Goal: Information Seeking & Learning: Compare options

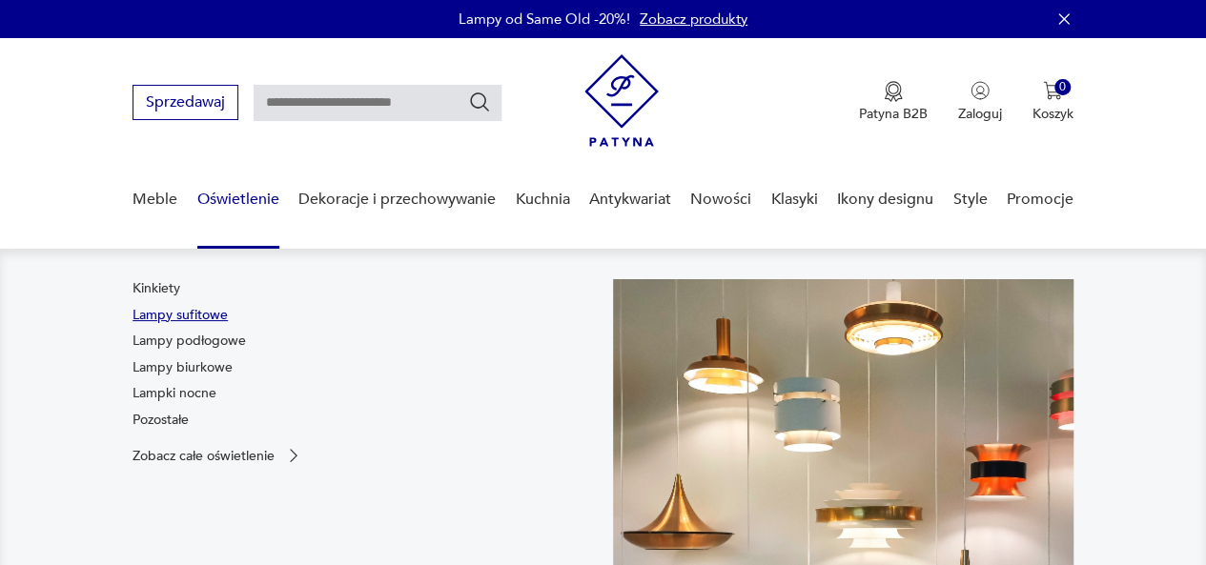
click at [196, 316] on link "Lampy sufitowe" at bounding box center [180, 315] width 95 height 19
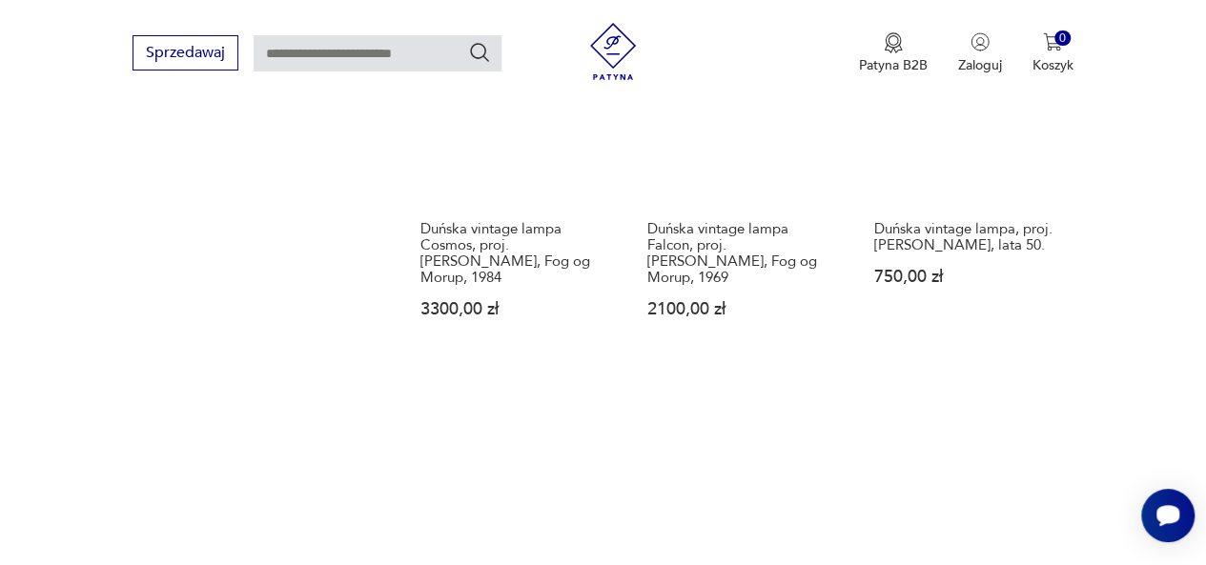
scroll to position [2698, 0]
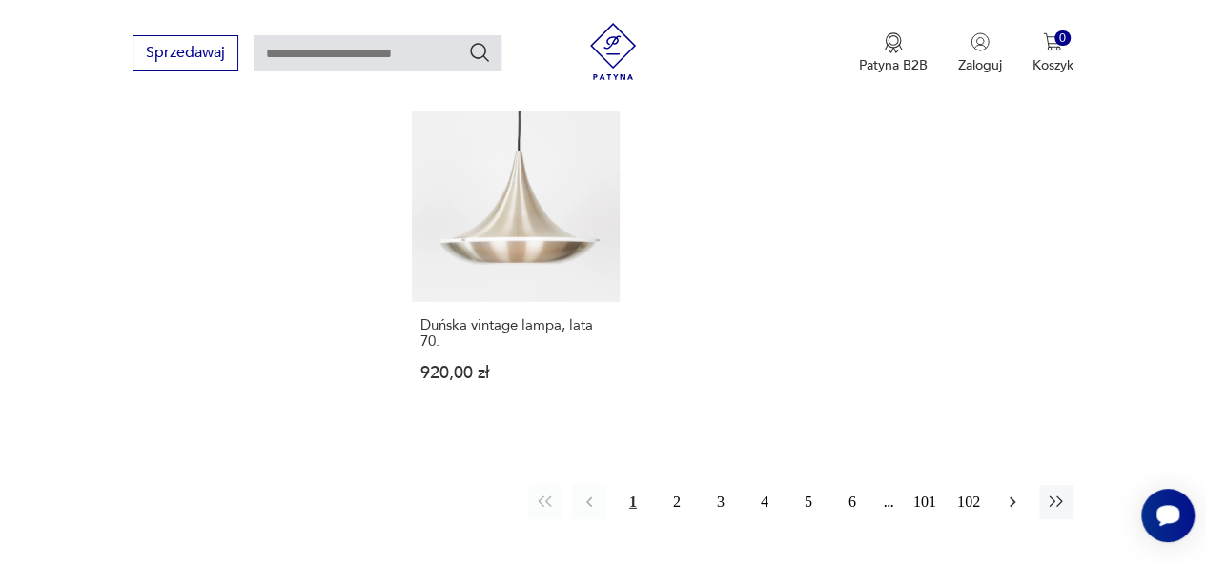
click at [1011, 485] on button "button" at bounding box center [1012, 502] width 34 height 34
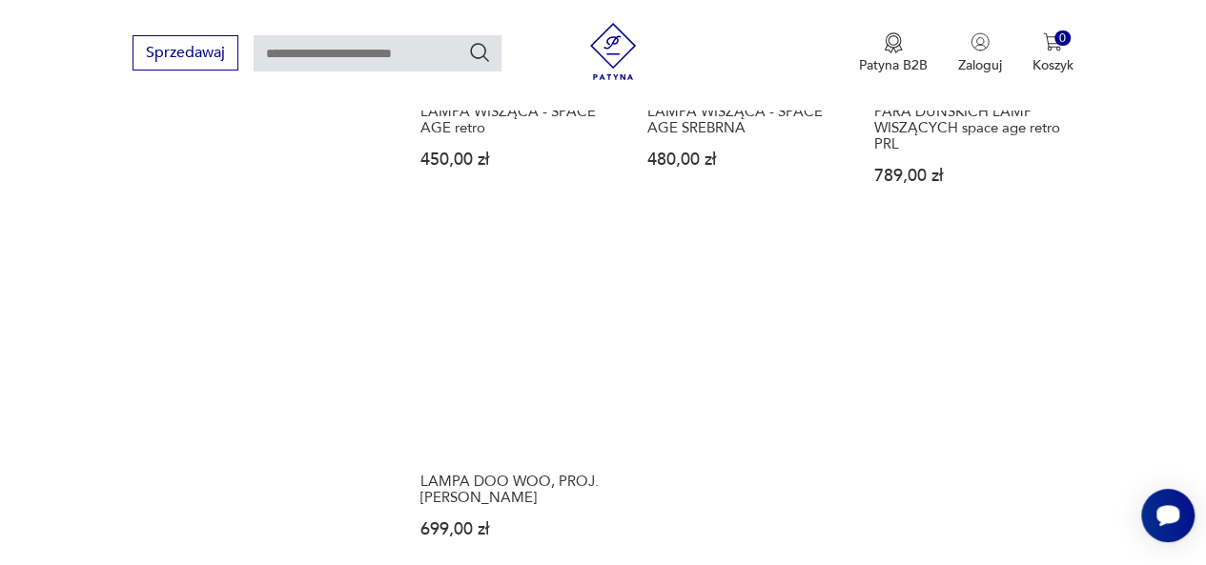
scroll to position [2793, 0]
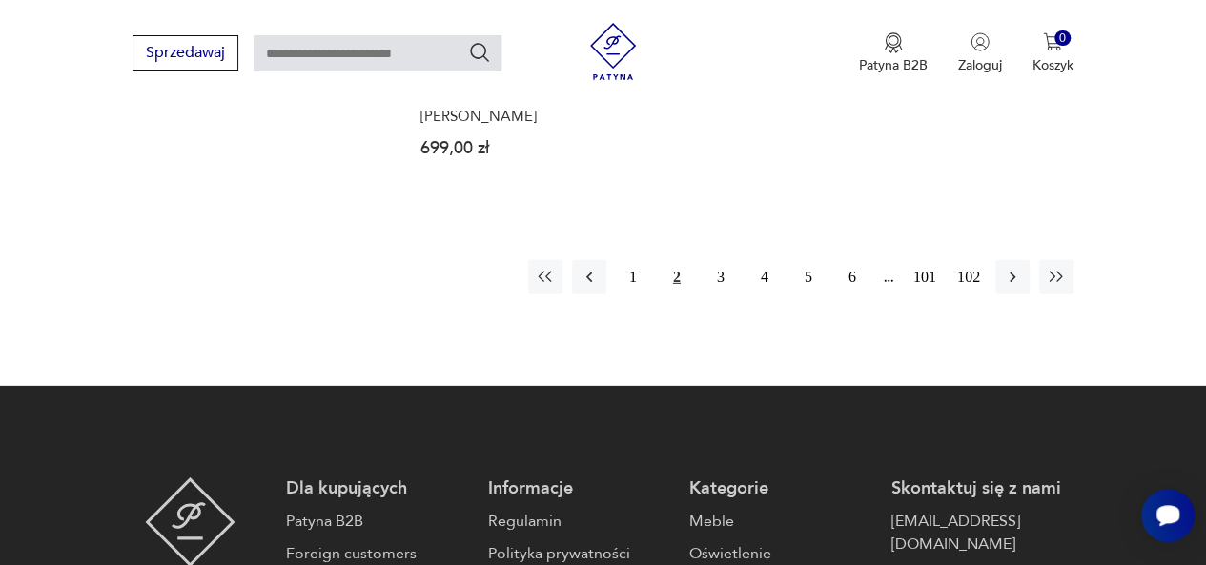
click at [314, 49] on input "text" at bounding box center [378, 53] width 248 height 36
type input "***"
click at [477, 54] on icon "Szukaj" at bounding box center [479, 52] width 23 height 23
type input "***"
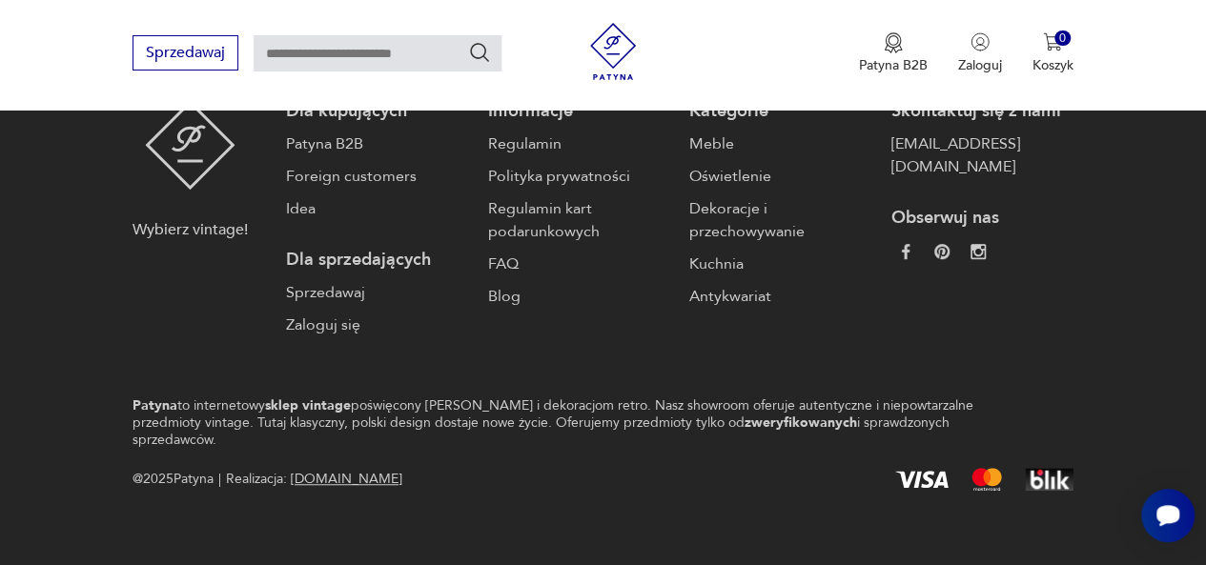
type input "***"
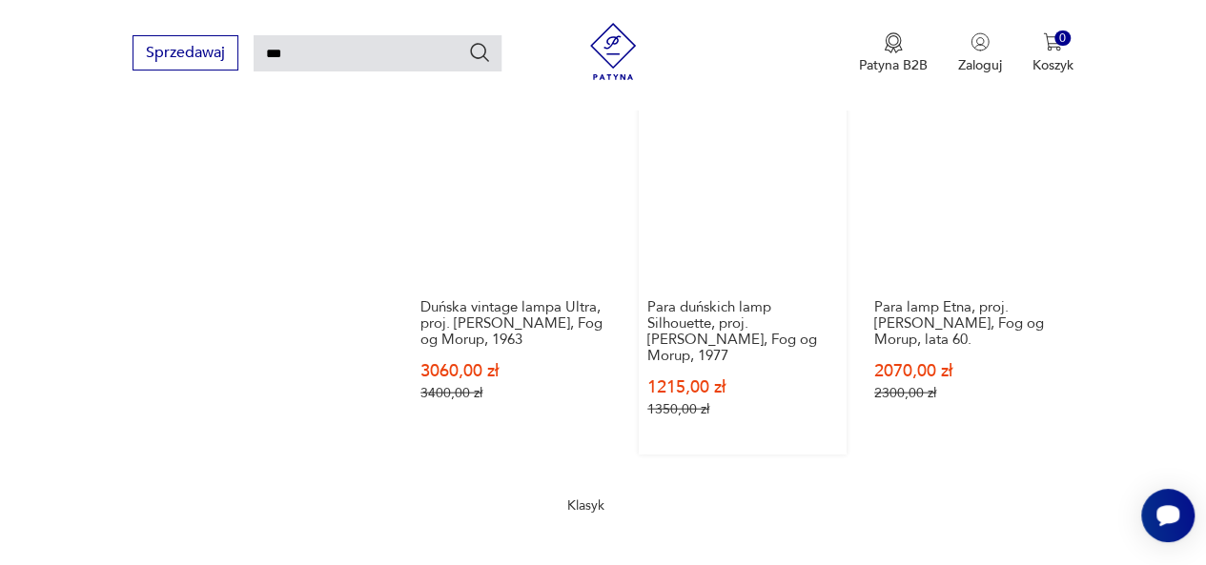
scroll to position [1867, 0]
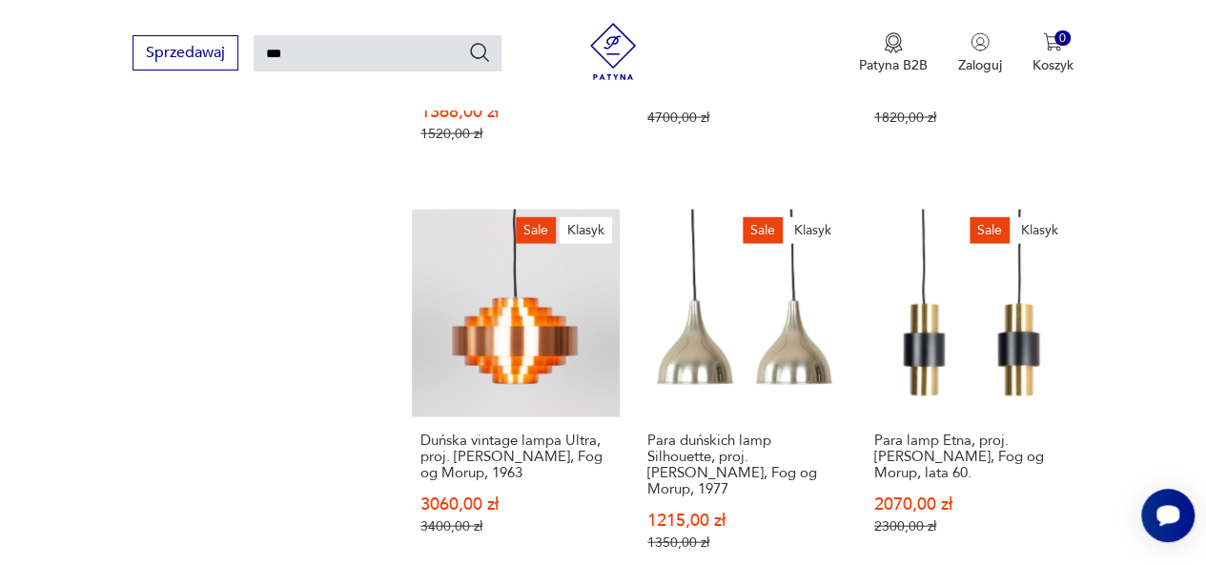
drag, startPoint x: 132, startPoint y: 46, endPoint x: 0, endPoint y: 20, distance: 134.1
click at [0, 22] on div "Sprzedawaj *** Patyna B2B Zaloguj 0 Koszyk Twój koszyk ( 0 ) Brak produktów w k…" at bounding box center [603, 55] width 1206 height 110
type input "*********"
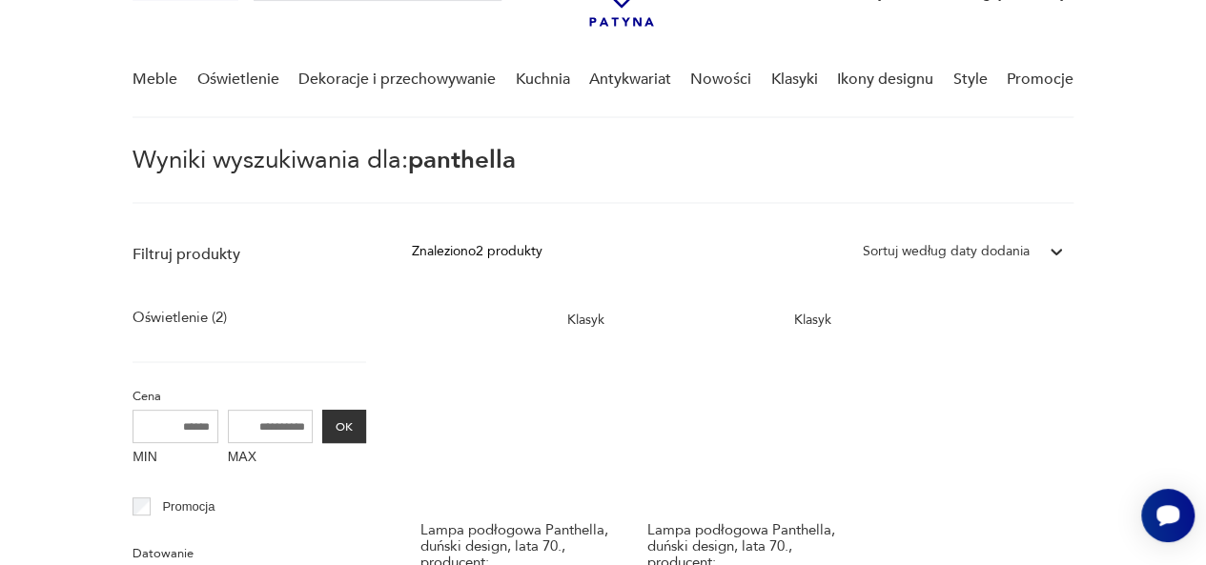
scroll to position [259, 0]
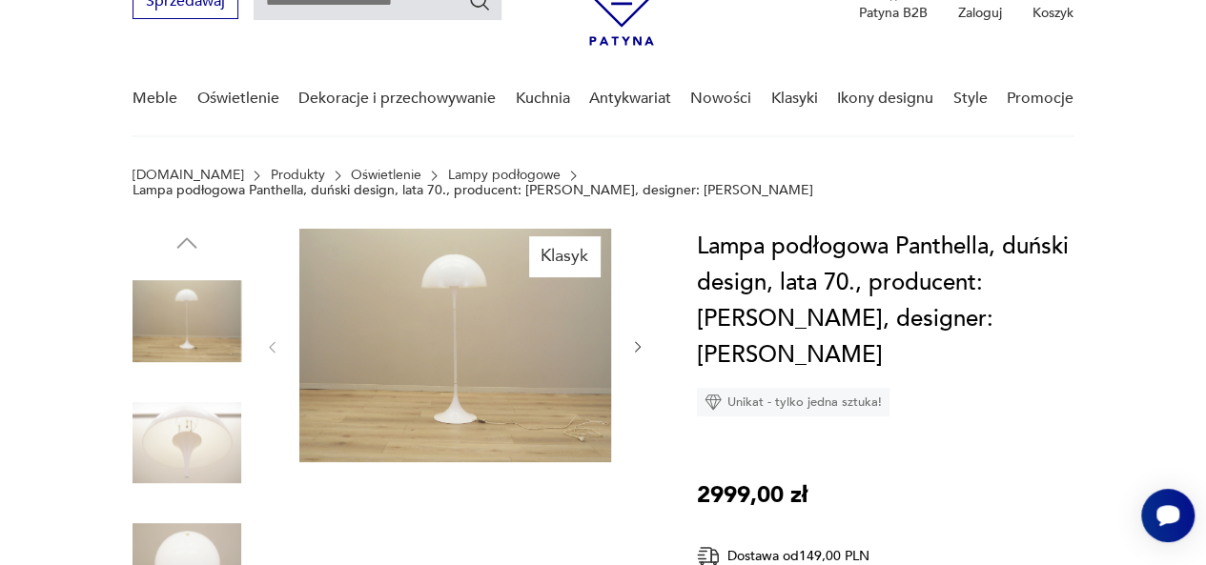
scroll to position [95, 0]
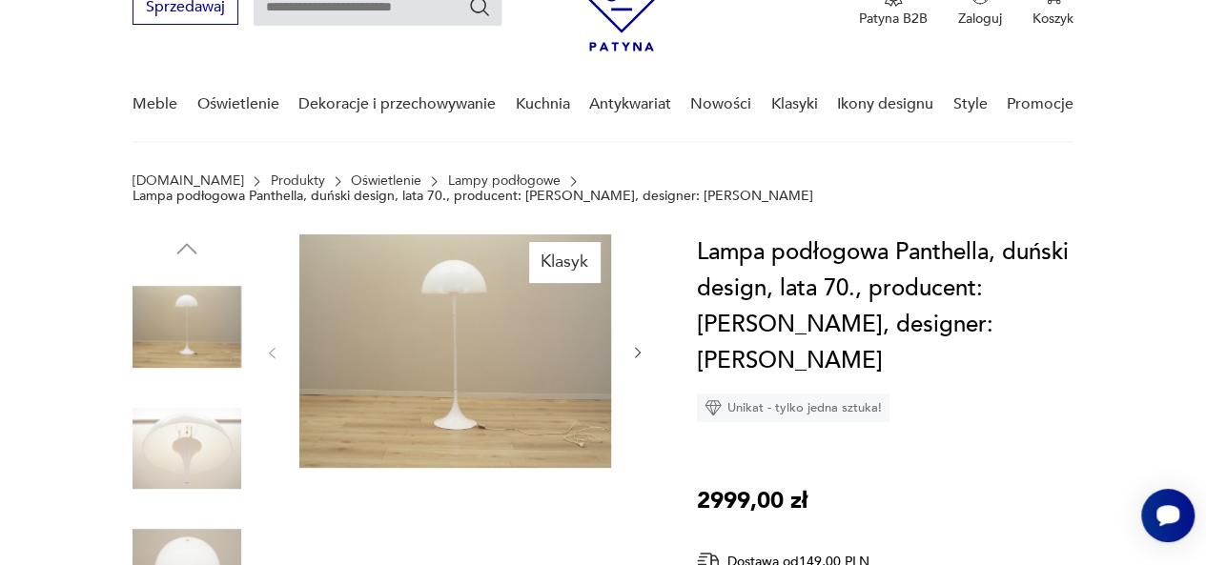
click at [630, 359] on icon "button" at bounding box center [637, 352] width 15 height 15
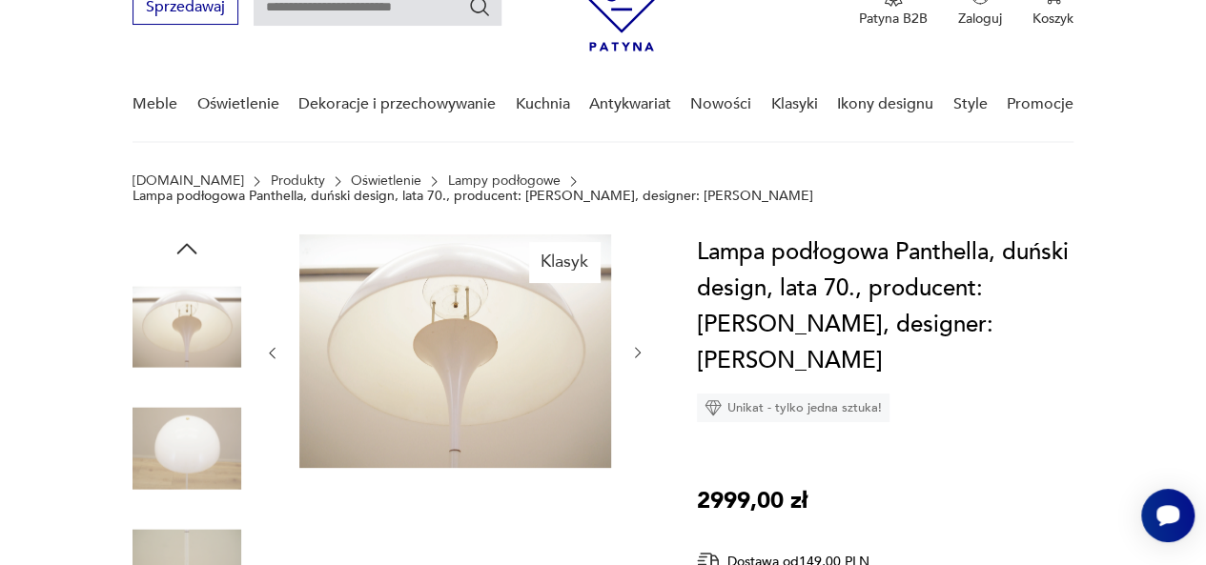
click at [630, 359] on icon "button" at bounding box center [637, 352] width 15 height 15
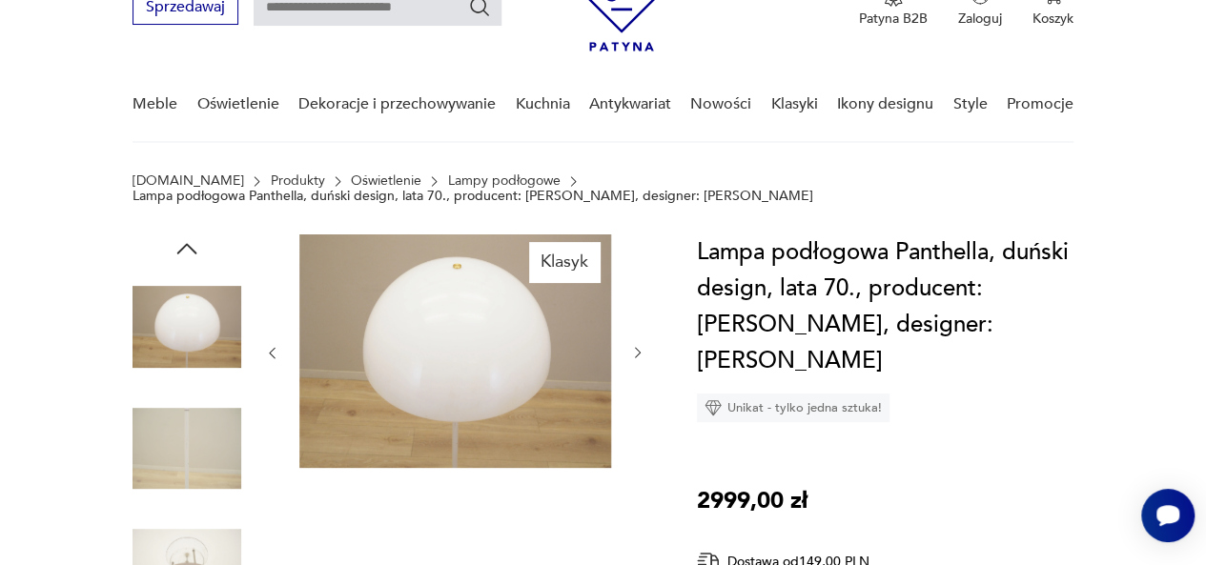
click at [630, 359] on icon "button" at bounding box center [637, 352] width 15 height 15
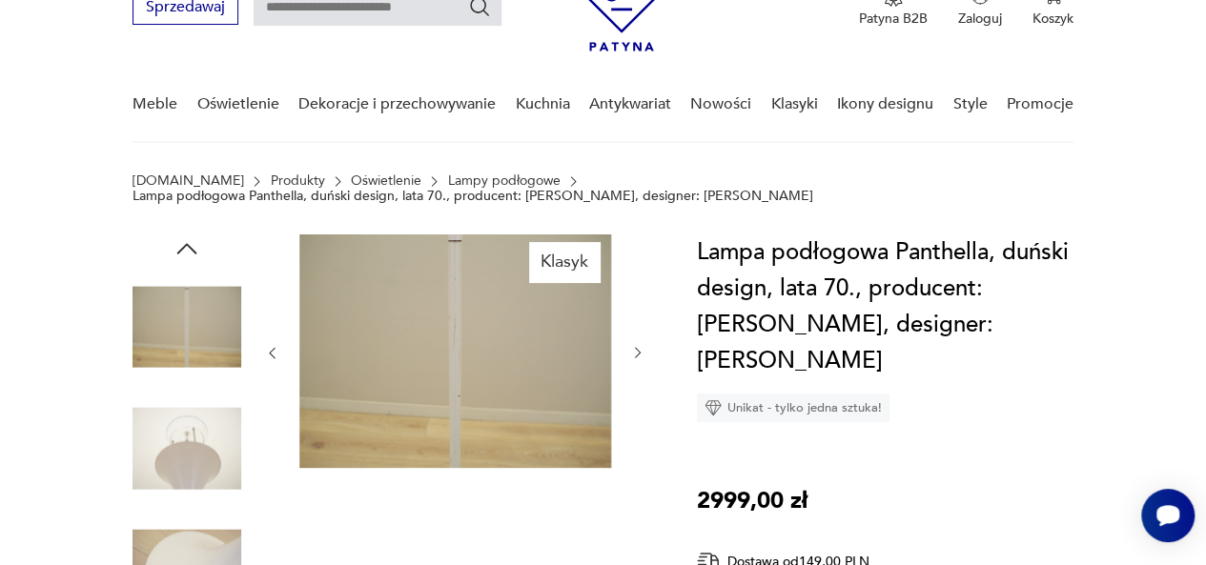
click at [630, 359] on icon "button" at bounding box center [637, 352] width 15 height 15
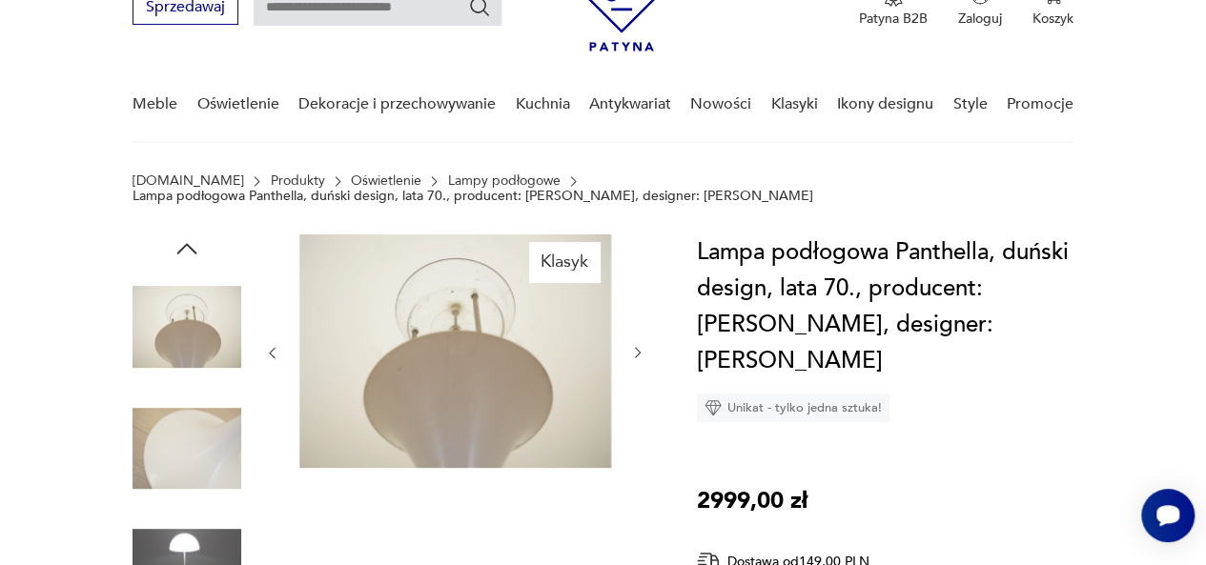
click at [630, 359] on icon "button" at bounding box center [637, 352] width 15 height 15
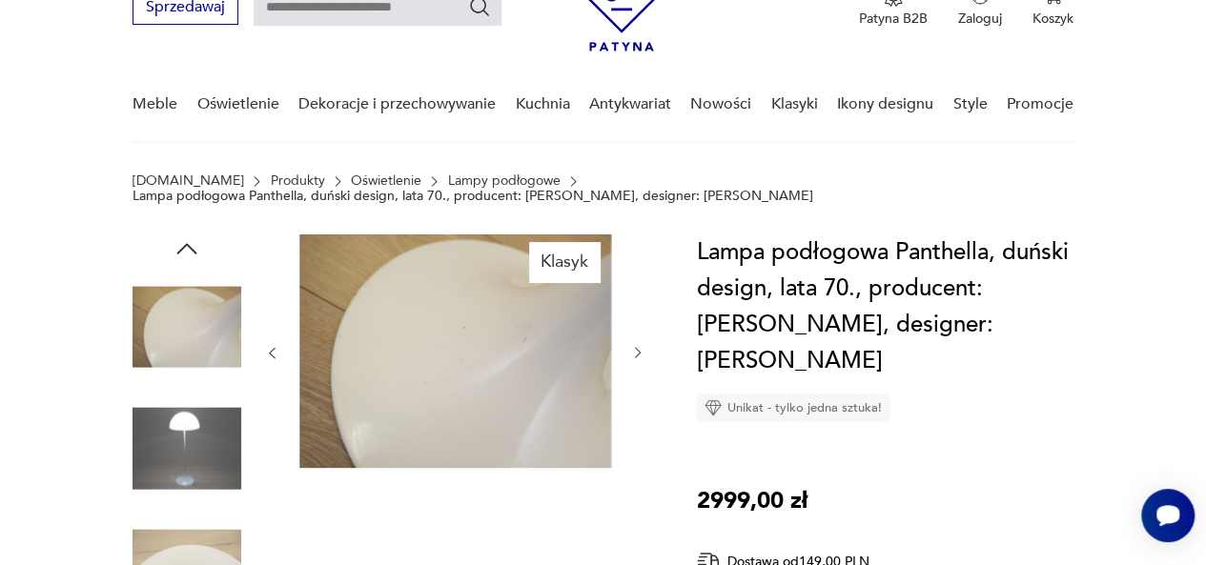
click at [630, 359] on icon "button" at bounding box center [637, 352] width 15 height 15
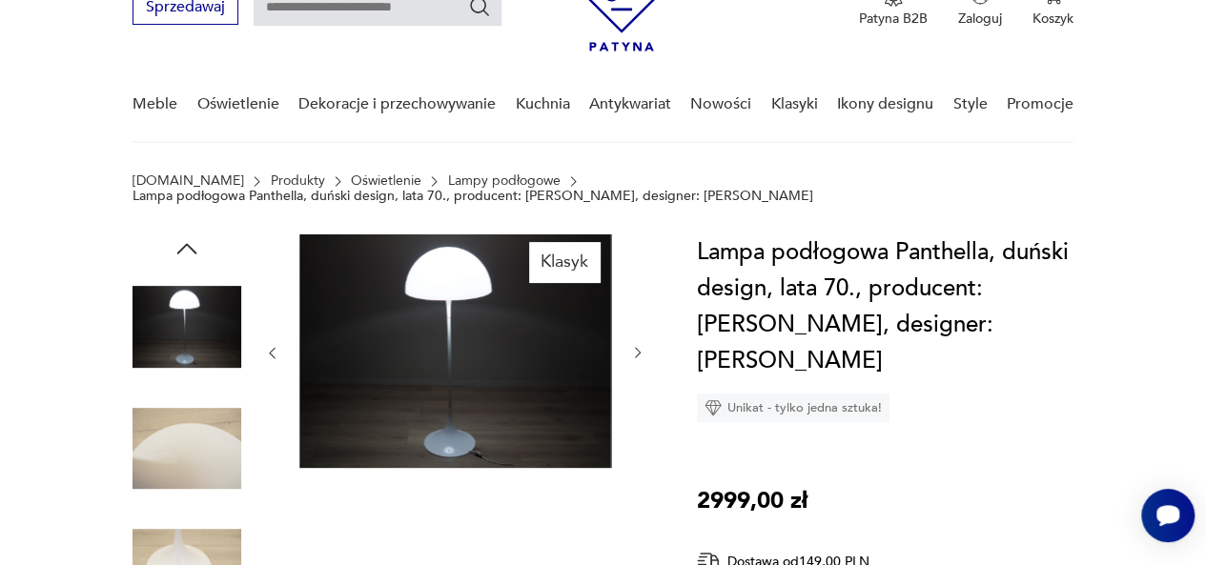
click at [630, 359] on icon "button" at bounding box center [637, 352] width 15 height 15
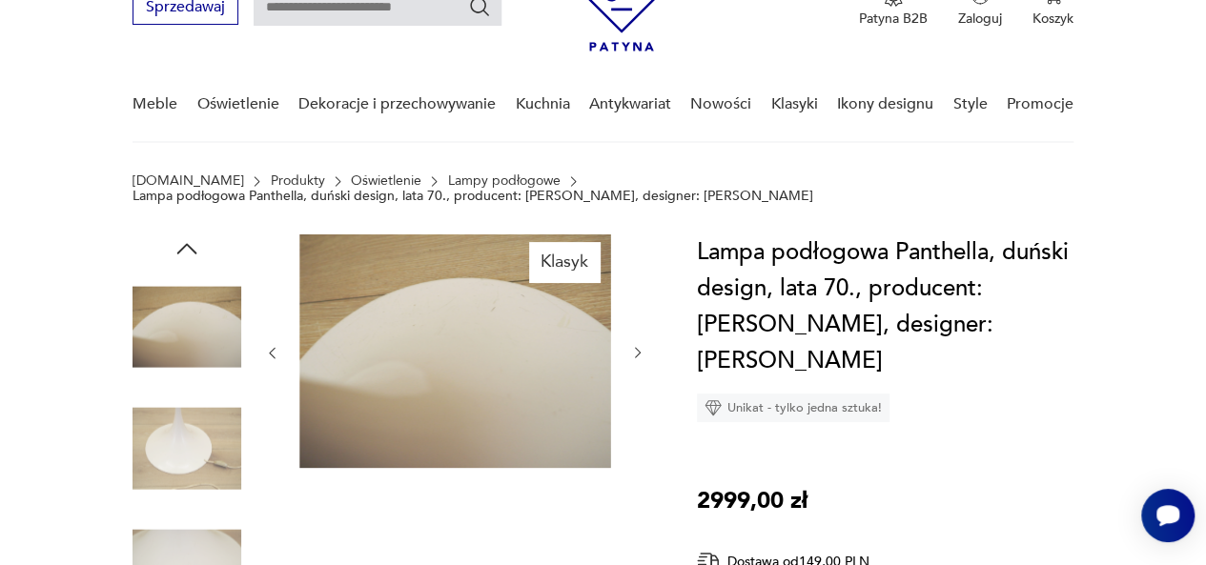
click at [630, 359] on icon "button" at bounding box center [637, 352] width 15 height 15
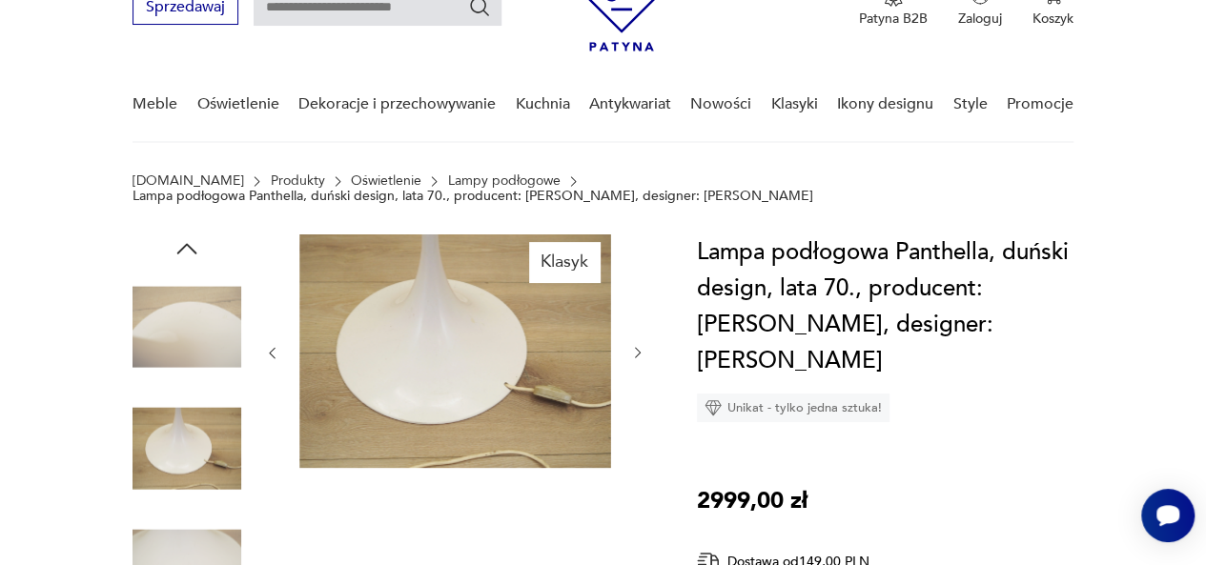
click at [630, 359] on icon "button" at bounding box center [637, 352] width 15 height 15
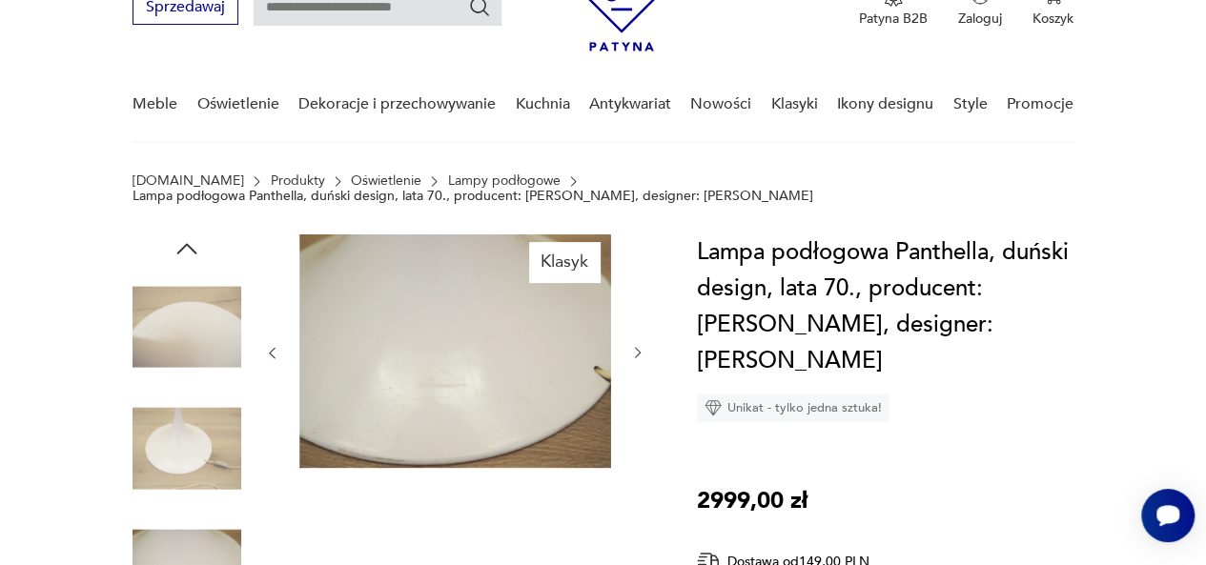
click at [630, 359] on icon "button" at bounding box center [637, 352] width 15 height 15
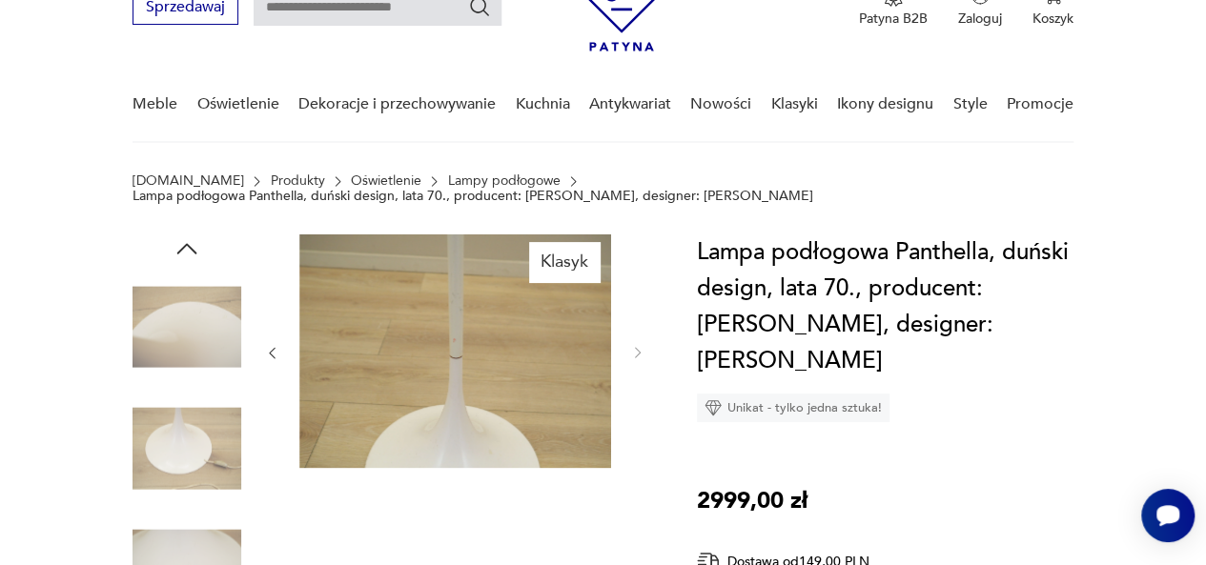
click at [268, 354] on icon "button" at bounding box center [271, 352] width 15 height 15
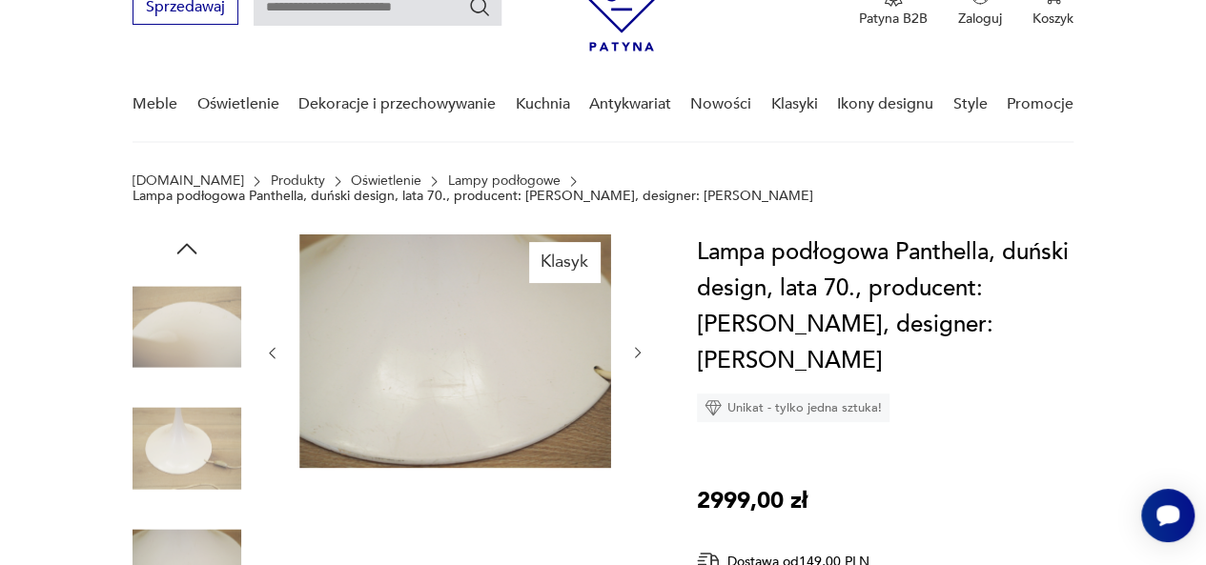
click at [268, 354] on icon "button" at bounding box center [271, 352] width 15 height 15
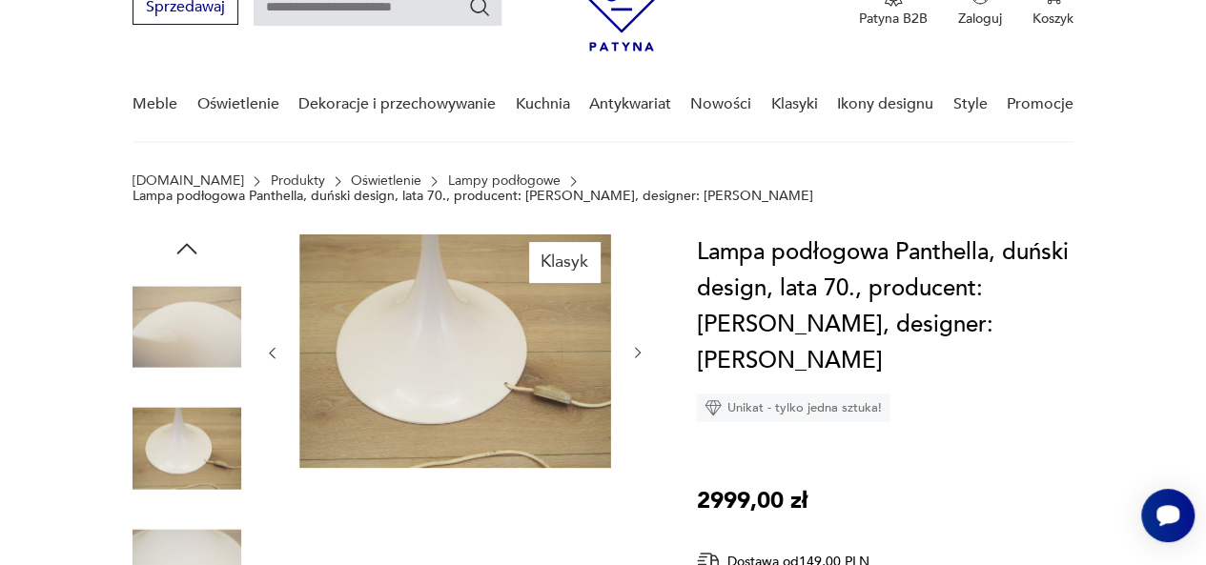
click at [268, 354] on icon "button" at bounding box center [271, 352] width 15 height 15
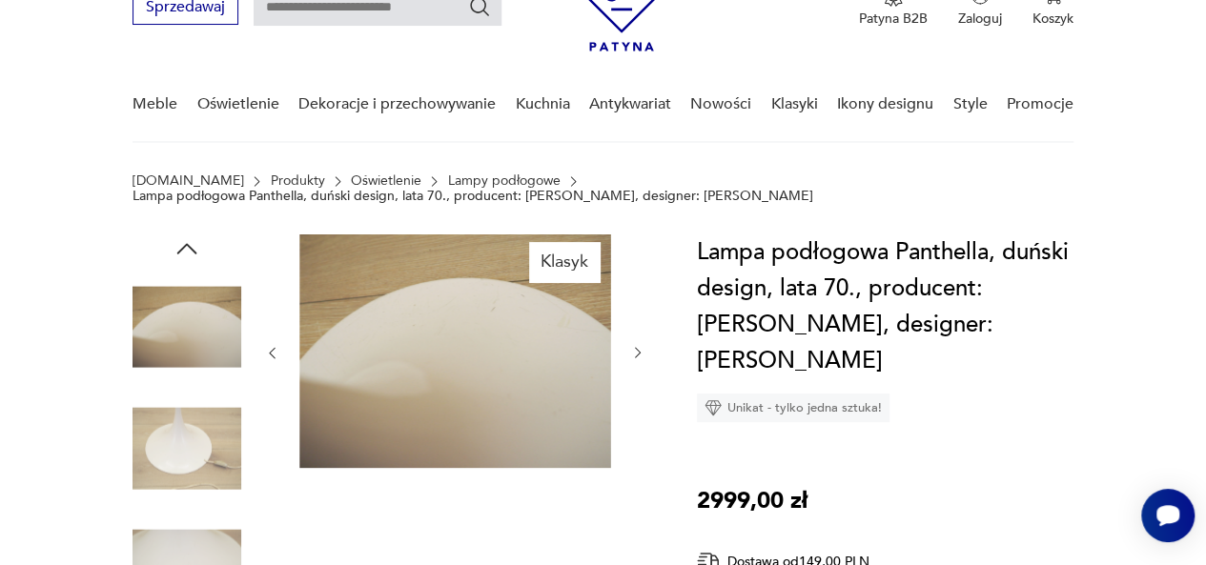
click at [268, 354] on icon "button" at bounding box center [271, 352] width 15 height 15
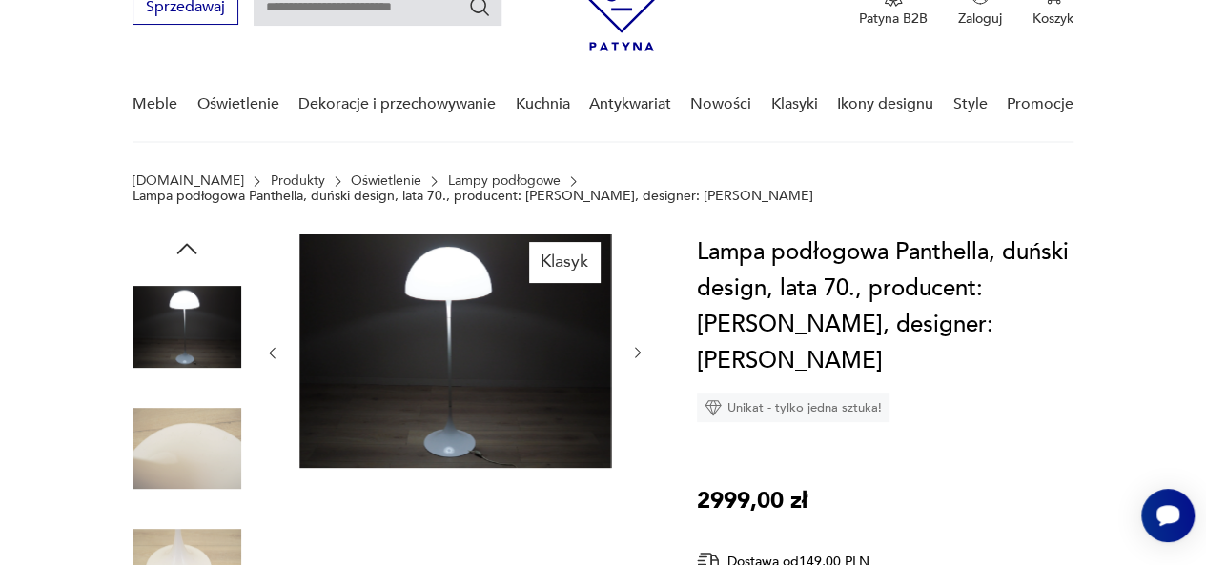
click at [268, 354] on icon "button" at bounding box center [271, 352] width 15 height 15
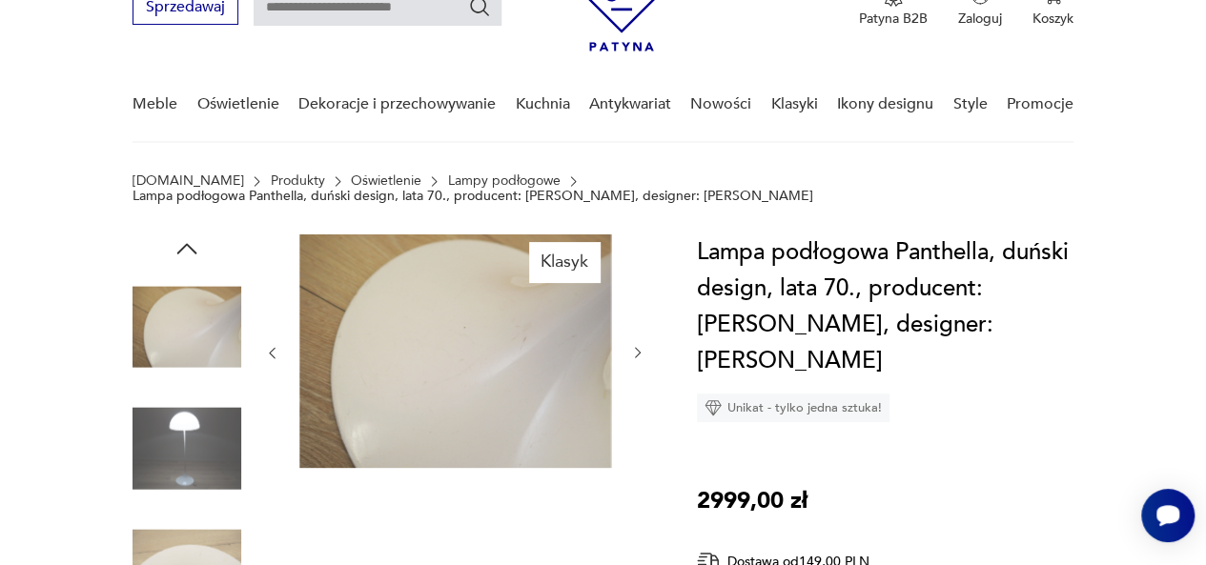
click at [268, 354] on icon "button" at bounding box center [271, 352] width 15 height 15
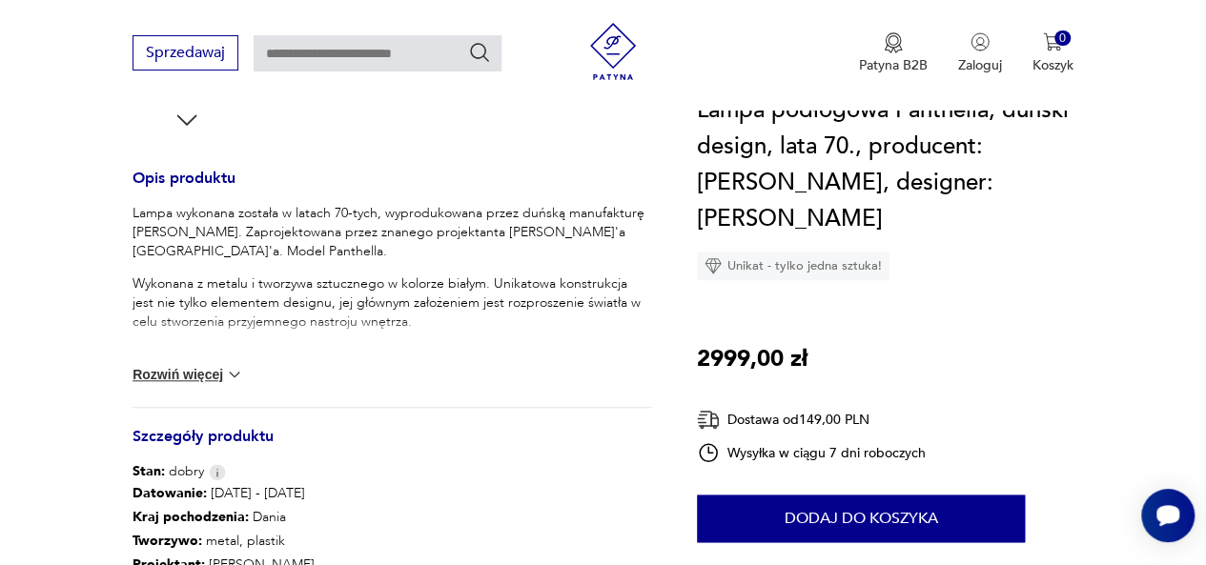
scroll to position [858, 0]
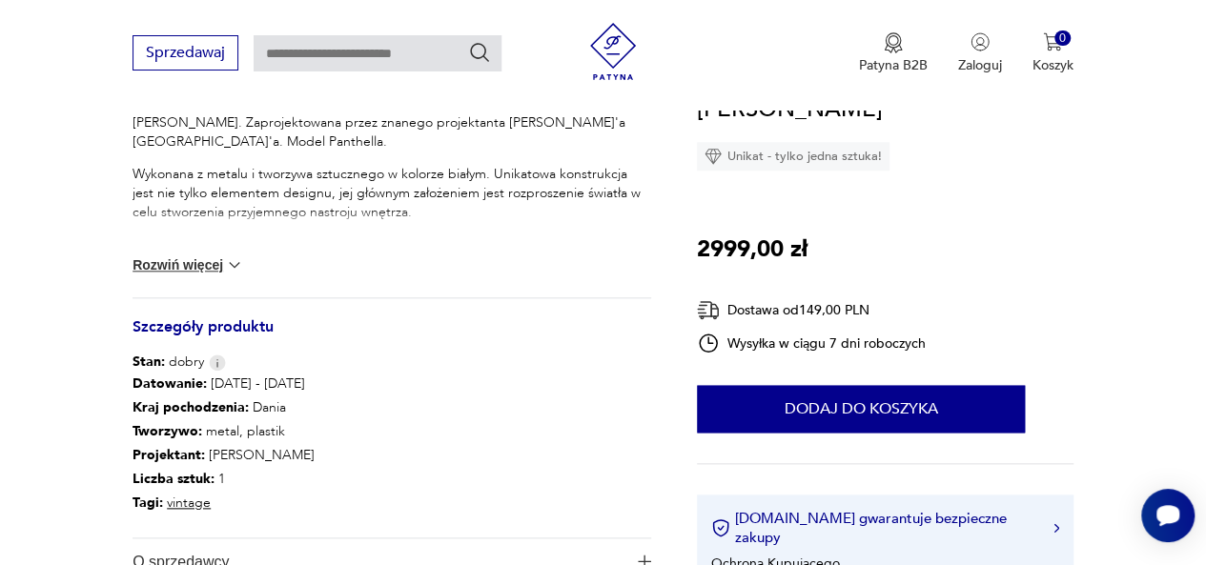
click at [238, 264] on img at bounding box center [234, 265] width 19 height 19
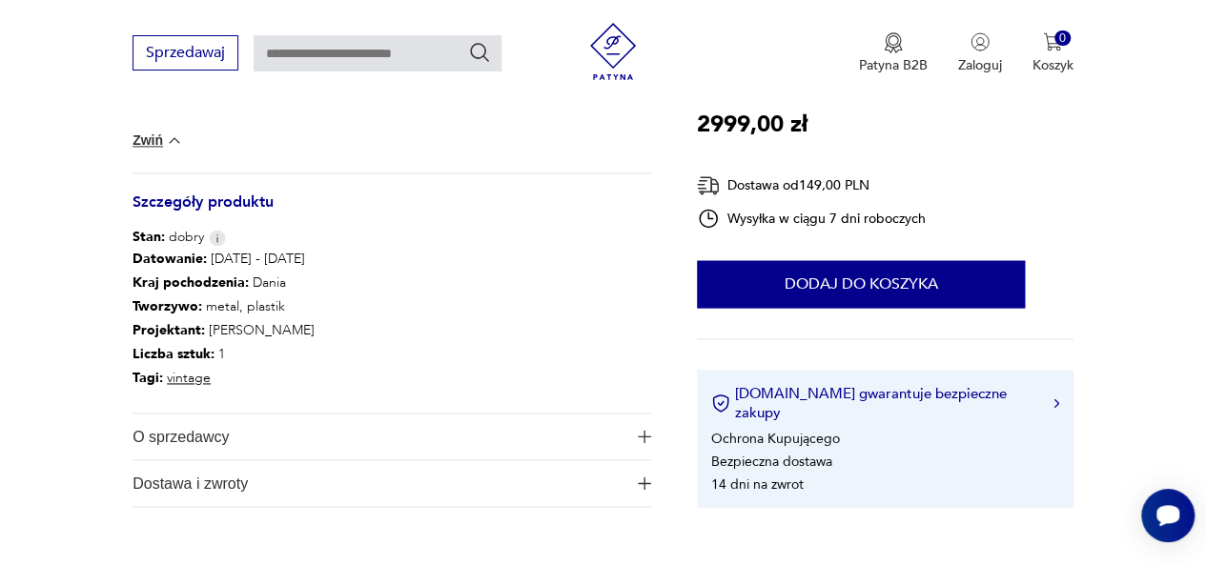
scroll to position [1430, 0]
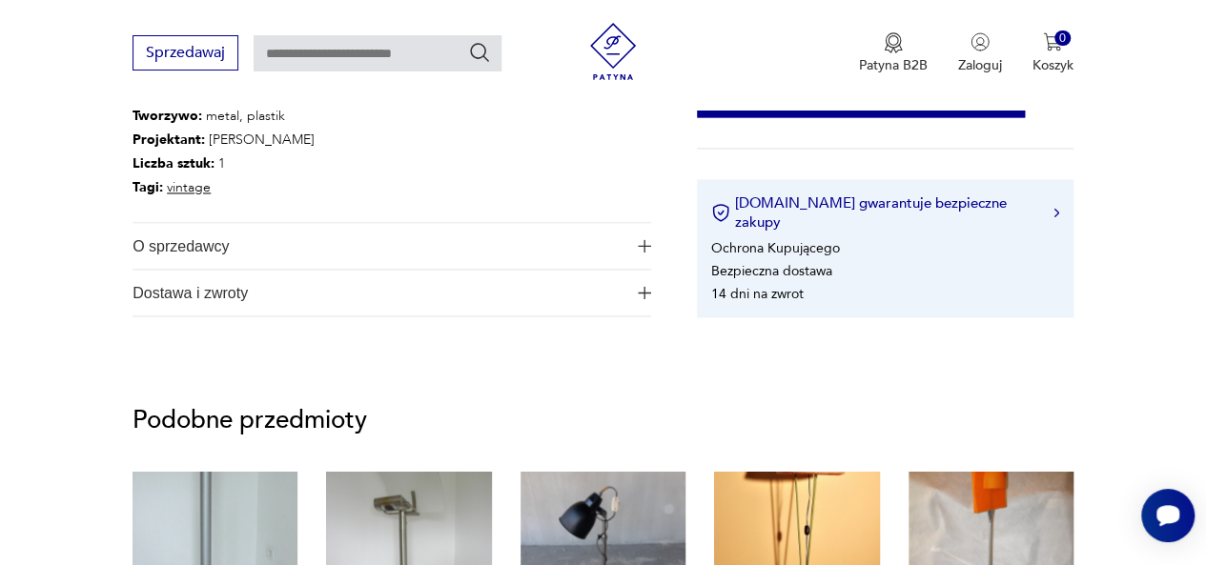
click at [634, 248] on button "O sprzedawcy" at bounding box center [392, 246] width 519 height 46
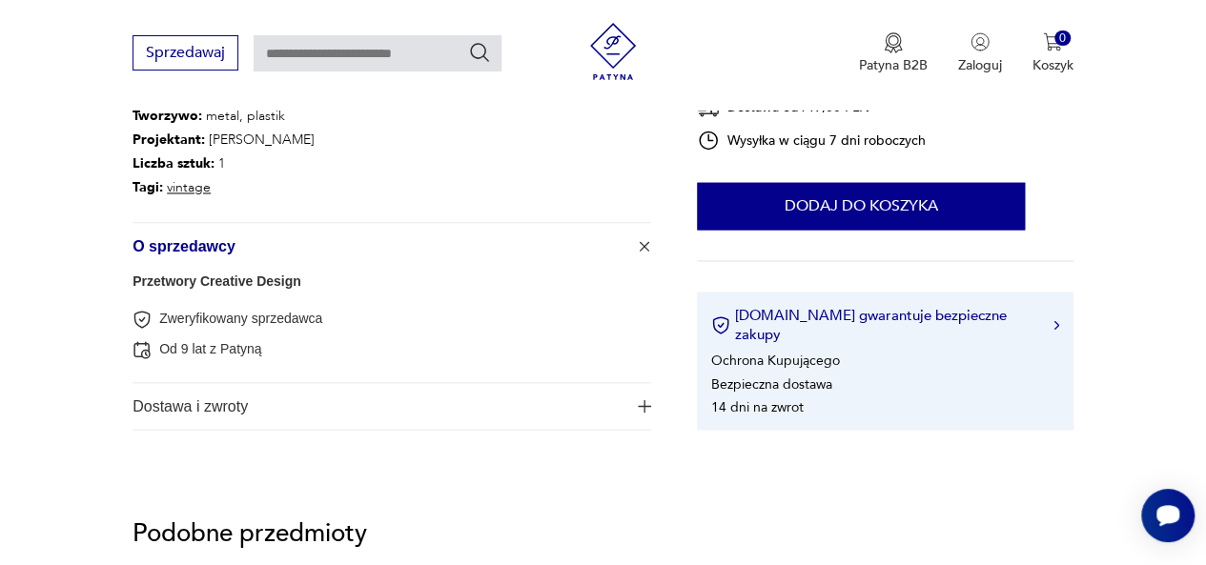
click at [644, 418] on button "Dostawa i zwroty" at bounding box center [392, 406] width 519 height 46
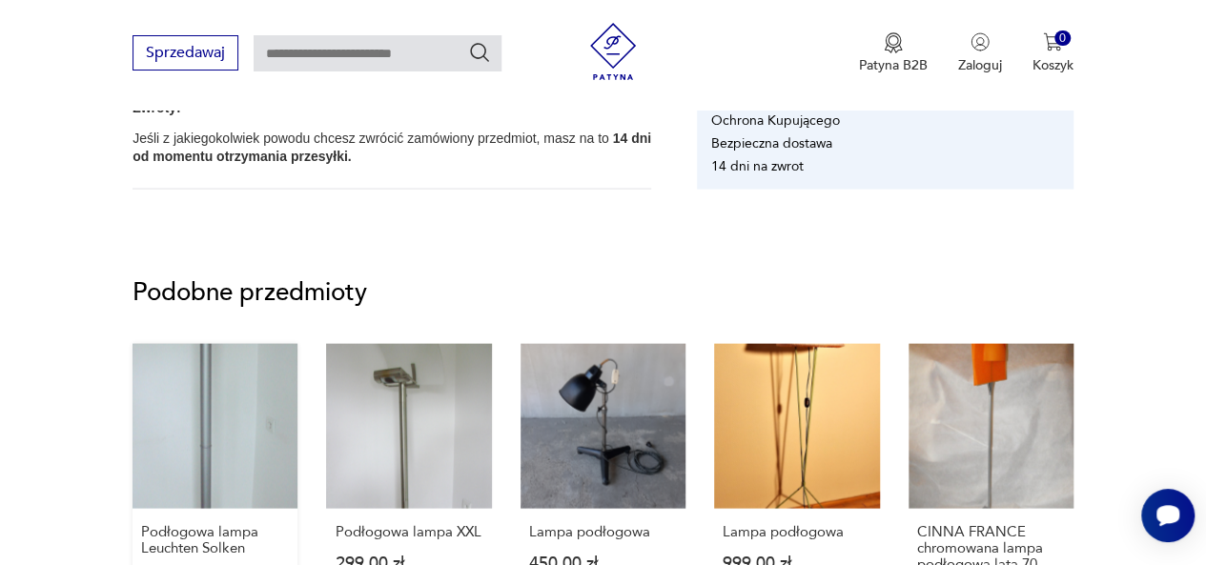
scroll to position [1907, 0]
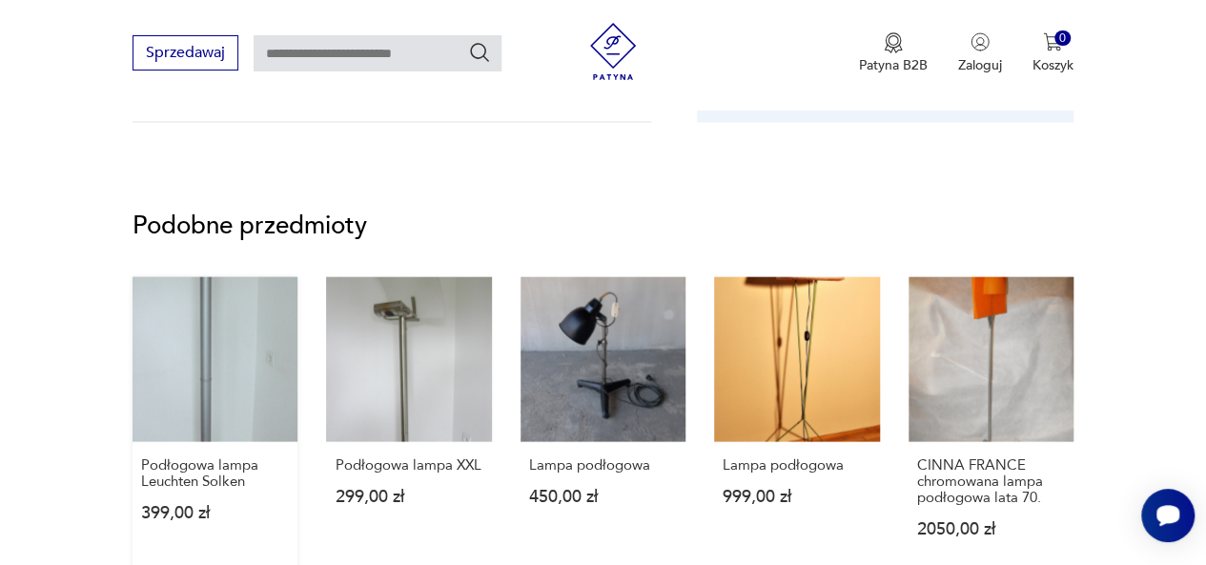
click at [208, 384] on link "Podłogowa lampa Leuchten Solken 399,00 zł" at bounding box center [215, 425] width 165 height 297
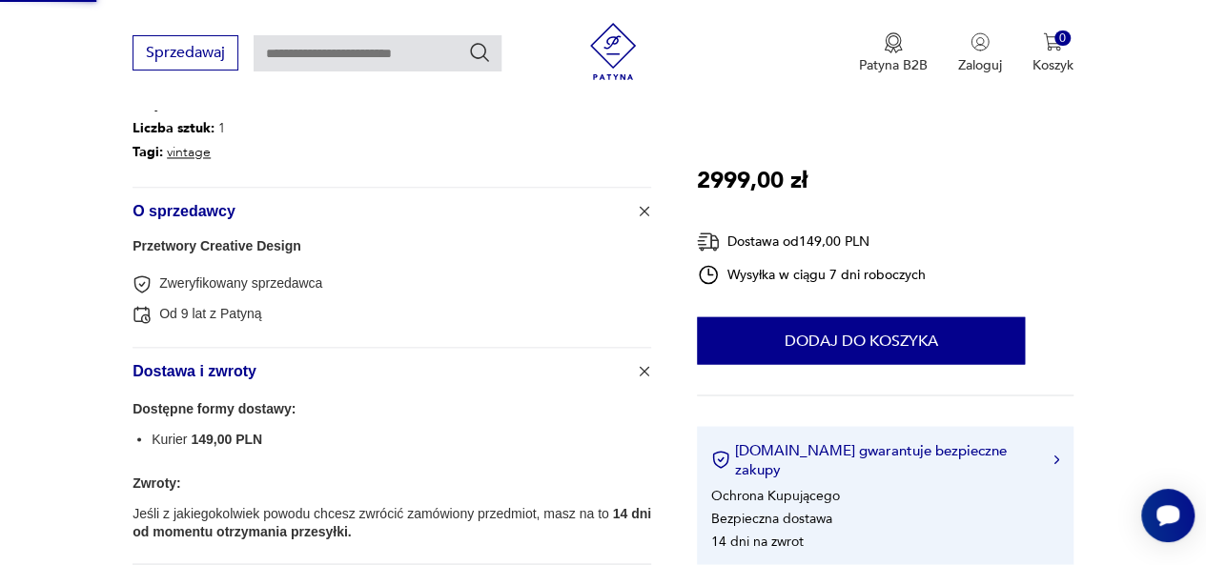
scroll to position [876, 0]
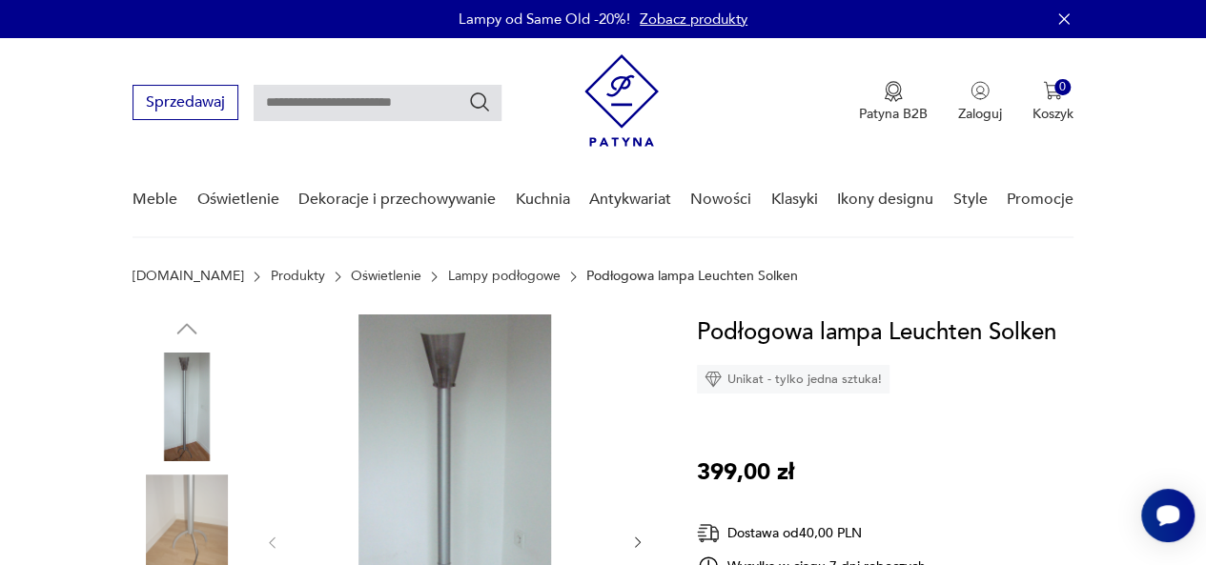
click at [382, 87] on input "text" at bounding box center [378, 103] width 248 height 36
type input "*****"
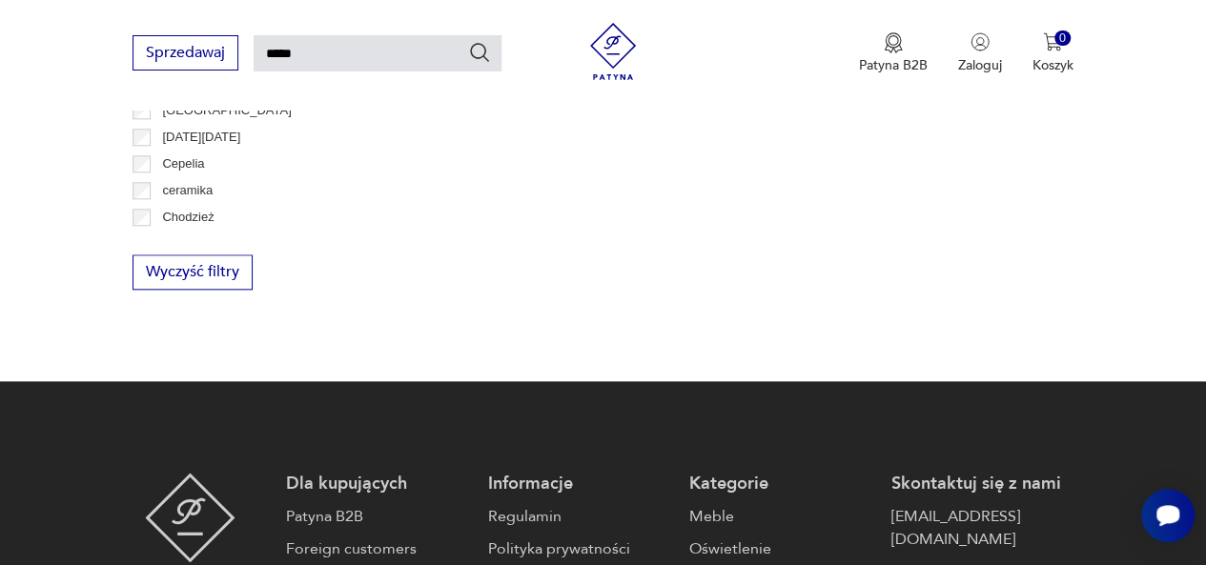
scroll to position [1117, 0]
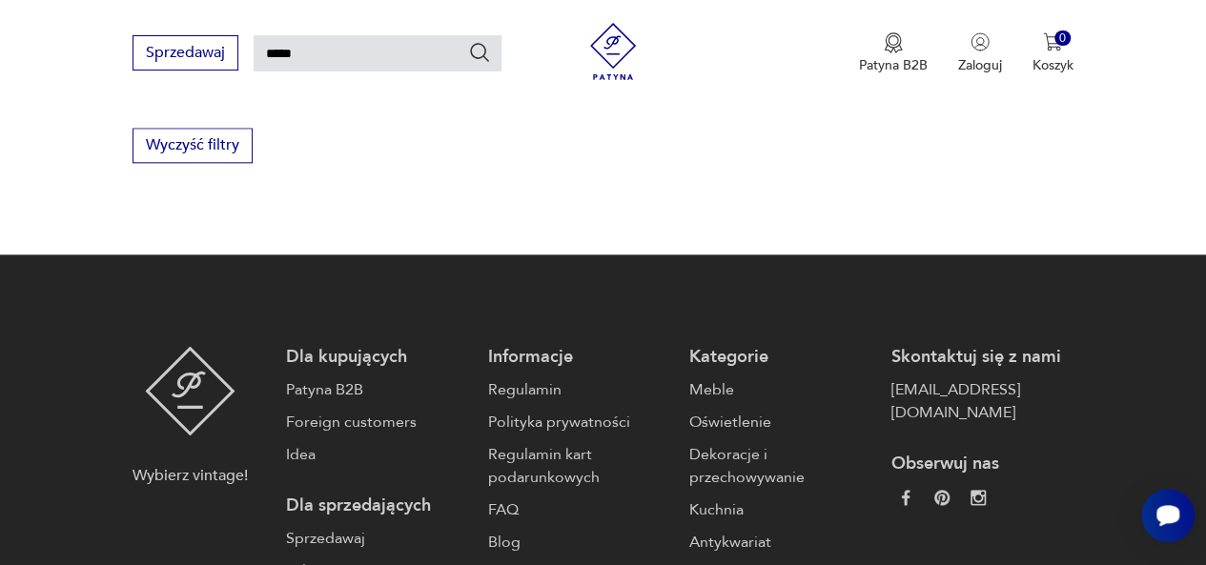
drag, startPoint x: 406, startPoint y: 39, endPoint x: 0, endPoint y: 88, distance: 409.0
click at [0, 88] on div "Sprzedawaj ***** Patyna B2B Zaloguj 0 Koszyk Twój koszyk ( 0 ) Brak produktów w…" at bounding box center [603, 55] width 1206 height 110
type input "*******"
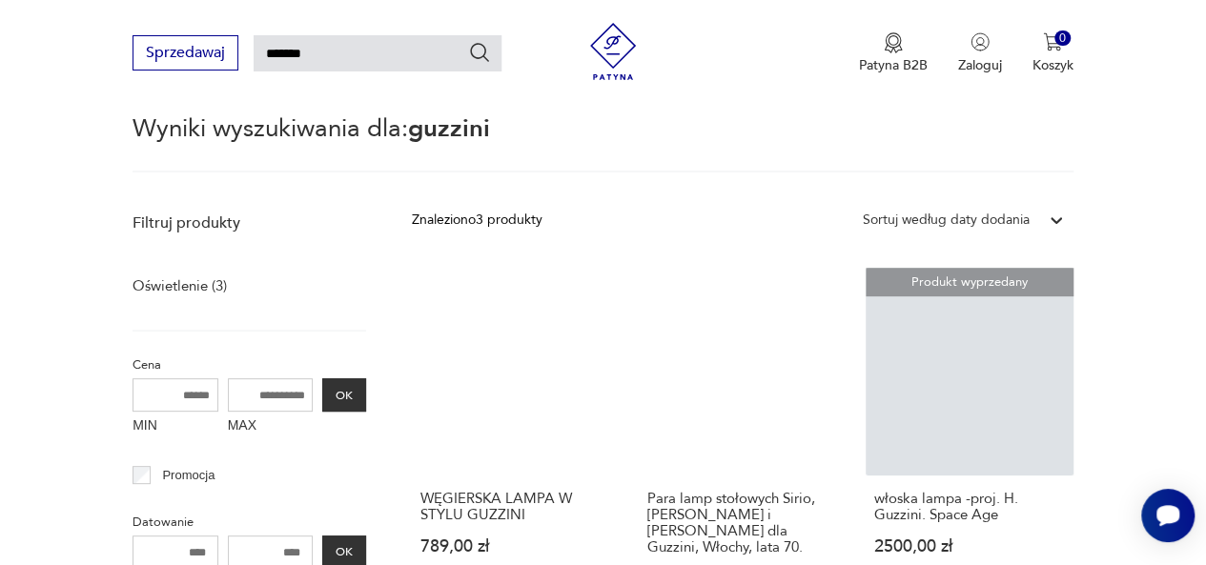
scroll to position [259, 0]
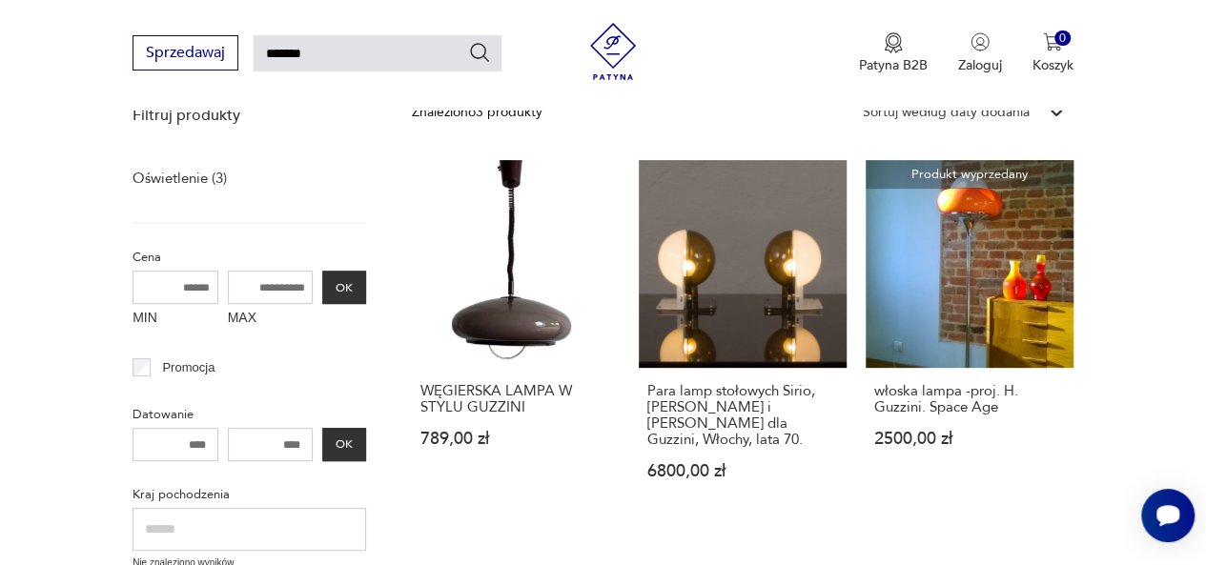
click at [267, 60] on input "*******" at bounding box center [378, 53] width 248 height 36
type input "********"
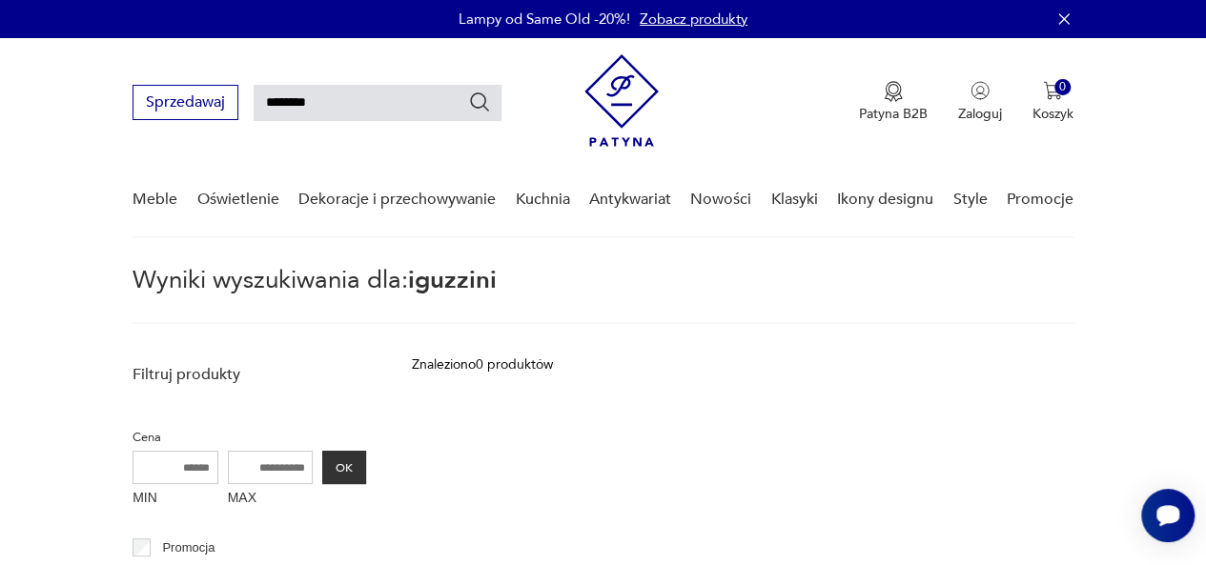
drag, startPoint x: 14, startPoint y: 111, endPoint x: 1, endPoint y: 110, distance: 13.4
click at [0, 108] on nav "Sprzedawaj ******** Patyna B2B Zaloguj 0 Koszyk Twój koszyk ( 0 ) Brak produktó…" at bounding box center [603, 138] width 1206 height 200
type input "****"
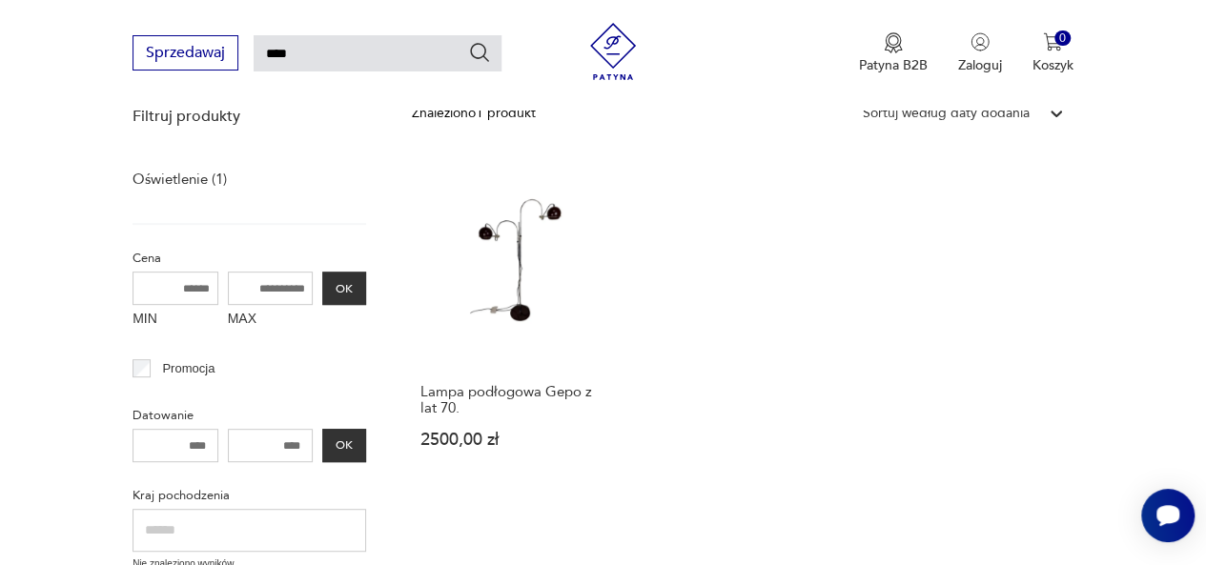
scroll to position [259, 0]
click at [526, 251] on link "Lampa podłogowa Gepo z lat 70. 2500,00 zł" at bounding box center [516, 322] width 208 height 324
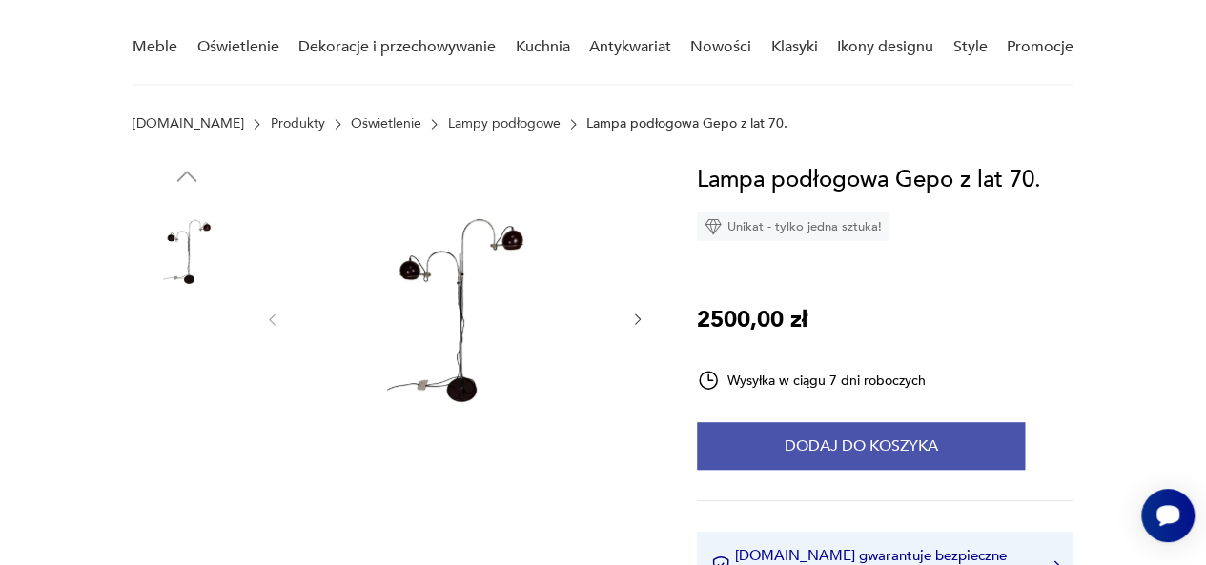
scroll to position [191, 0]
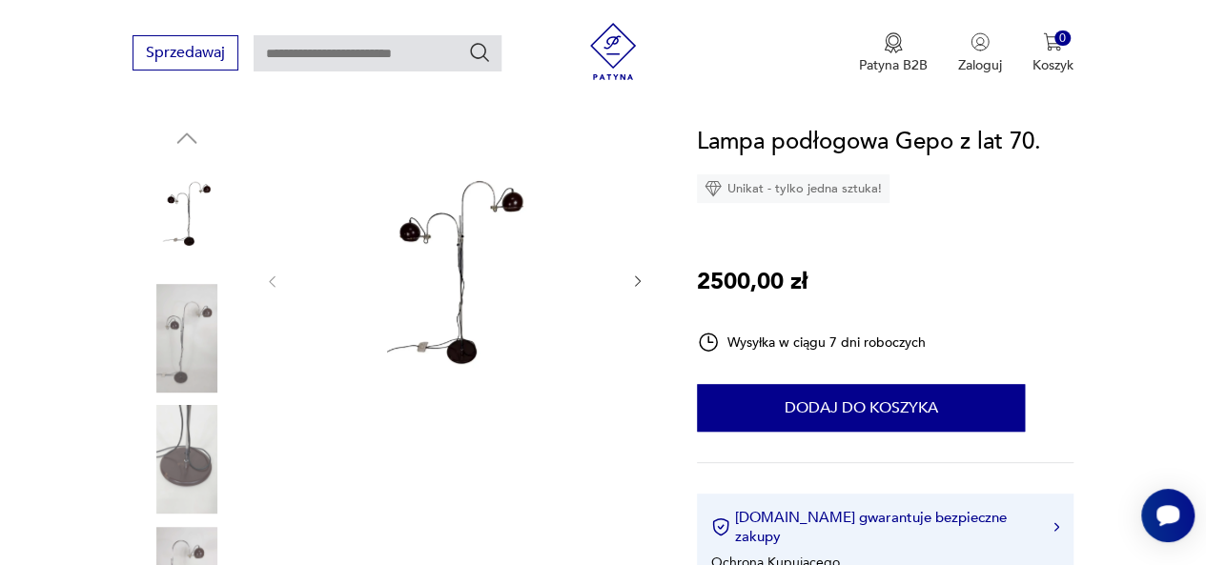
click at [197, 206] on img at bounding box center [187, 216] width 109 height 109
click at [191, 329] on img at bounding box center [187, 338] width 109 height 109
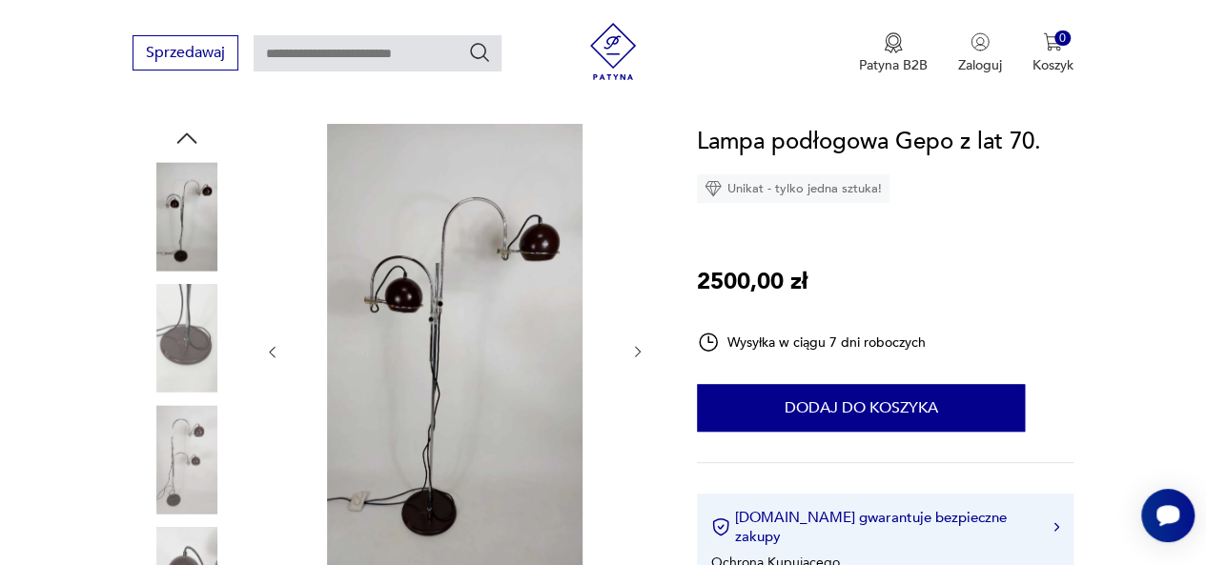
click at [172, 432] on img at bounding box center [187, 459] width 109 height 109
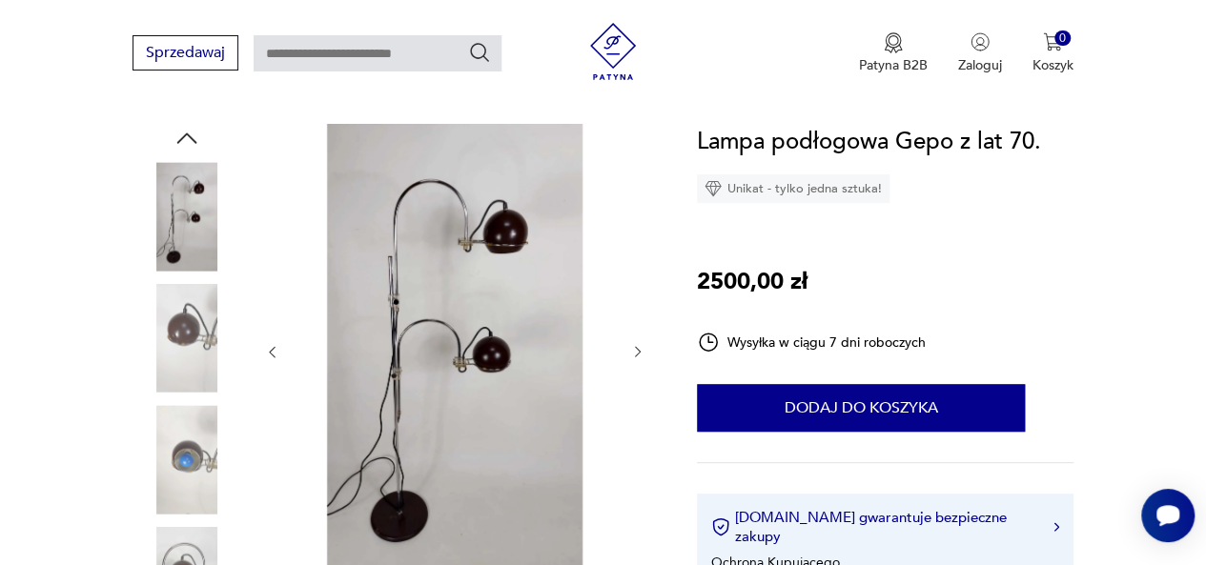
scroll to position [381, 0]
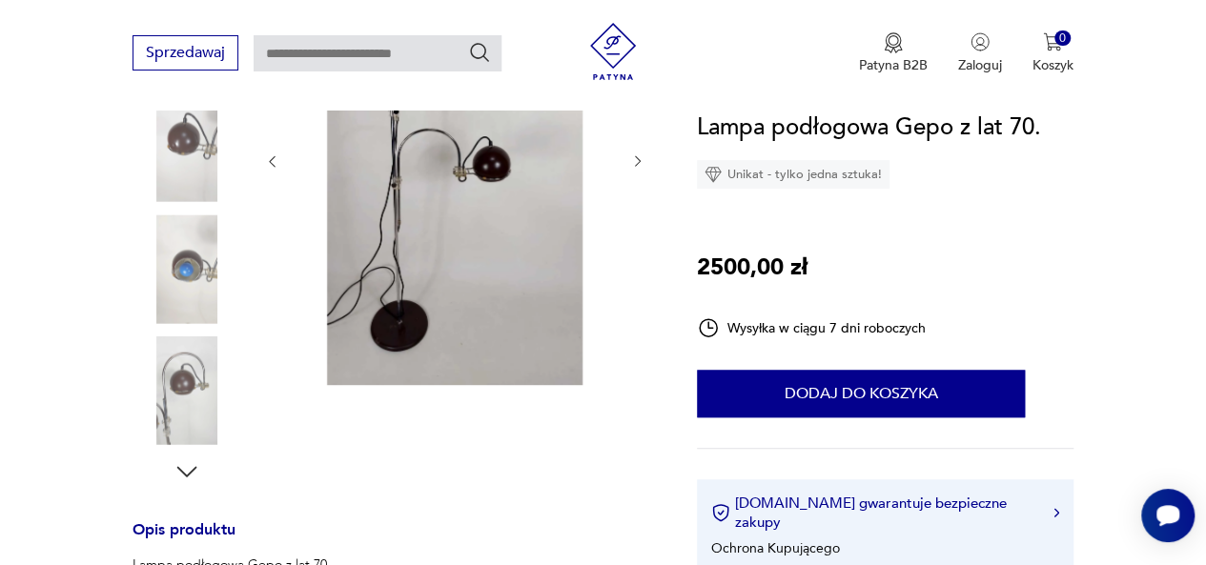
click at [172, 432] on img at bounding box center [187, 391] width 109 height 109
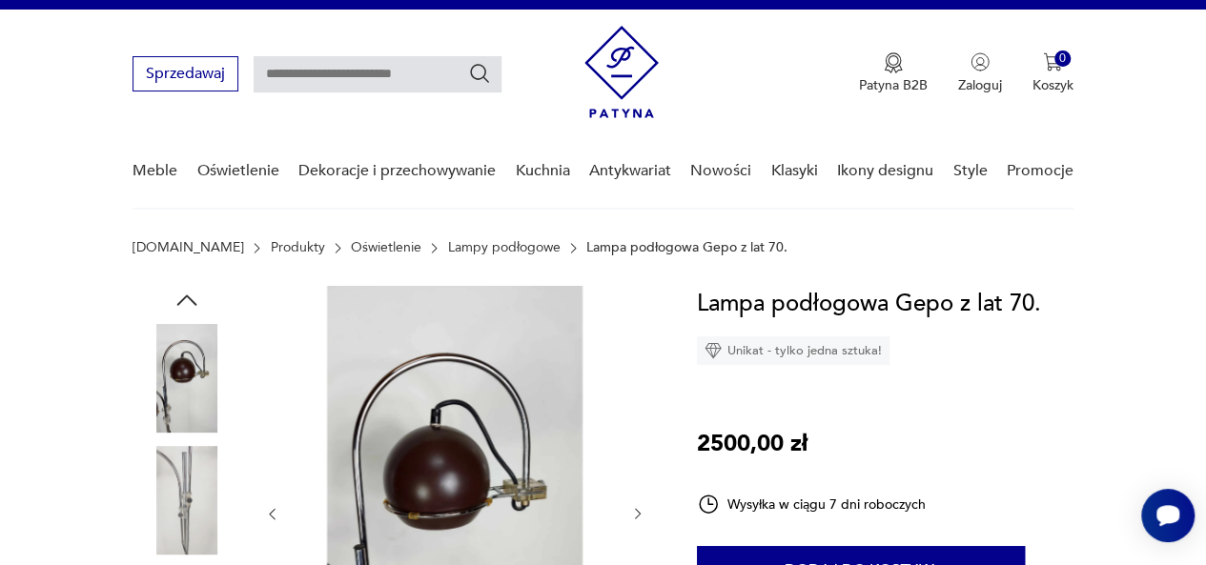
scroll to position [0, 0]
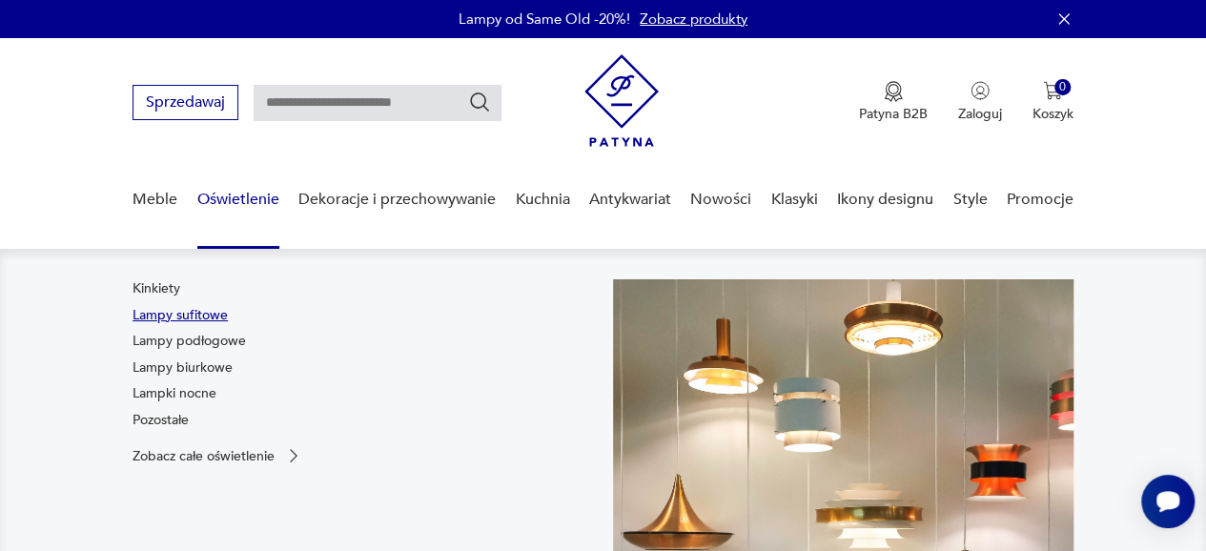
click at [191, 323] on link "Lampy sufitowe" at bounding box center [180, 315] width 95 height 19
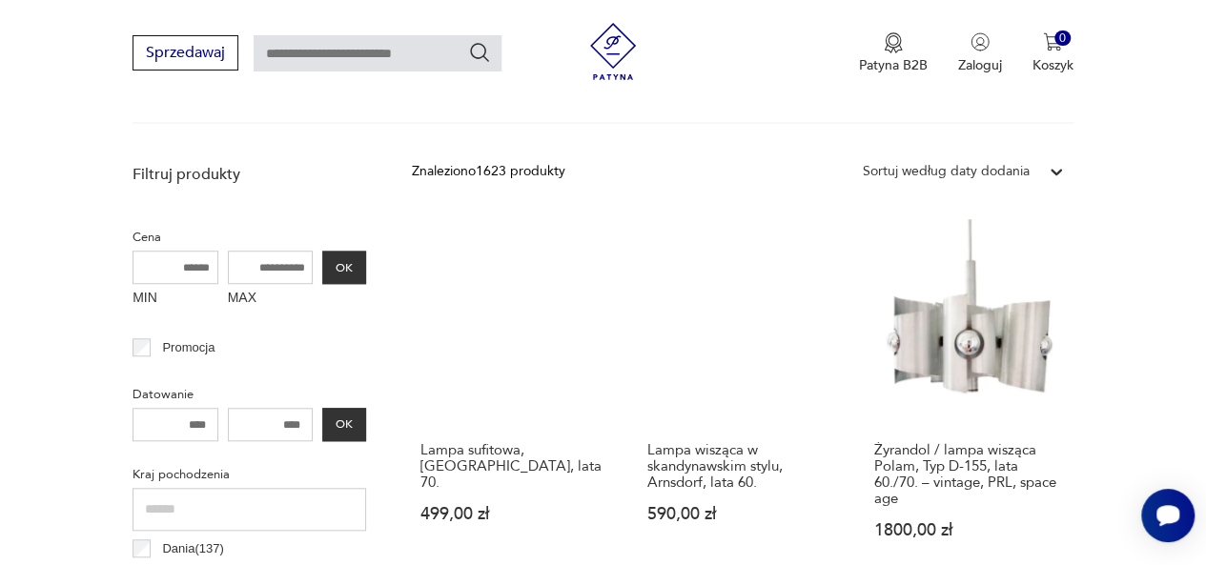
scroll to position [609, 0]
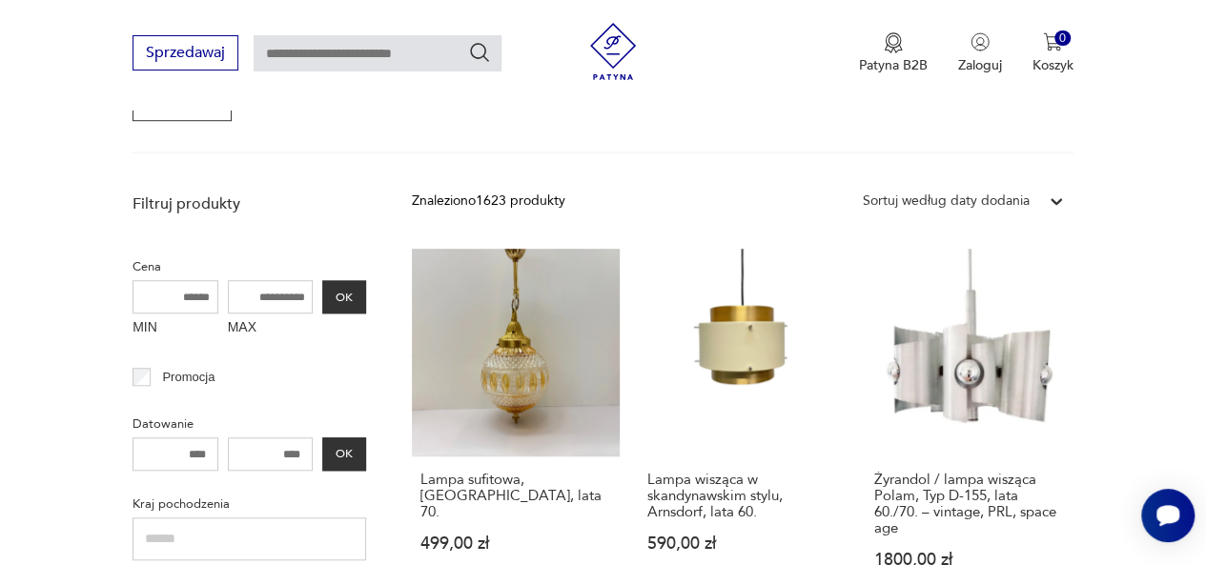
click at [1049, 209] on div at bounding box center [1056, 201] width 34 height 34
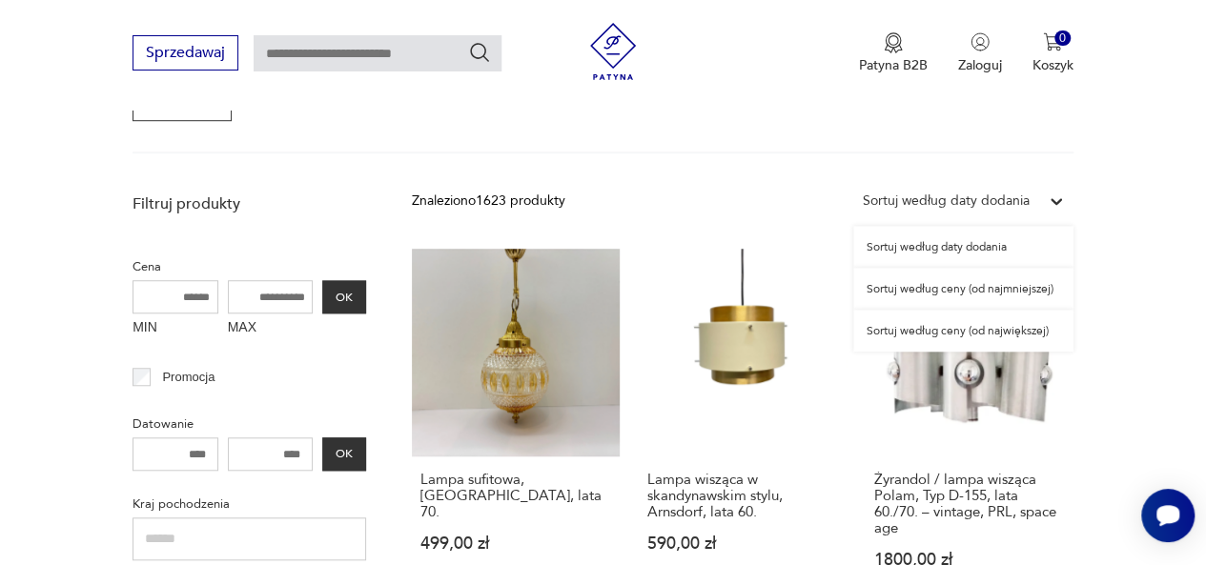
click at [1014, 328] on div "Sortuj według ceny (od największej)" at bounding box center [963, 331] width 220 height 42
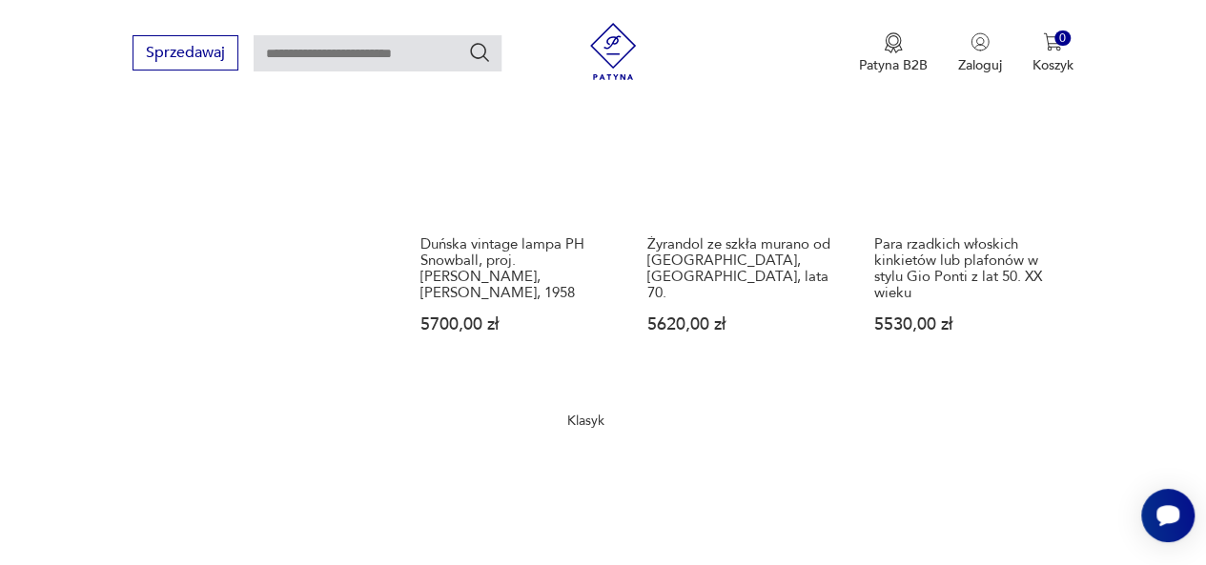
scroll to position [2793, 0]
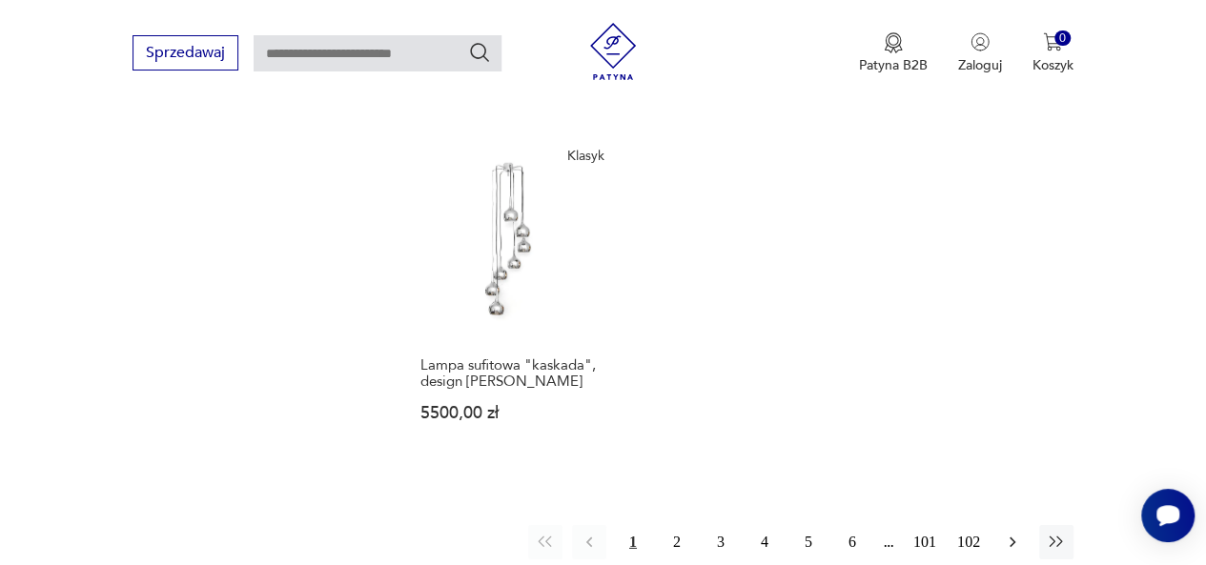
click at [1015, 533] on icon "button" at bounding box center [1012, 542] width 19 height 19
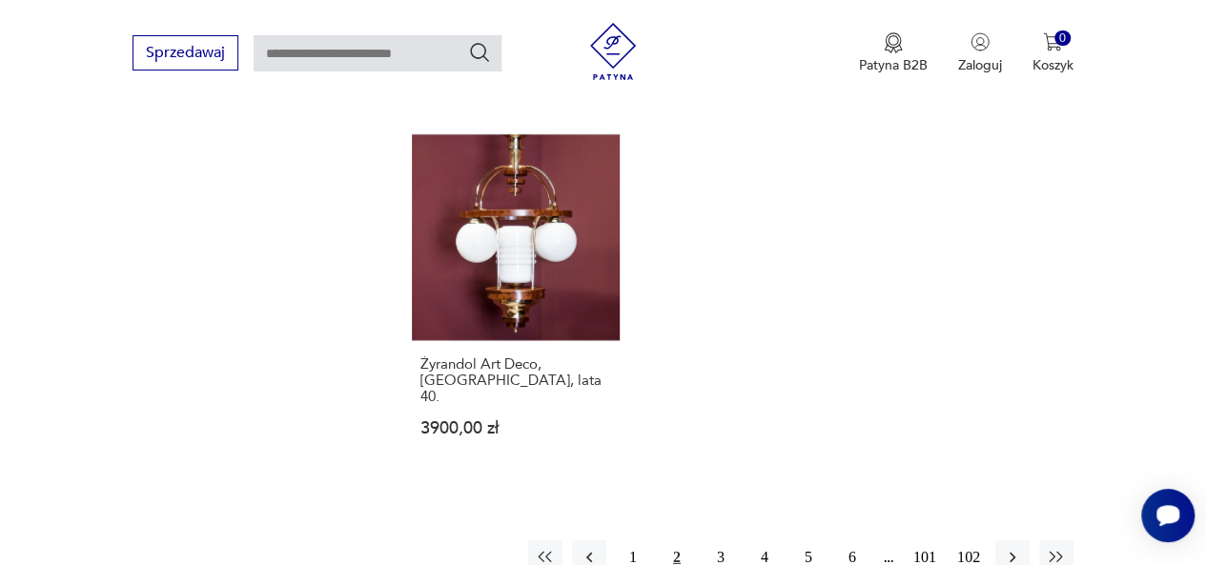
scroll to position [2793, 0]
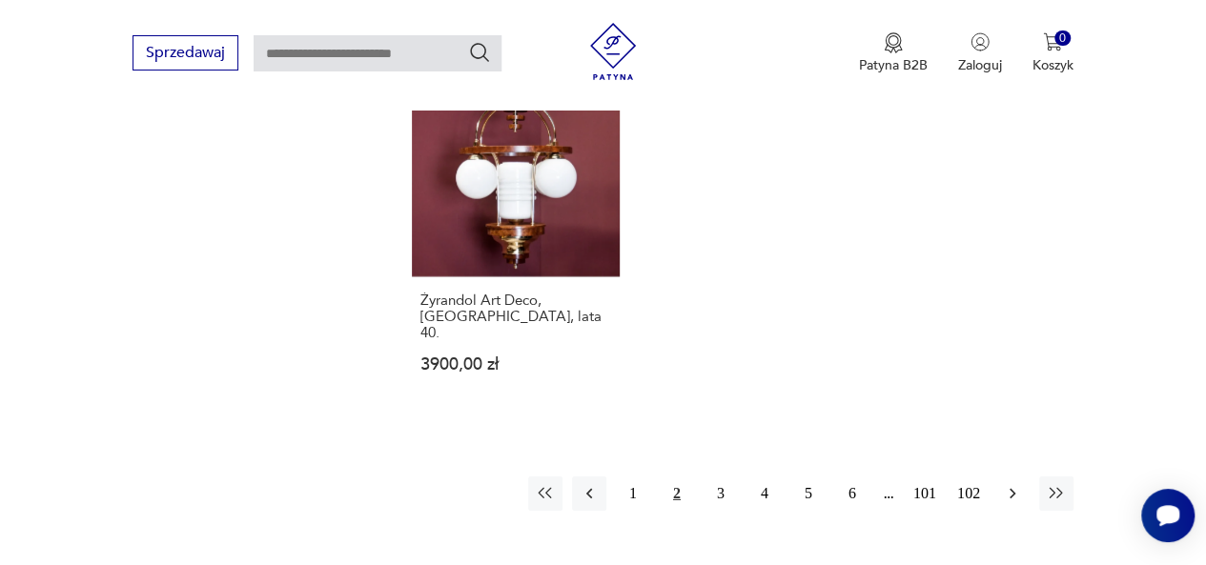
click at [1016, 484] on icon "button" at bounding box center [1012, 493] width 19 height 19
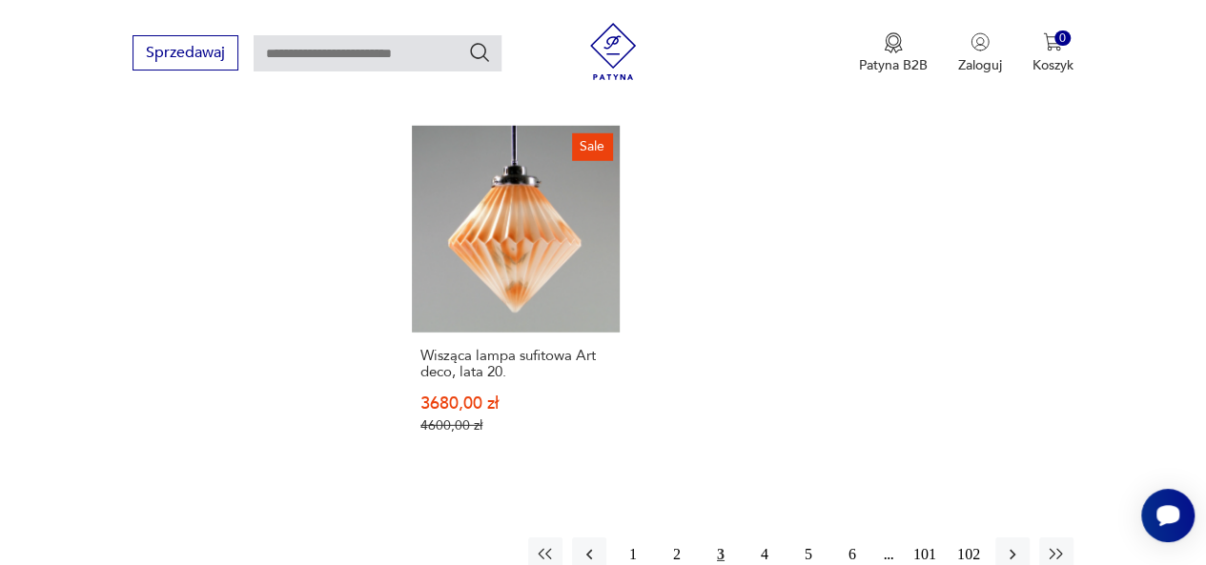
scroll to position [2889, 0]
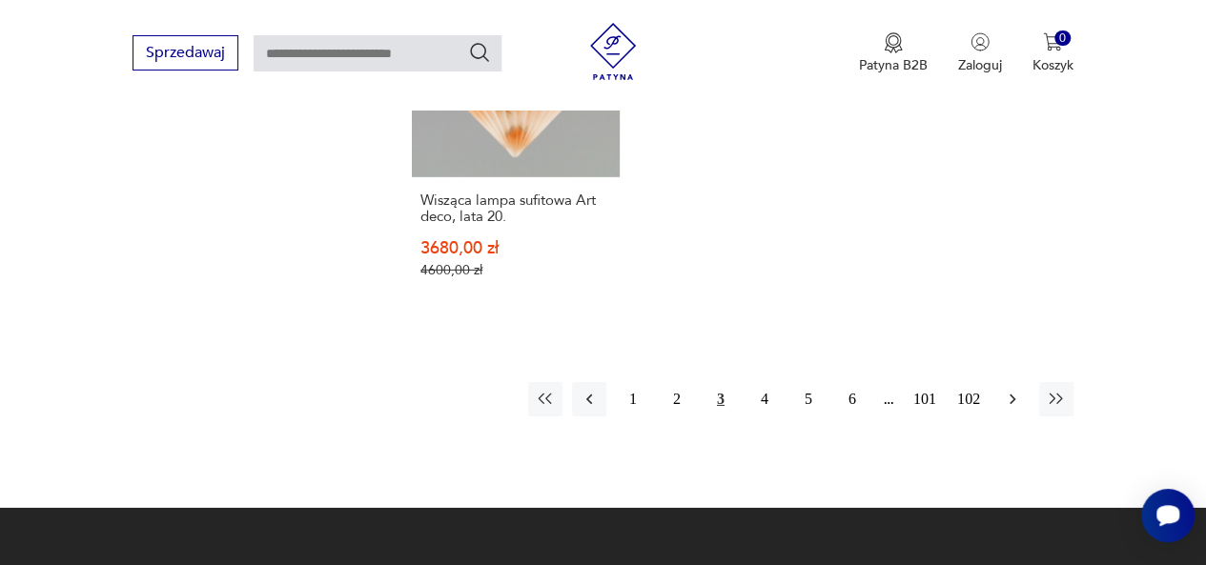
click at [999, 382] on button "button" at bounding box center [1012, 399] width 34 height 34
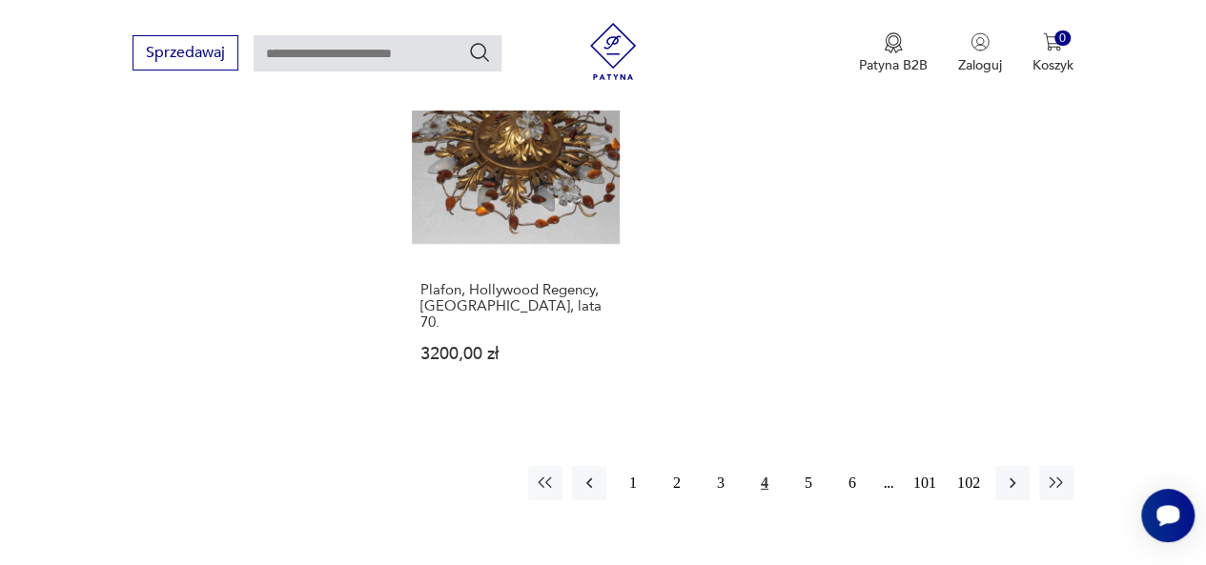
scroll to position [2793, 0]
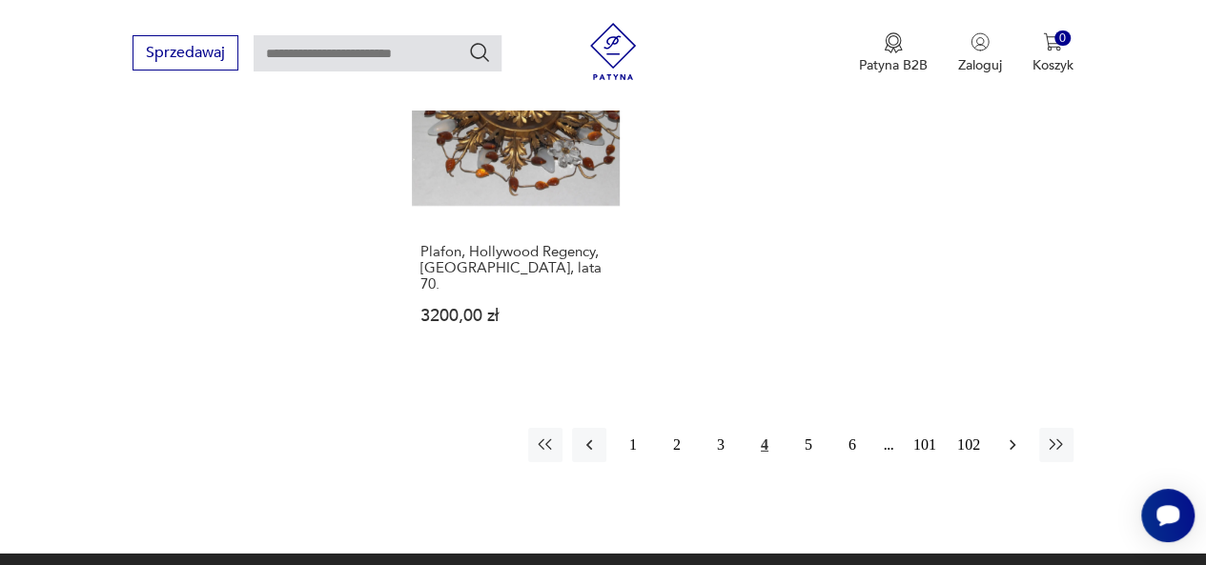
click at [1007, 436] on icon "button" at bounding box center [1012, 445] width 19 height 19
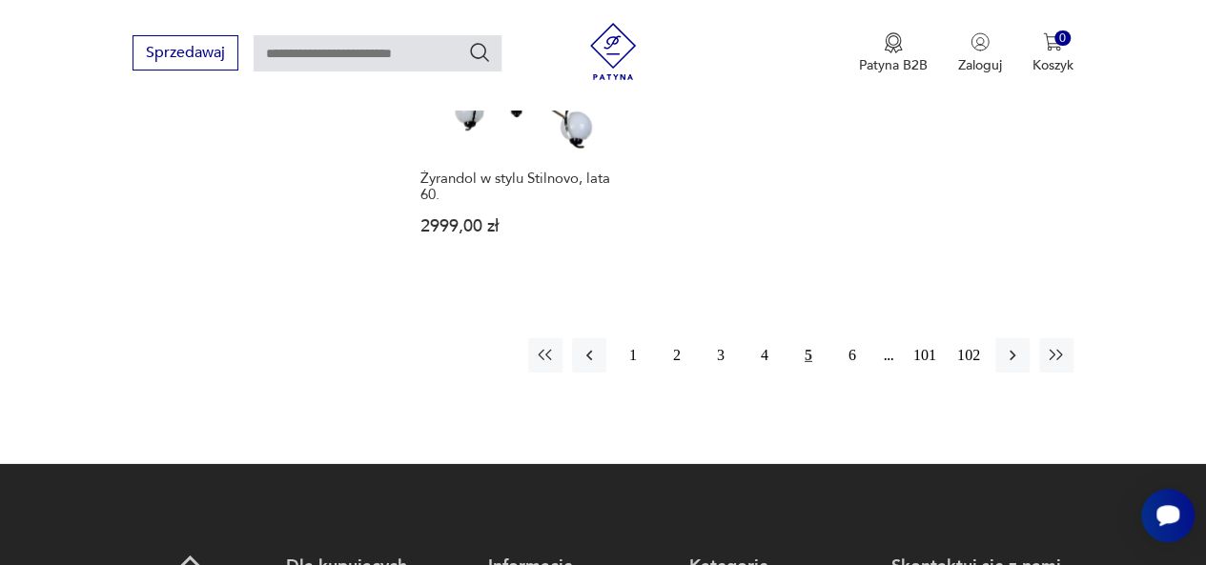
scroll to position [2889, 0]
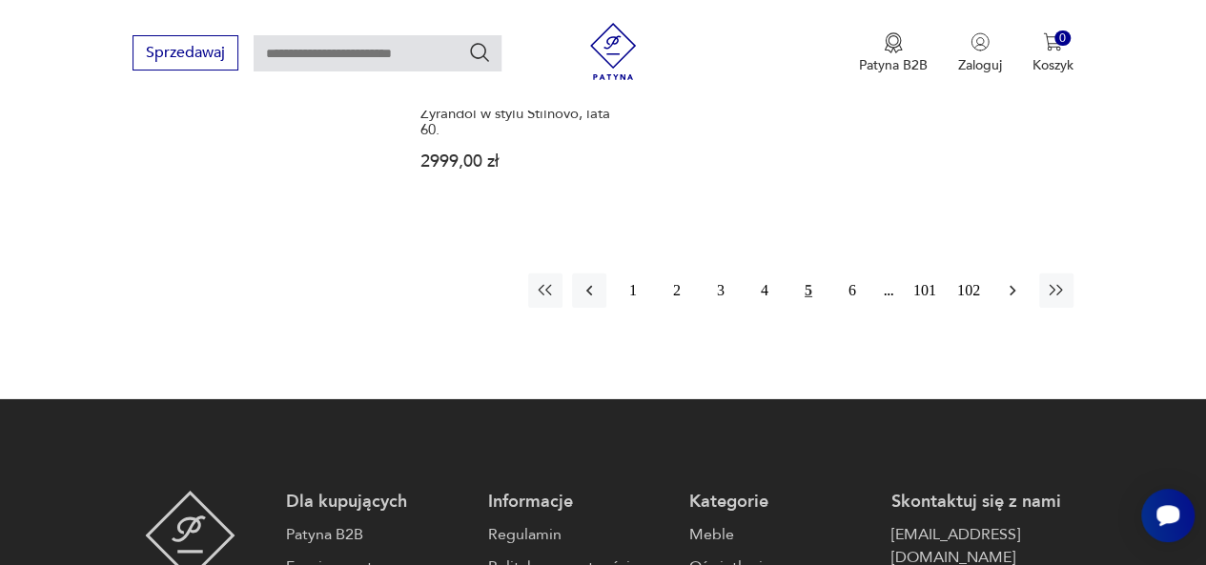
click at [1014, 274] on button "button" at bounding box center [1012, 291] width 34 height 34
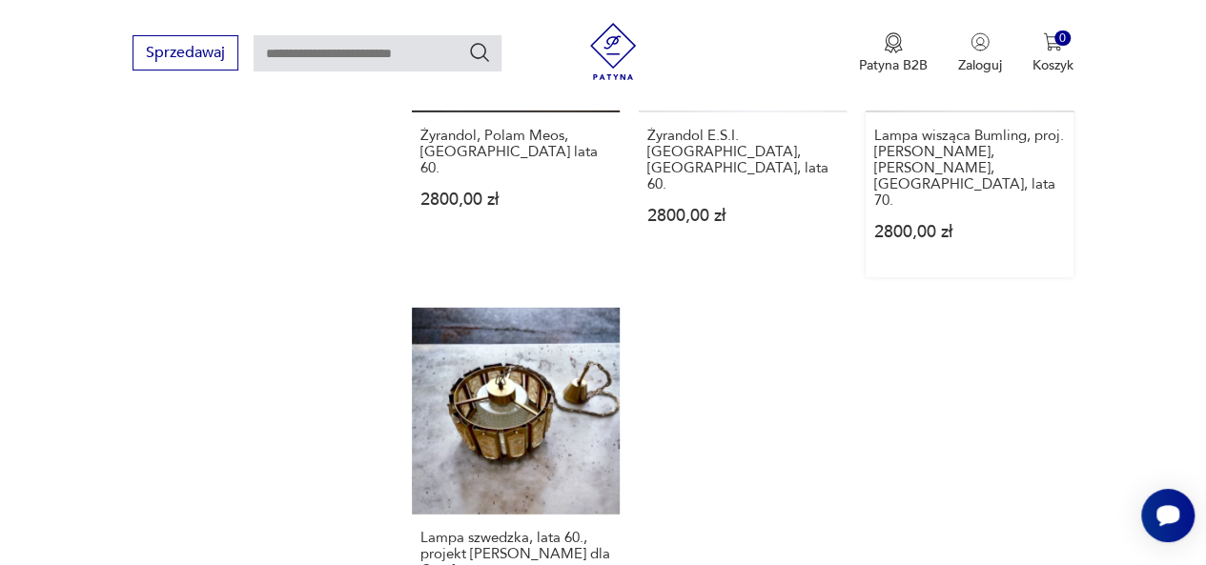
scroll to position [2698, 0]
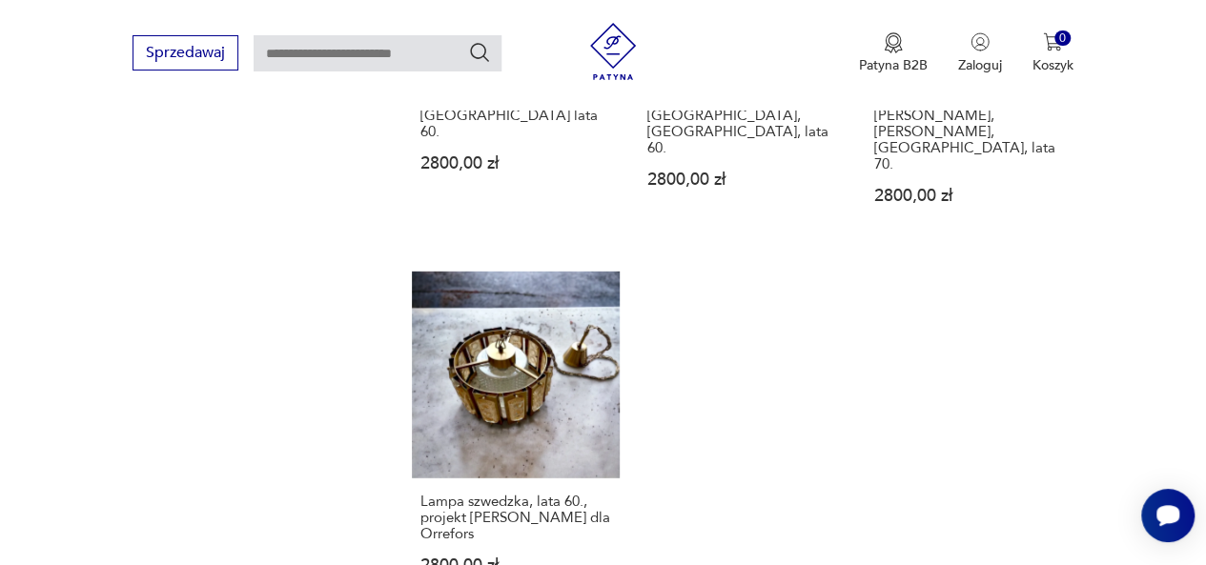
scroll to position [2793, 0]
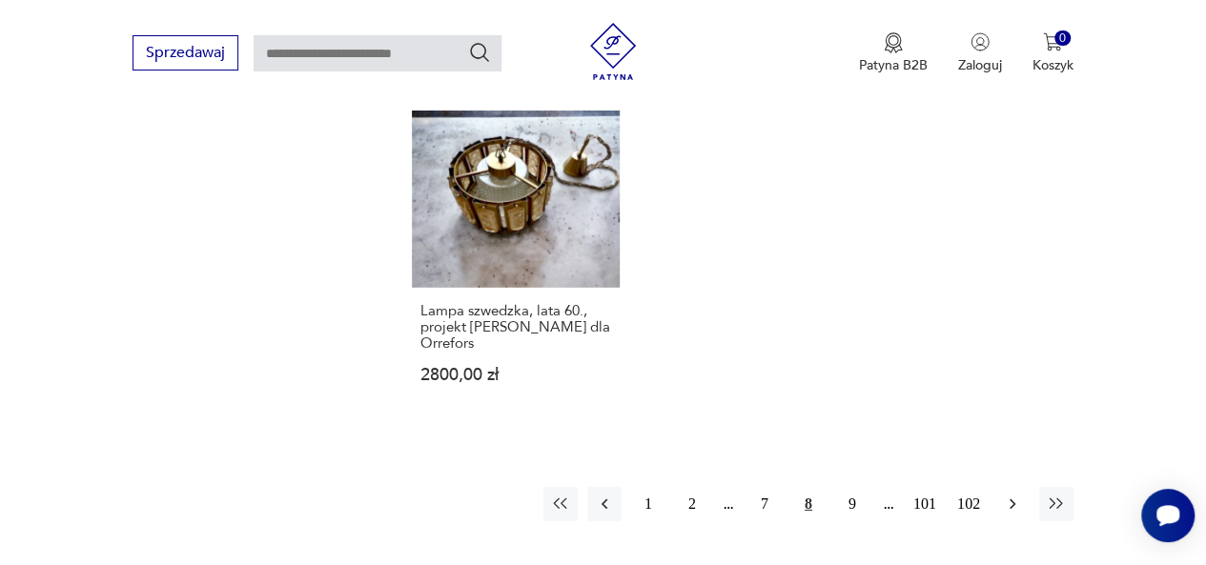
click at [1005, 495] on icon "button" at bounding box center [1012, 504] width 19 height 19
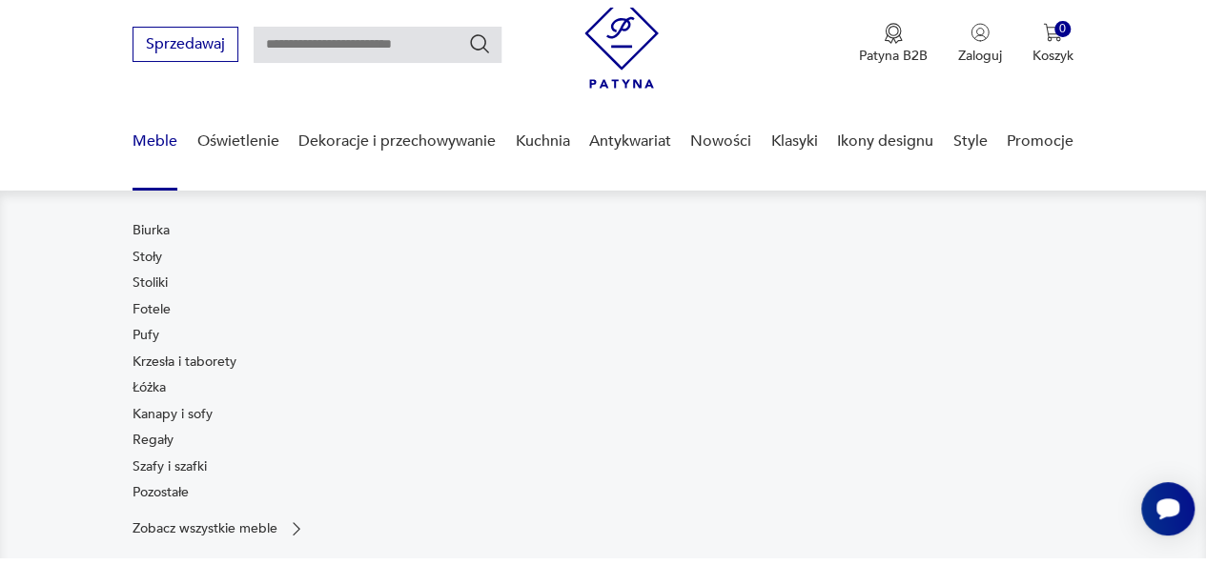
scroll to position [95, 0]
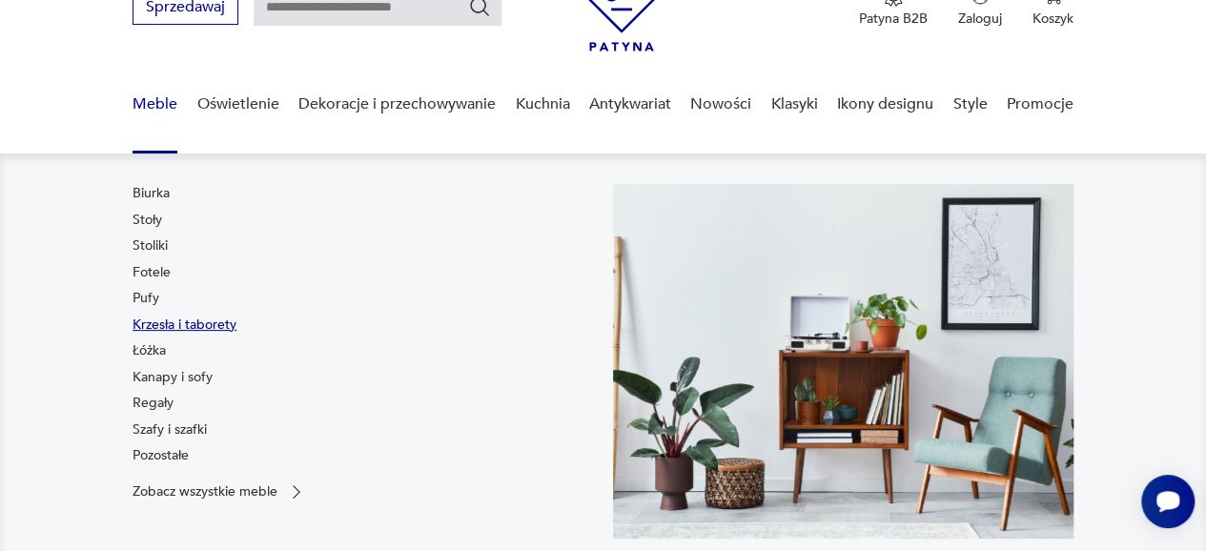
click at [163, 329] on link "Krzesła i taborety" at bounding box center [185, 325] width 104 height 19
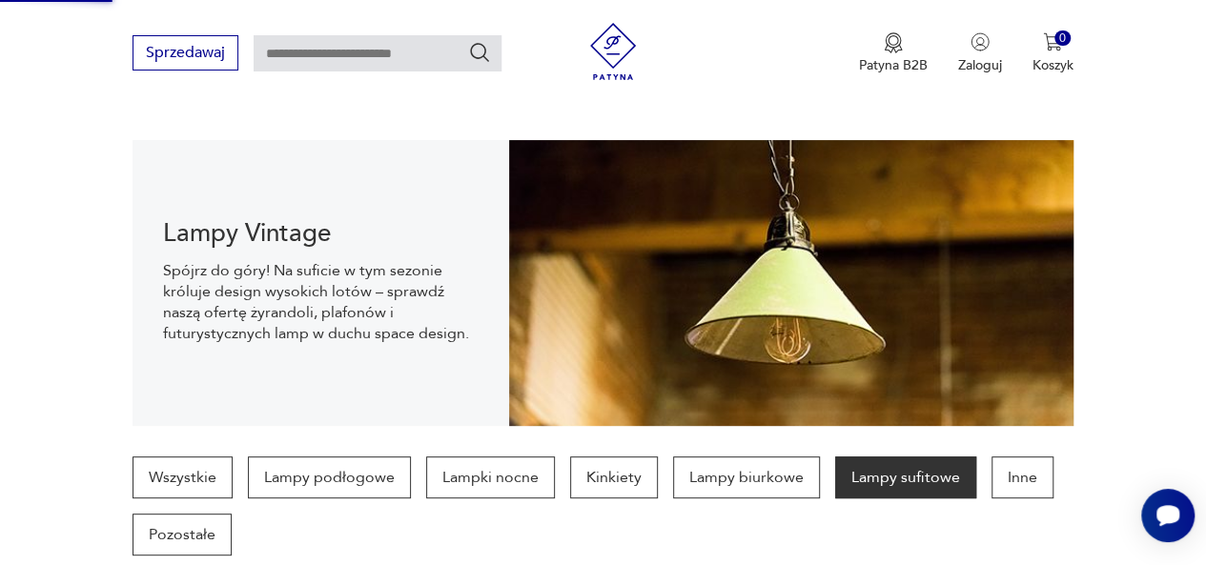
scroll to position [286, 0]
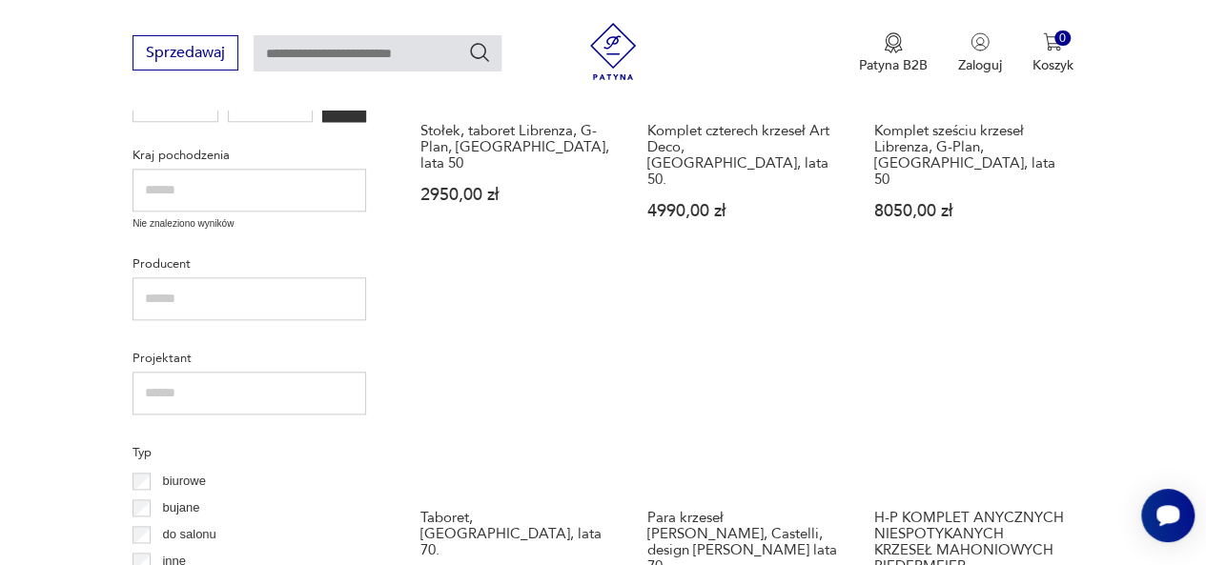
scroll to position [696, 0]
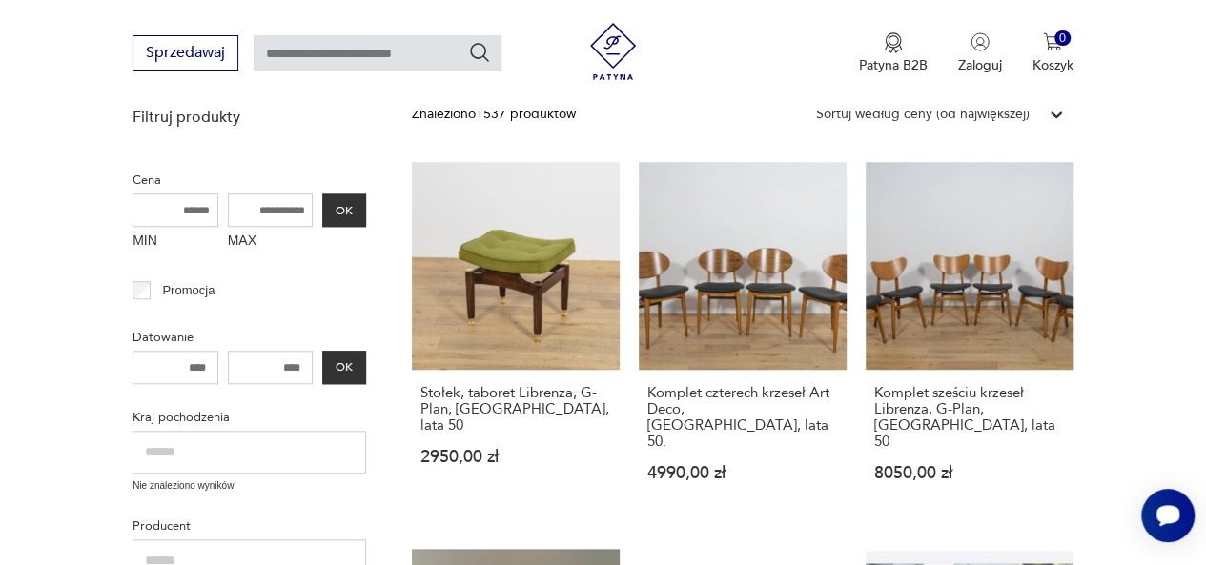
click at [362, 64] on input "text" at bounding box center [378, 53] width 248 height 36
type input "******"
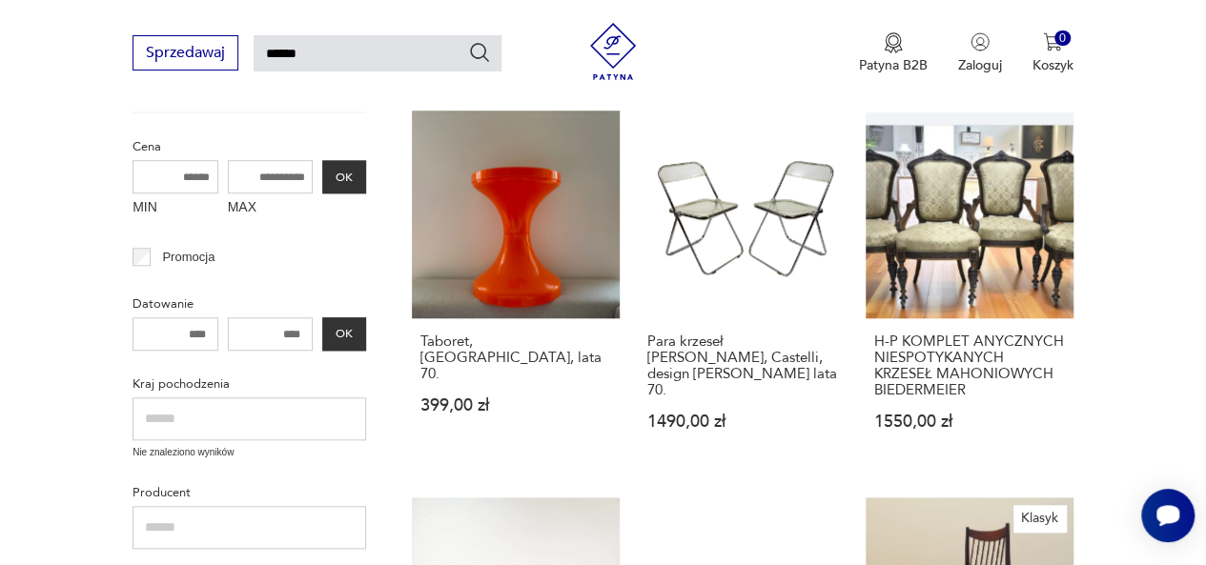
scroll to position [259, 0]
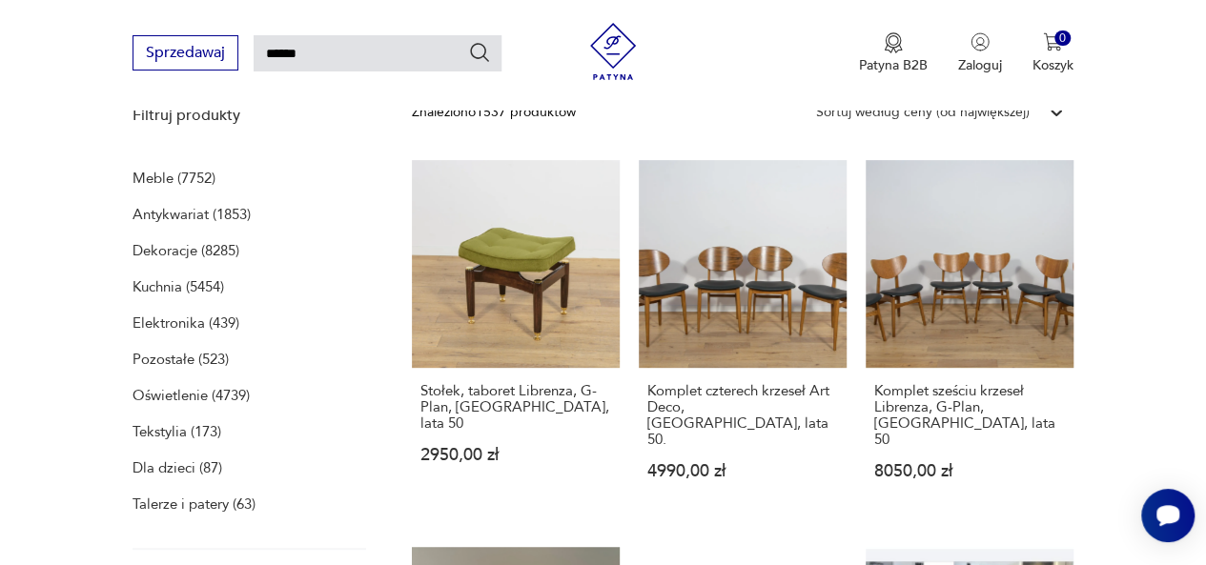
click at [475, 50] on icon "Szukaj" at bounding box center [479, 52] width 23 height 23
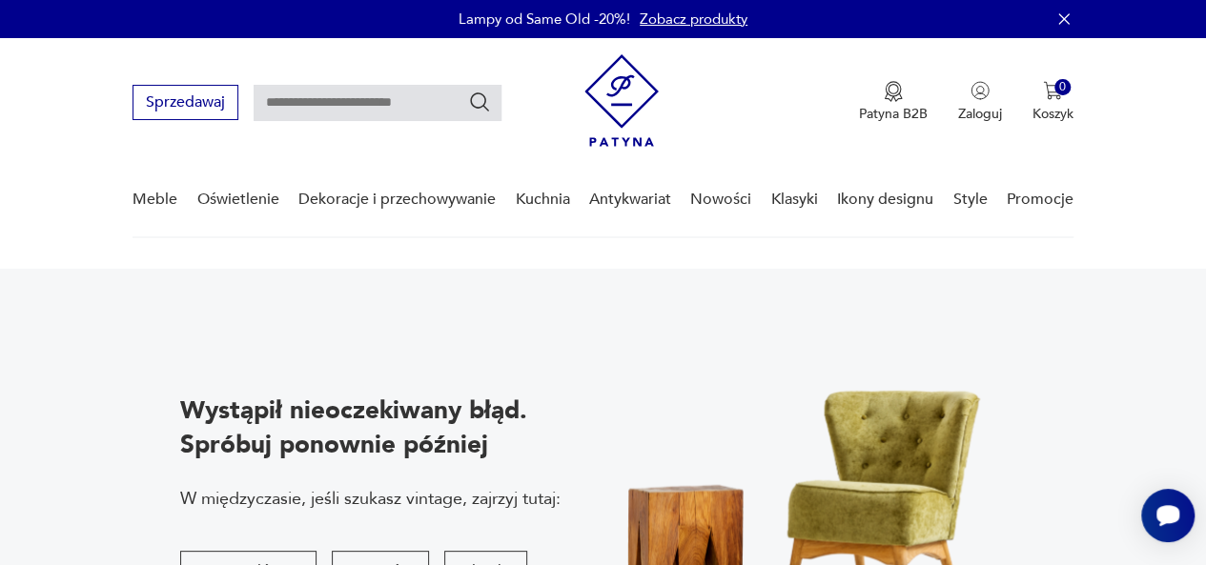
click at [387, 99] on input "text" at bounding box center [378, 103] width 248 height 36
type input "******"
click at [480, 105] on icon "Szukaj" at bounding box center [479, 102] width 23 height 23
type input "******"
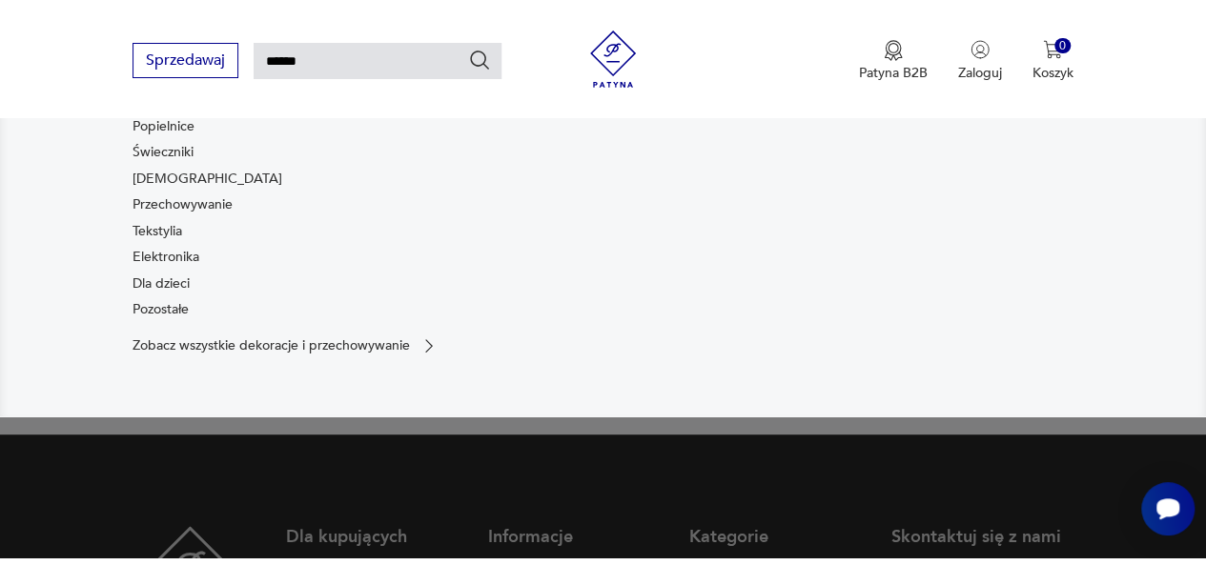
scroll to position [381, 0]
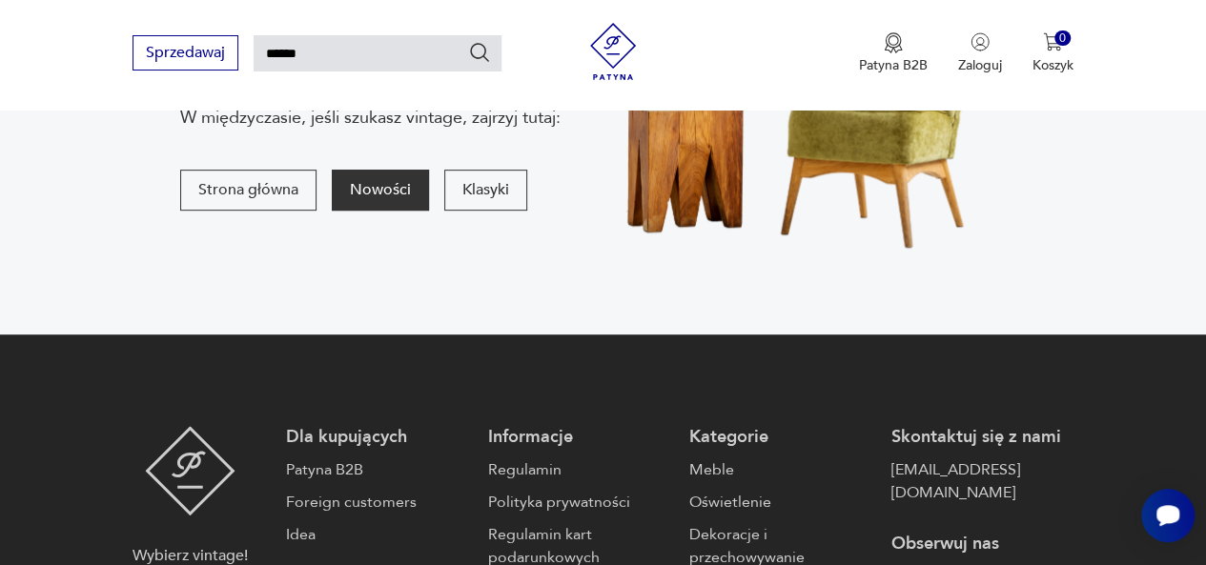
click at [381, 206] on button "Nowości" at bounding box center [380, 190] width 97 height 41
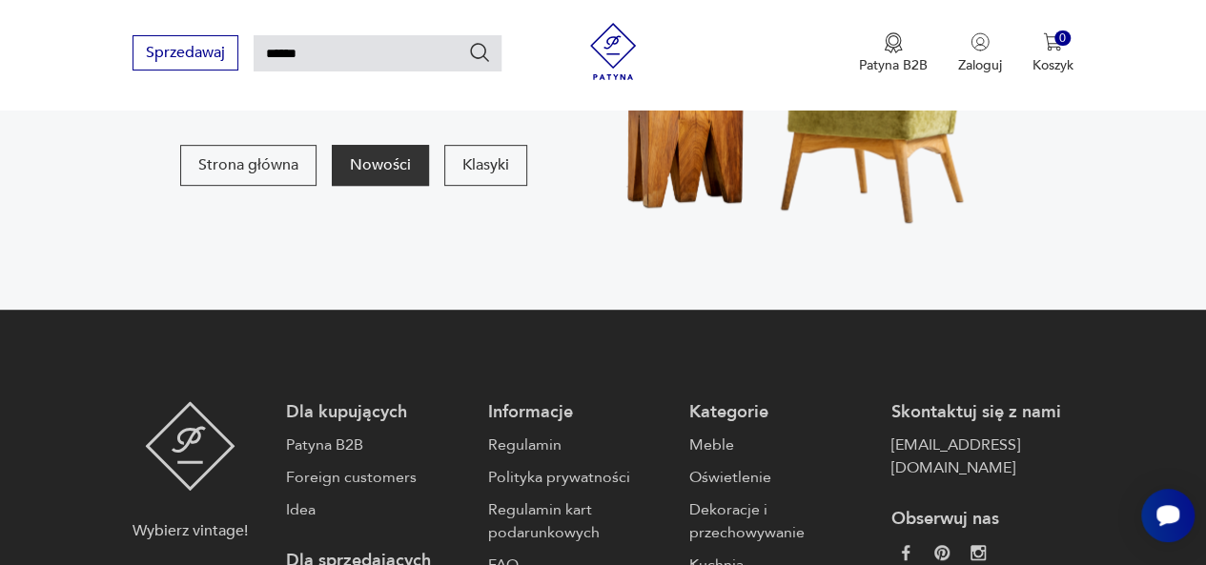
scroll to position [191, 0]
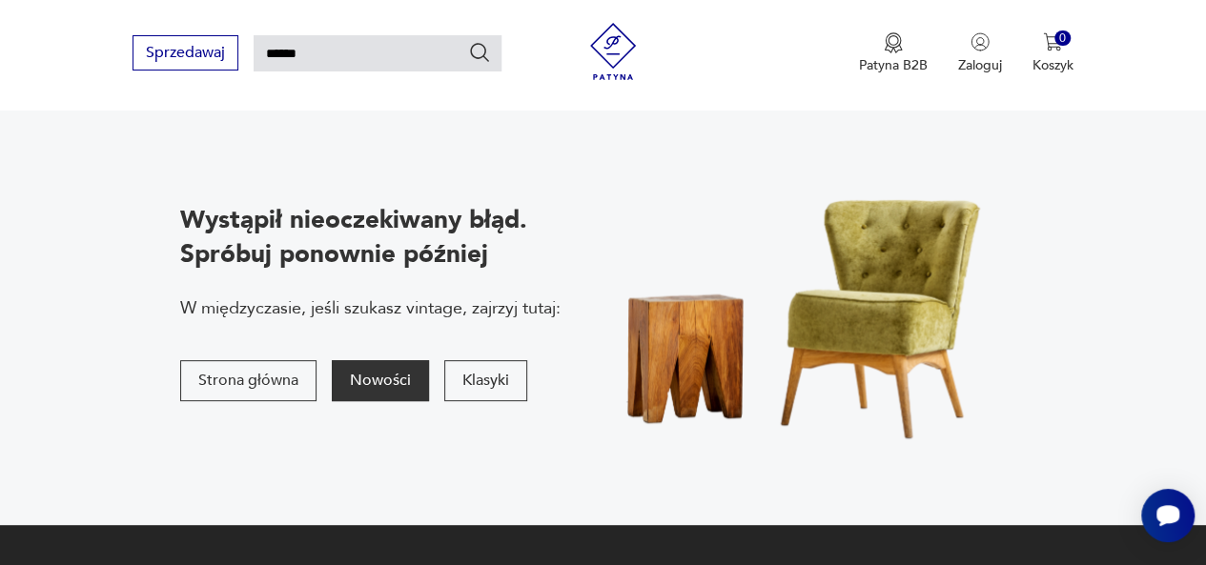
click at [358, 398] on button "Nowości" at bounding box center [380, 380] width 97 height 41
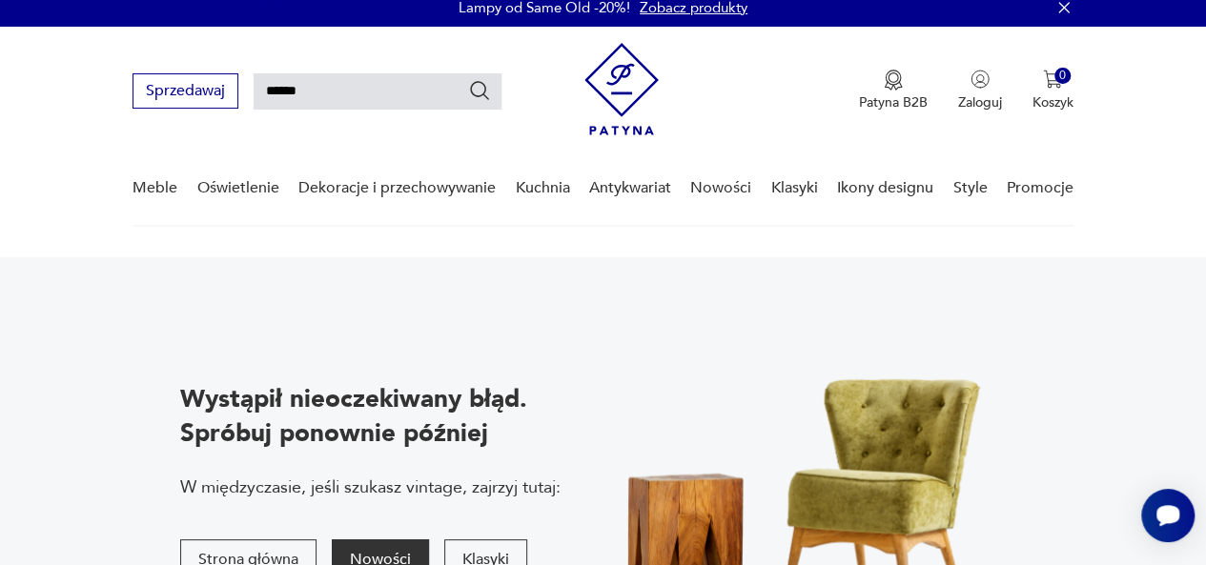
scroll to position [0, 0]
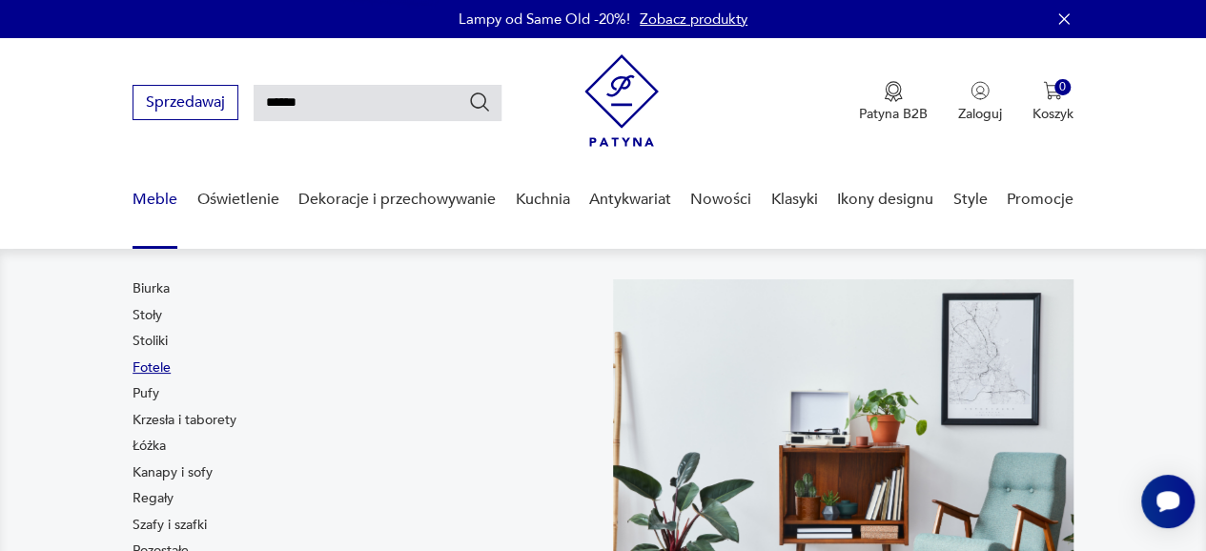
click at [156, 371] on link "Fotele" at bounding box center [152, 367] width 38 height 19
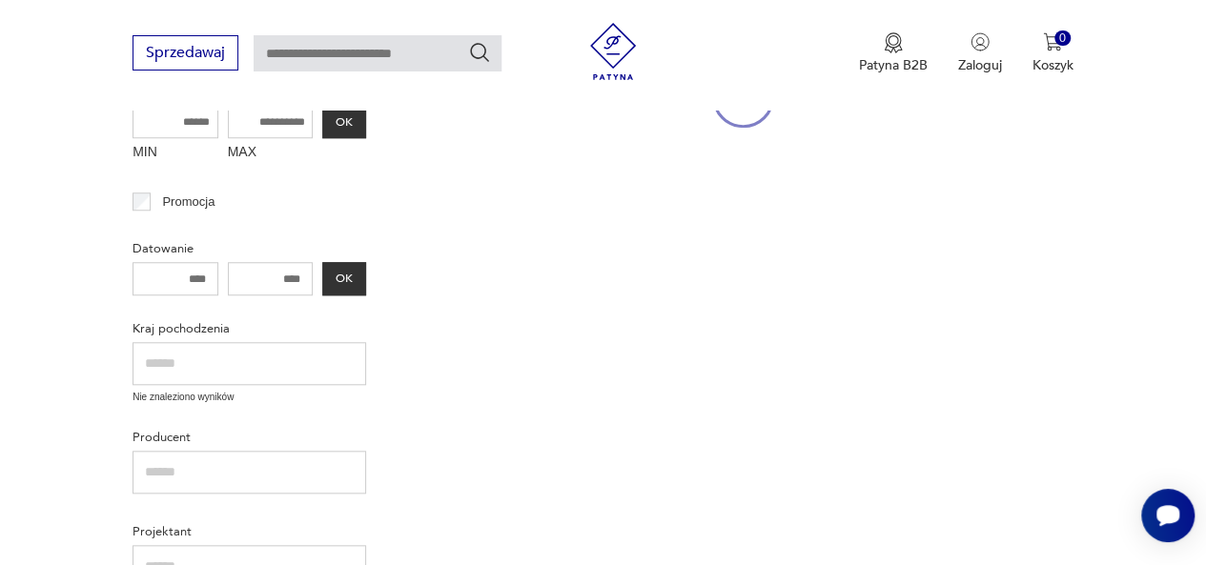
scroll to position [545, 0]
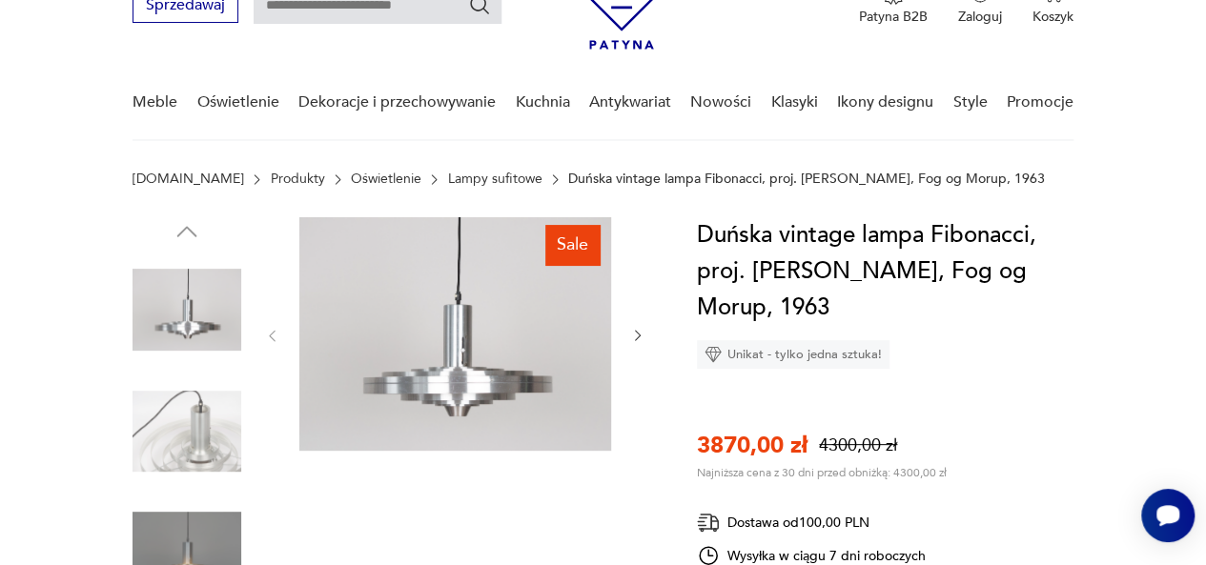
scroll to position [191, 0]
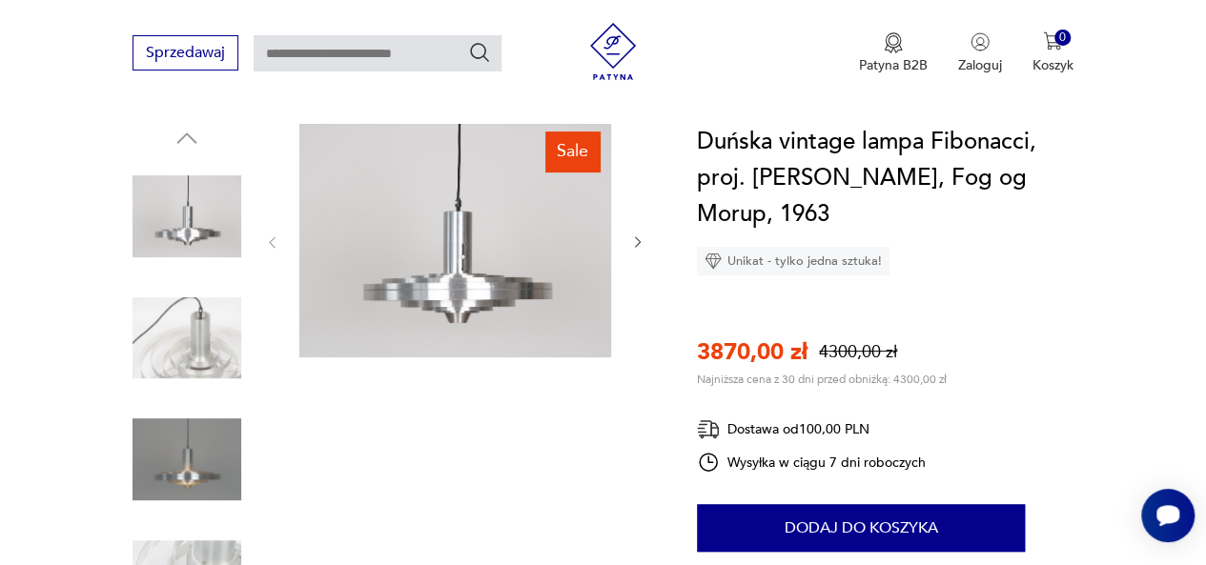
click at [634, 243] on icon "button" at bounding box center [637, 242] width 15 height 15
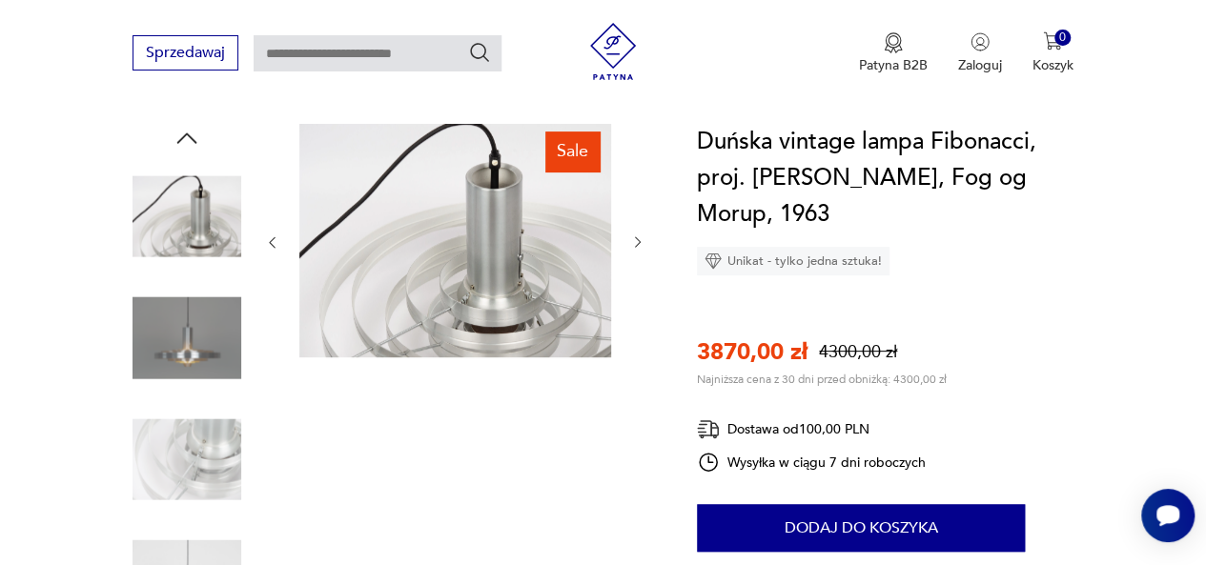
click at [634, 243] on icon "button" at bounding box center [637, 242] width 15 height 15
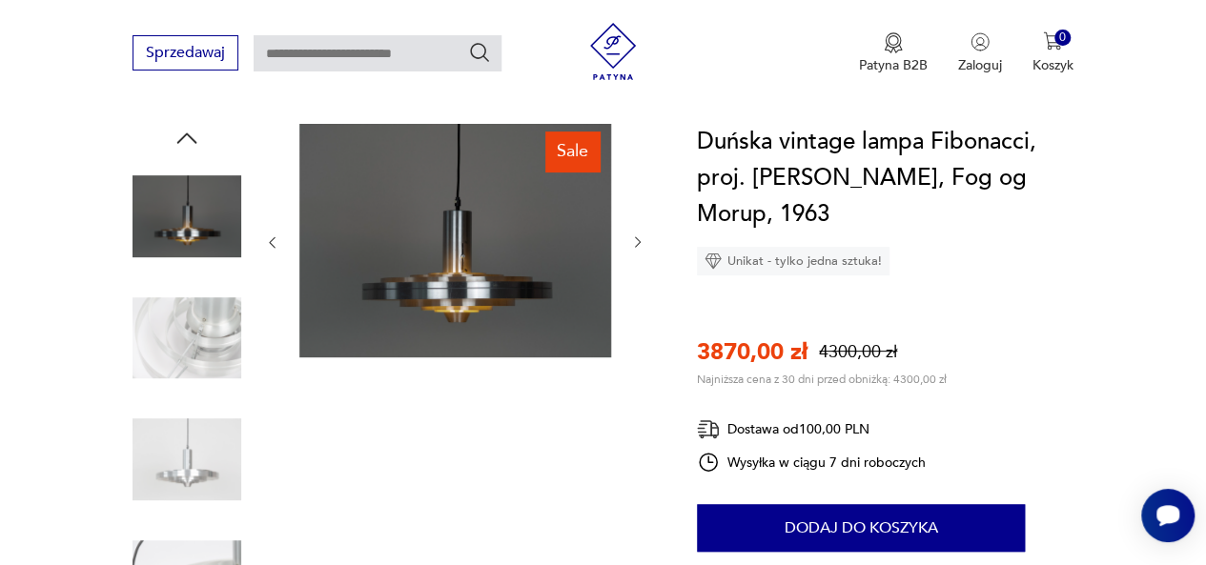
click at [634, 243] on icon "button" at bounding box center [637, 242] width 15 height 15
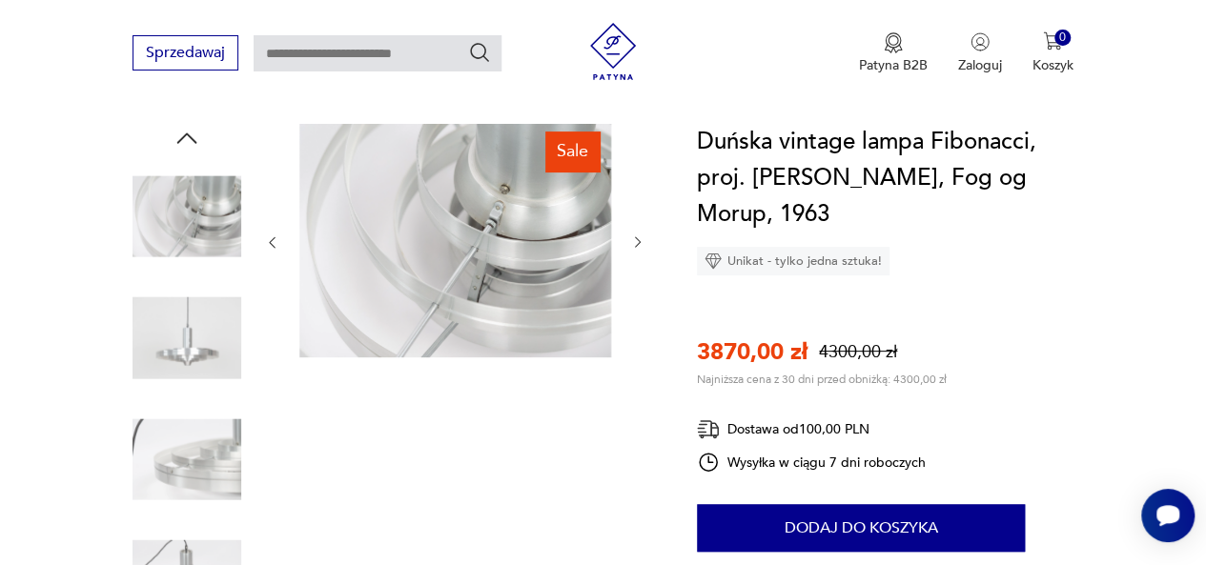
click at [634, 243] on icon "button" at bounding box center [637, 242] width 15 height 15
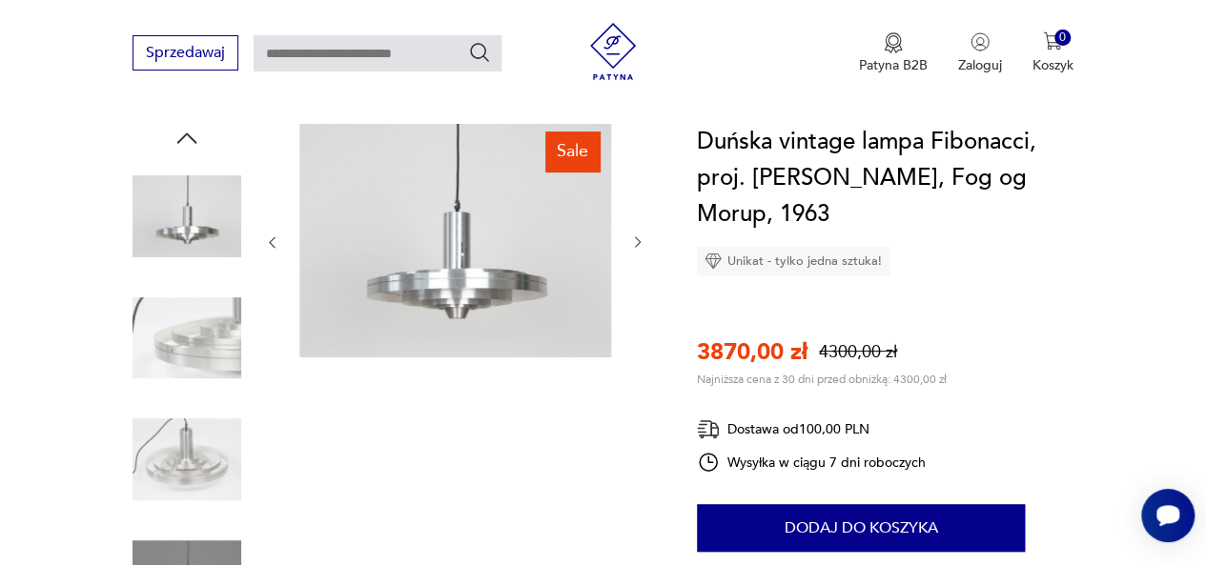
click at [634, 243] on icon "button" at bounding box center [637, 242] width 15 height 15
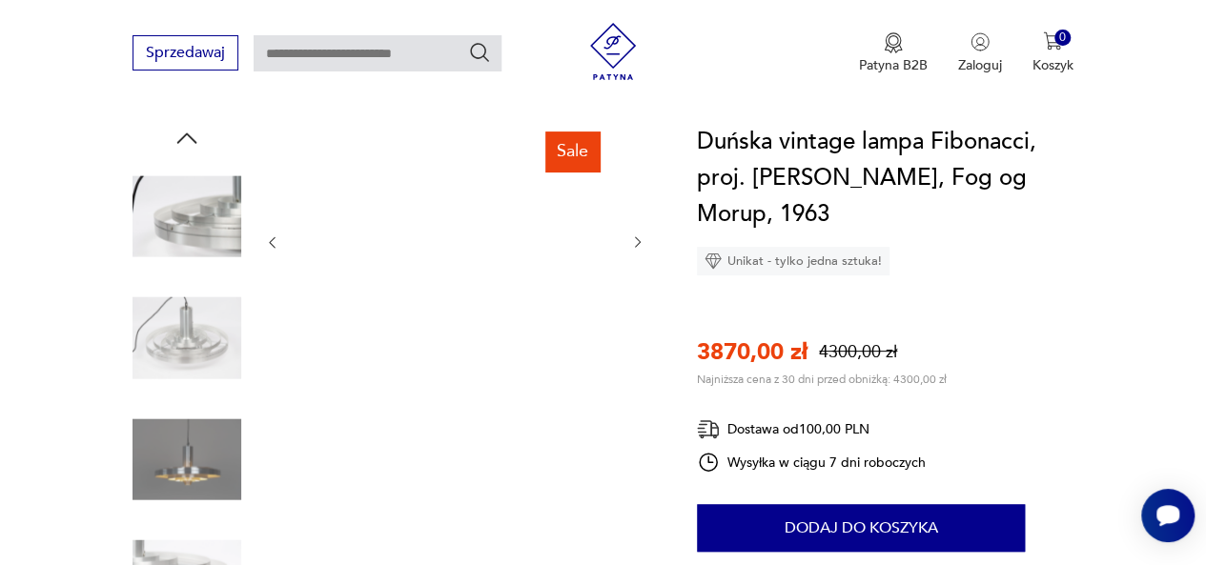
click at [634, 243] on icon "button" at bounding box center [637, 242] width 15 height 15
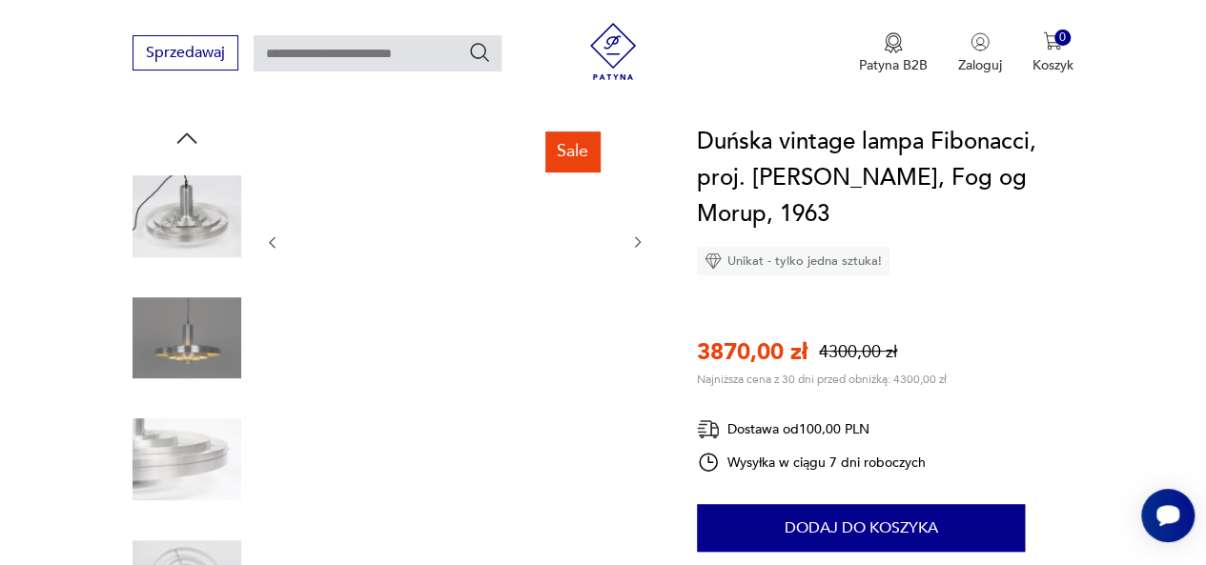
click at [634, 243] on icon "button" at bounding box center [637, 242] width 15 height 15
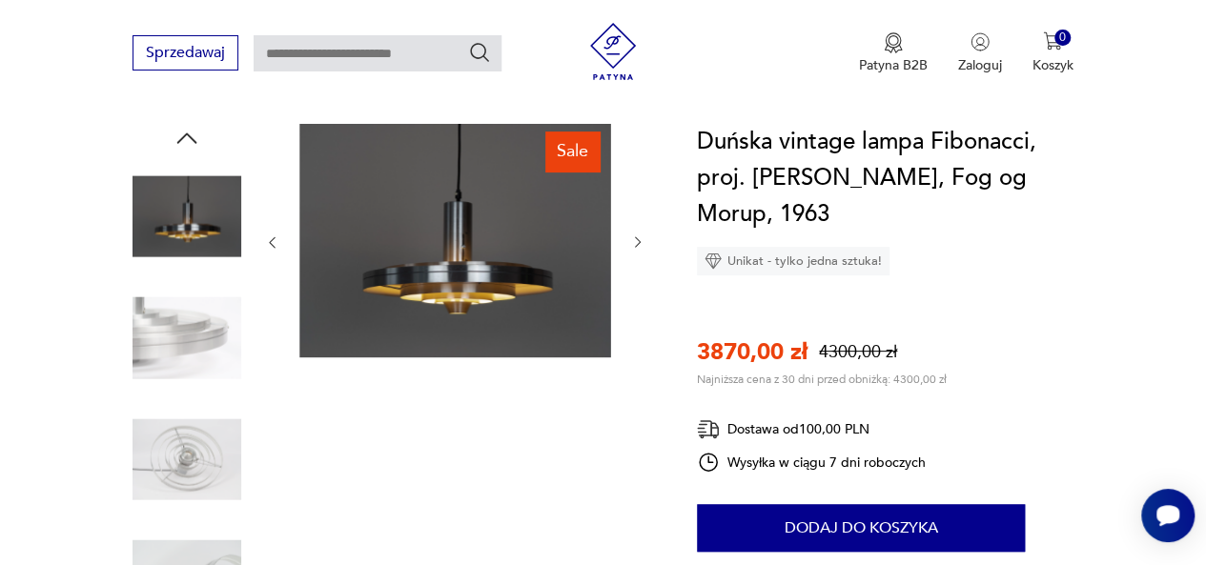
click at [634, 243] on icon "button" at bounding box center [637, 242] width 15 height 15
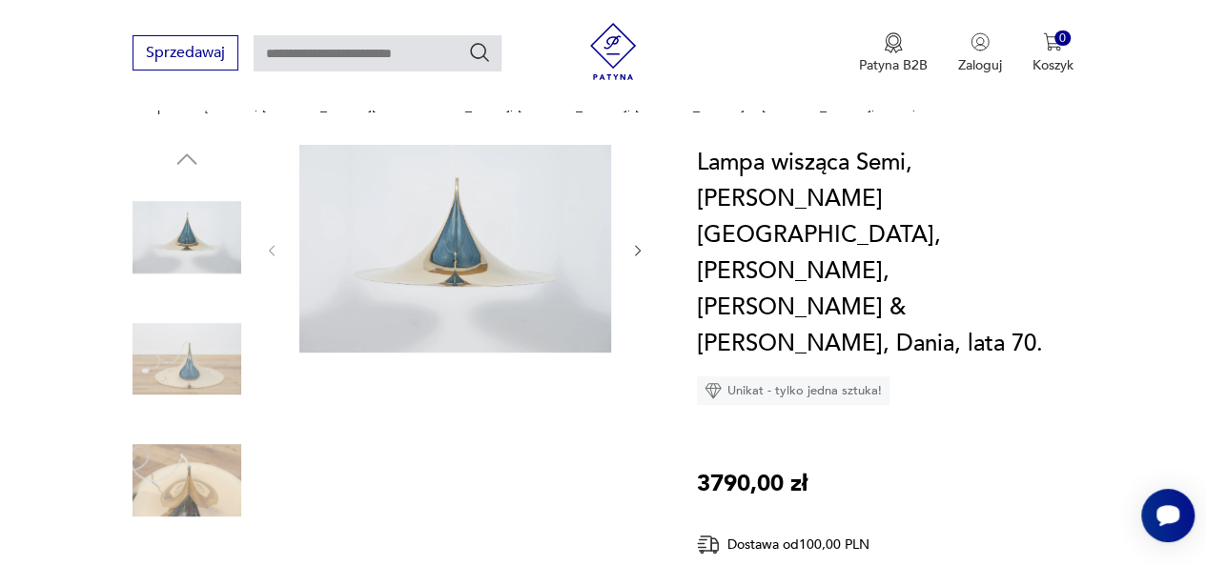
scroll to position [95, 0]
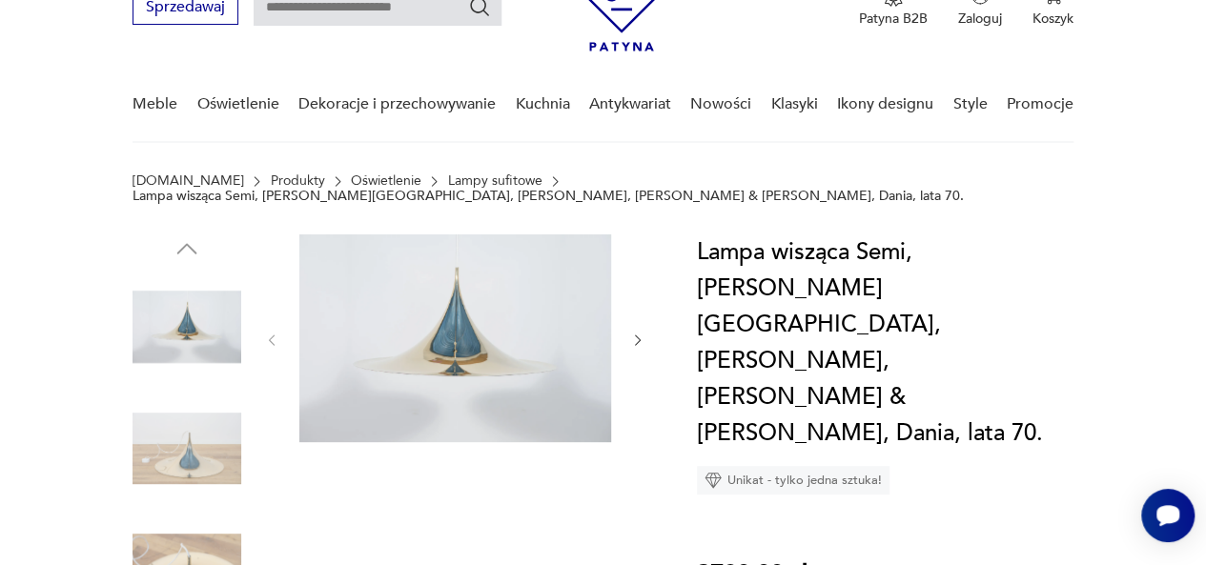
click at [635, 333] on icon "button" at bounding box center [637, 340] width 15 height 15
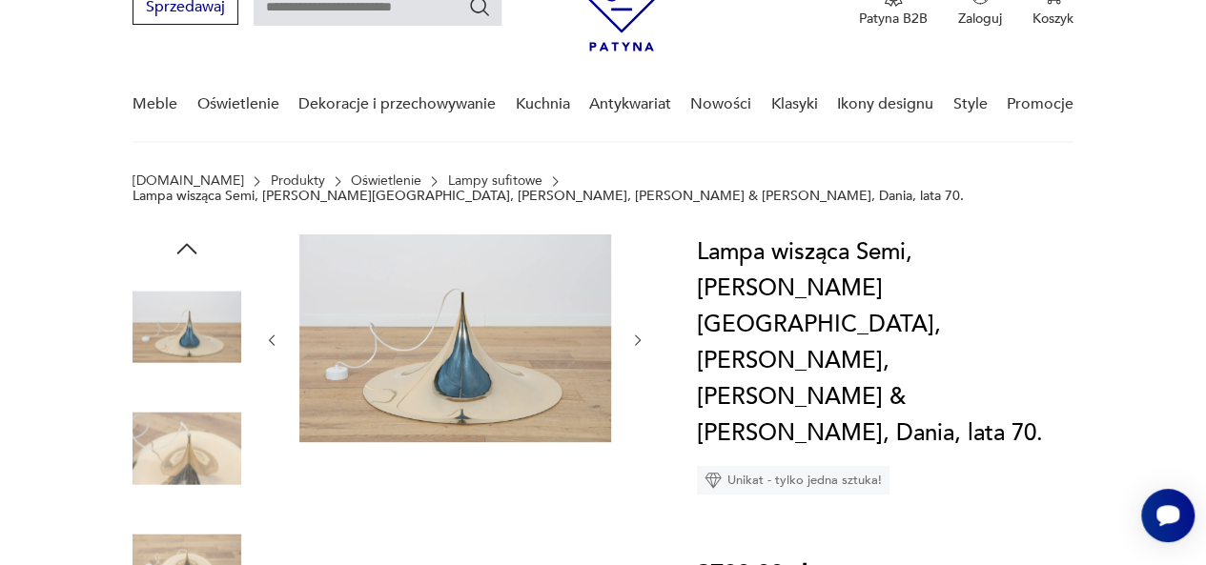
click at [635, 333] on icon "button" at bounding box center [637, 340] width 15 height 15
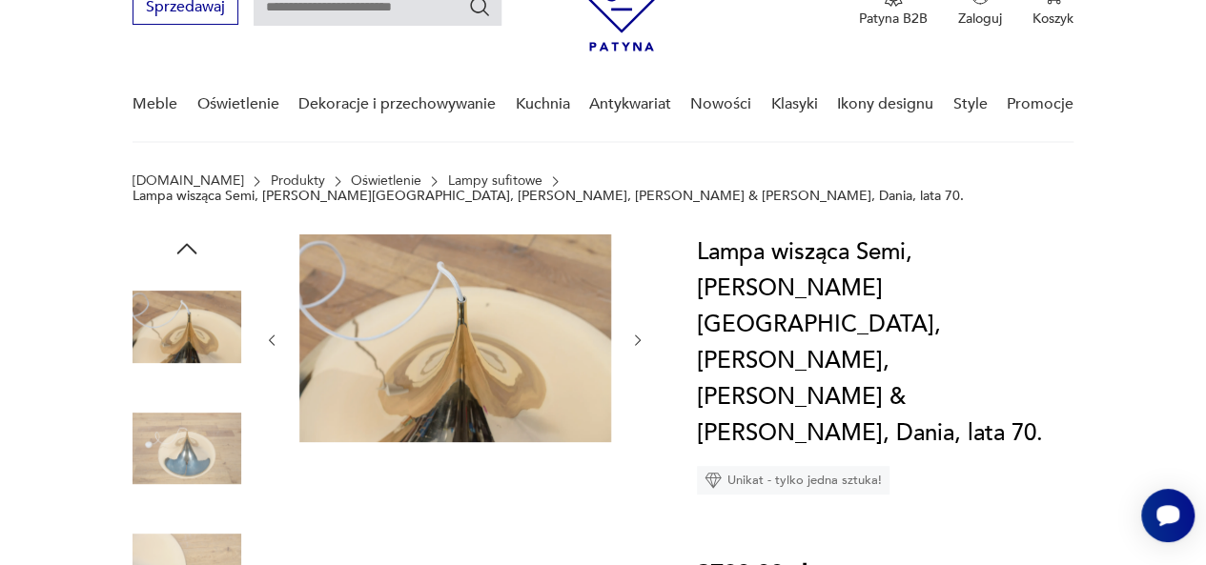
click at [635, 333] on icon "button" at bounding box center [637, 340] width 15 height 15
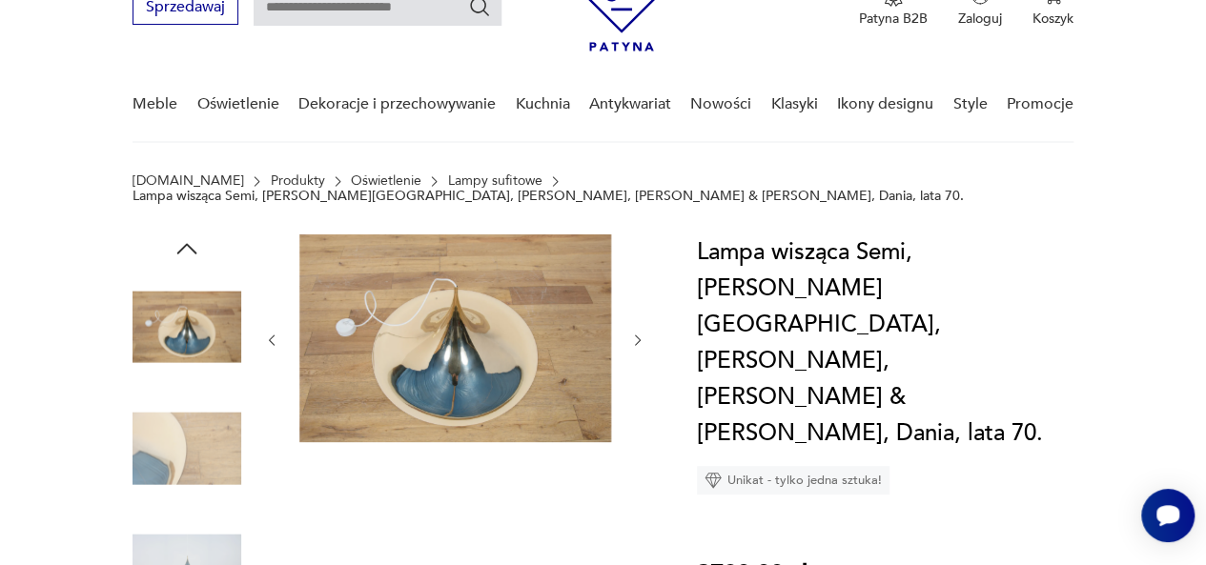
click at [635, 333] on icon "button" at bounding box center [637, 340] width 15 height 15
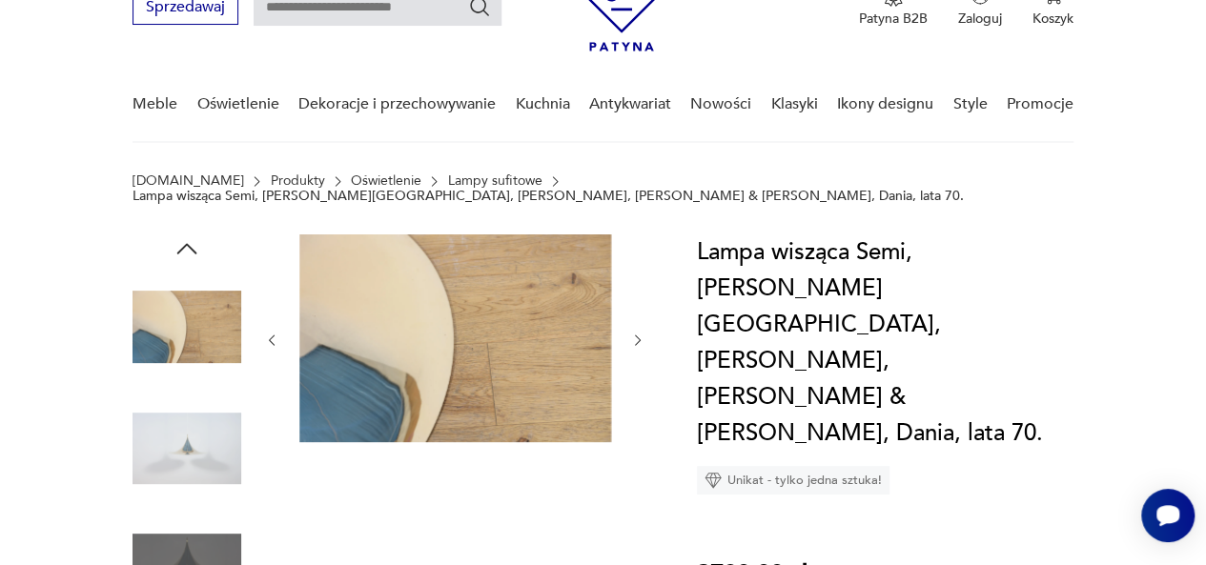
click at [635, 333] on icon "button" at bounding box center [637, 340] width 15 height 15
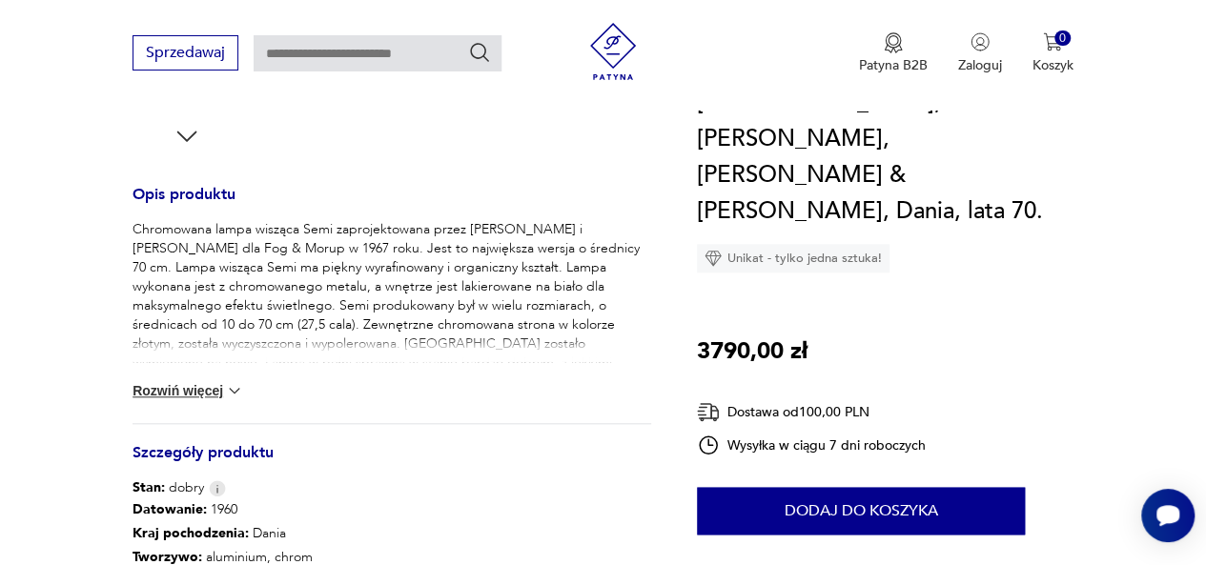
scroll to position [763, 0]
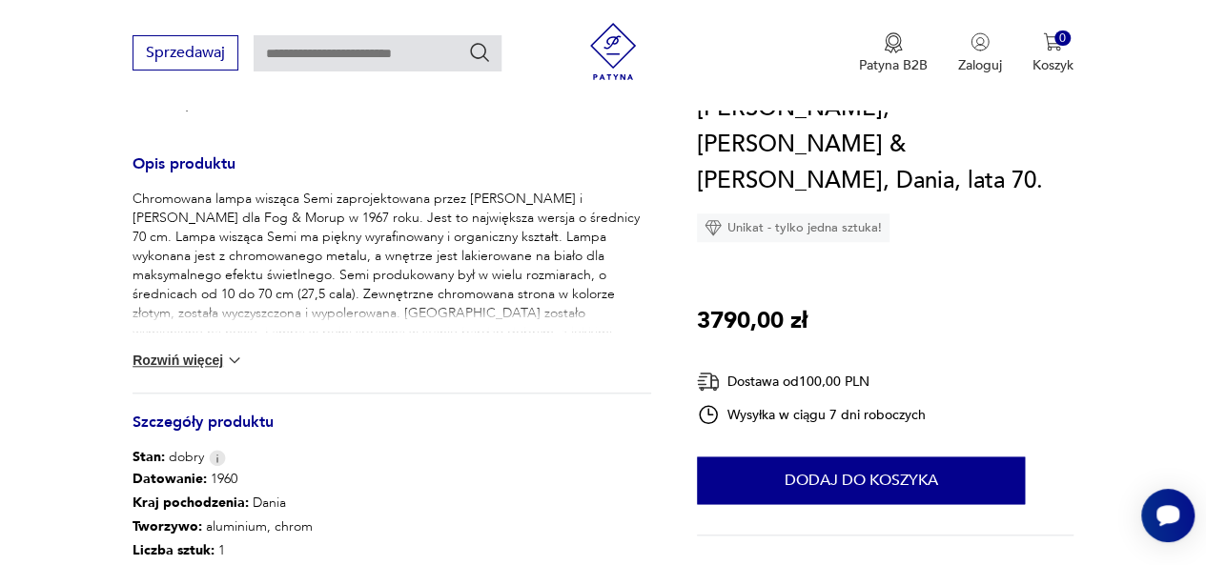
click at [233, 351] on img at bounding box center [234, 360] width 19 height 19
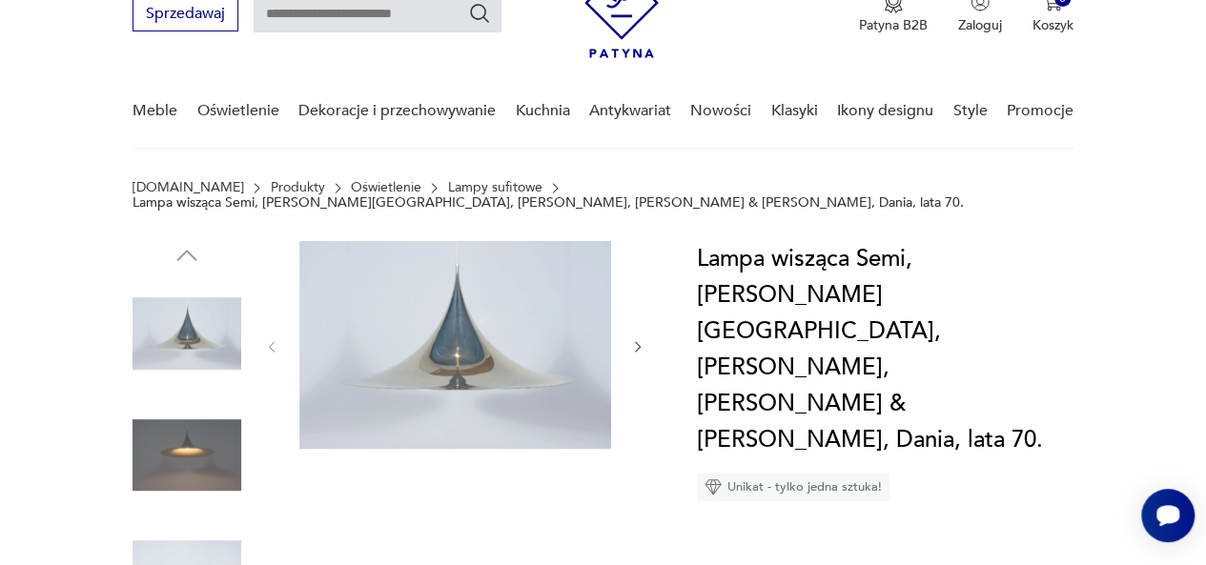
scroll to position [191, 0]
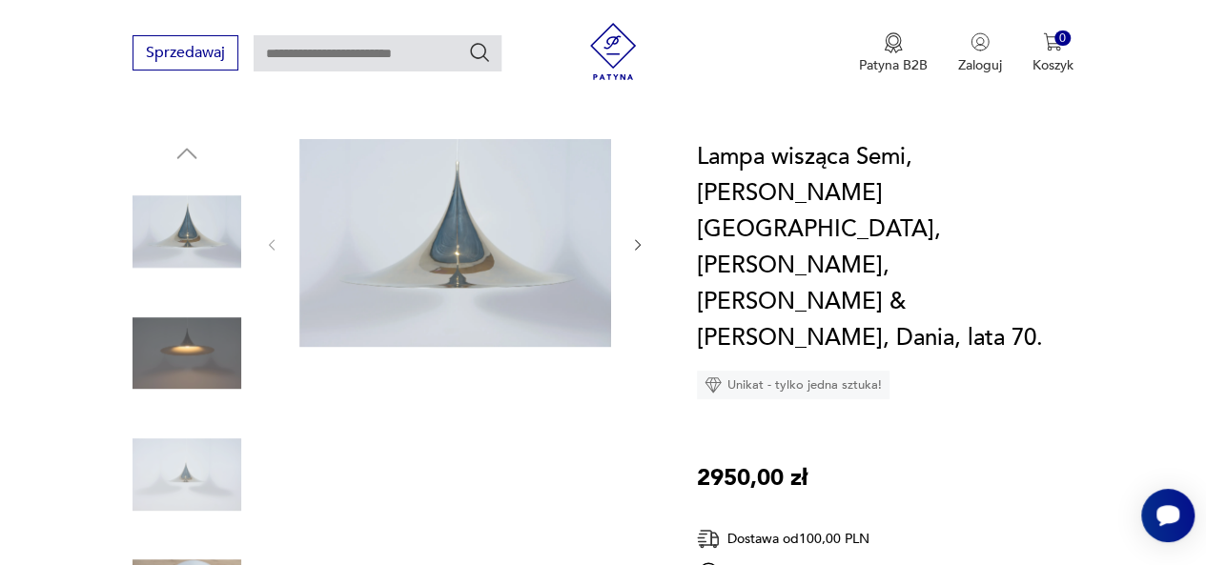
click at [636, 237] on icon "button" at bounding box center [637, 244] width 15 height 15
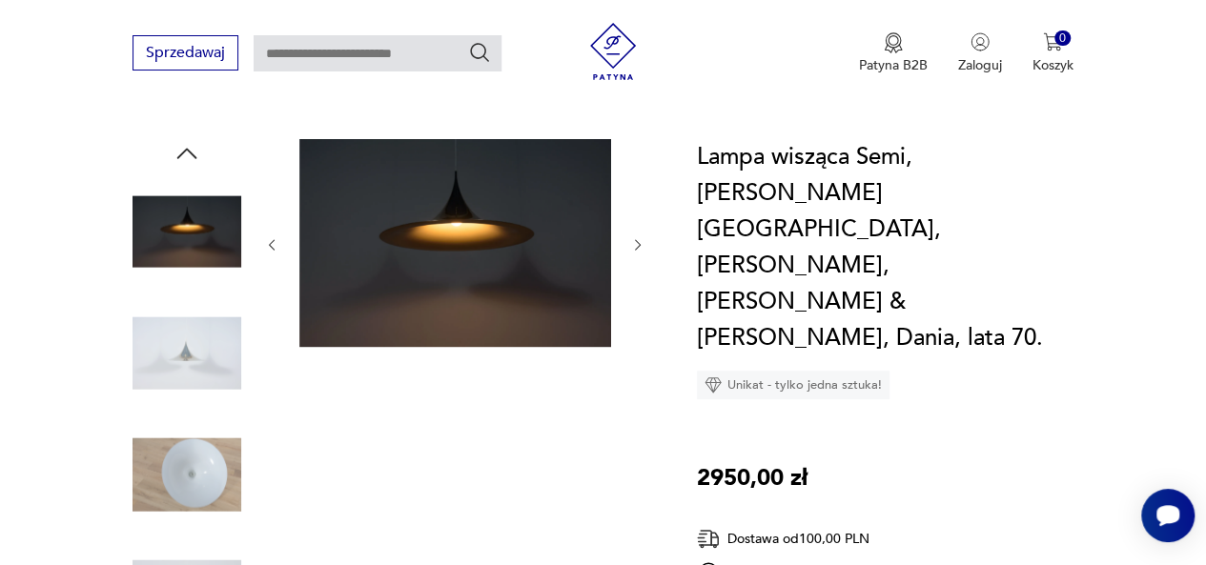
click at [636, 237] on icon "button" at bounding box center [637, 244] width 15 height 15
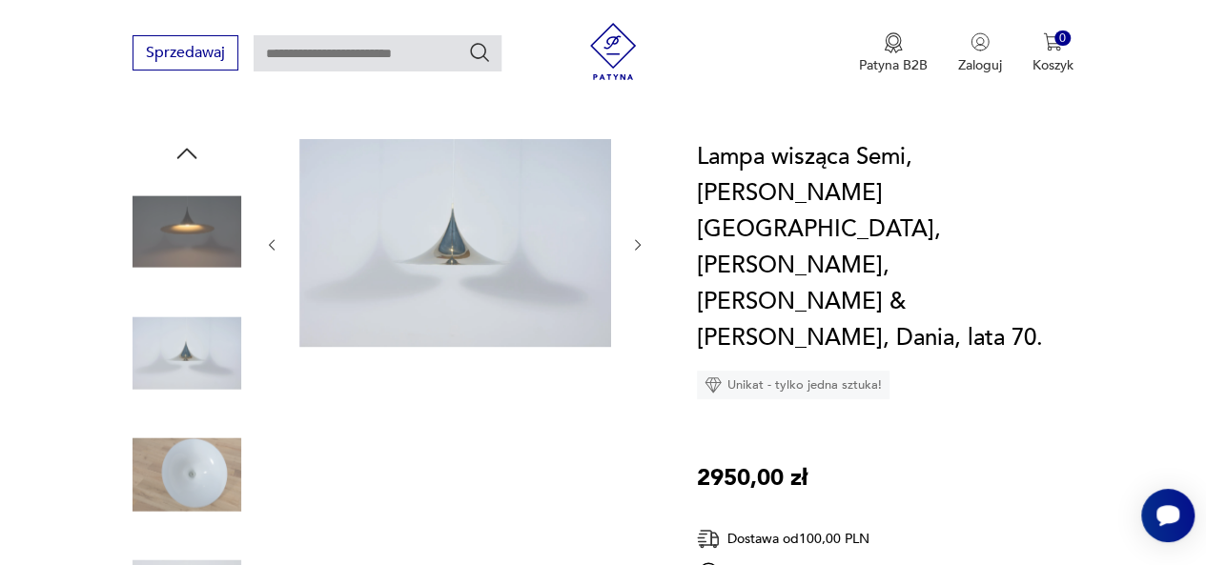
click at [636, 237] on icon "button" at bounding box center [637, 244] width 15 height 15
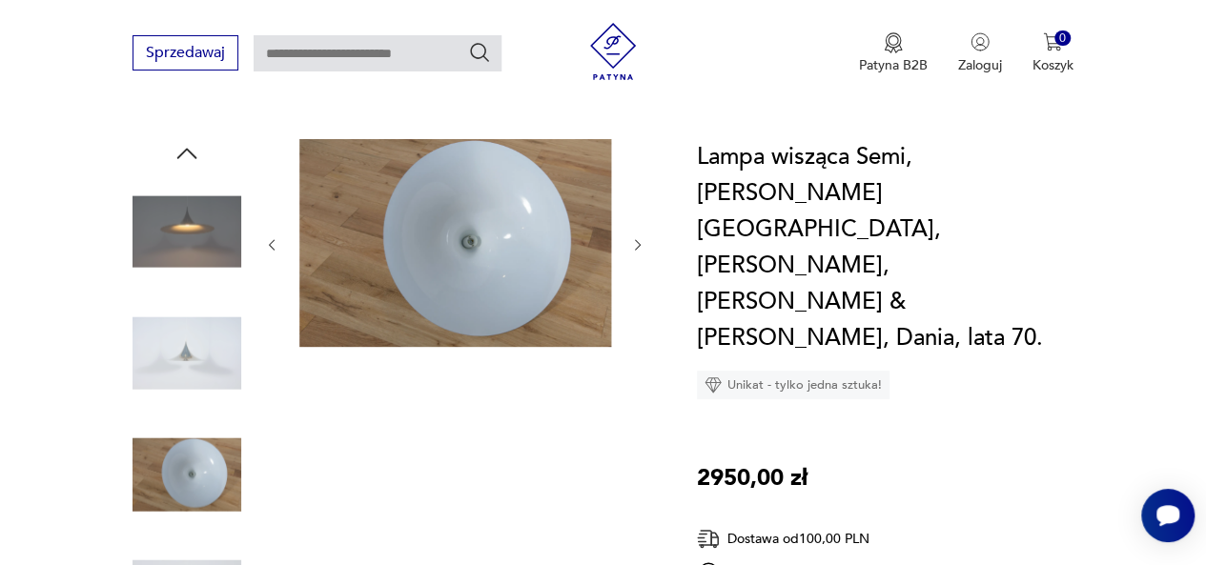
click at [636, 237] on icon "button" at bounding box center [637, 244] width 15 height 15
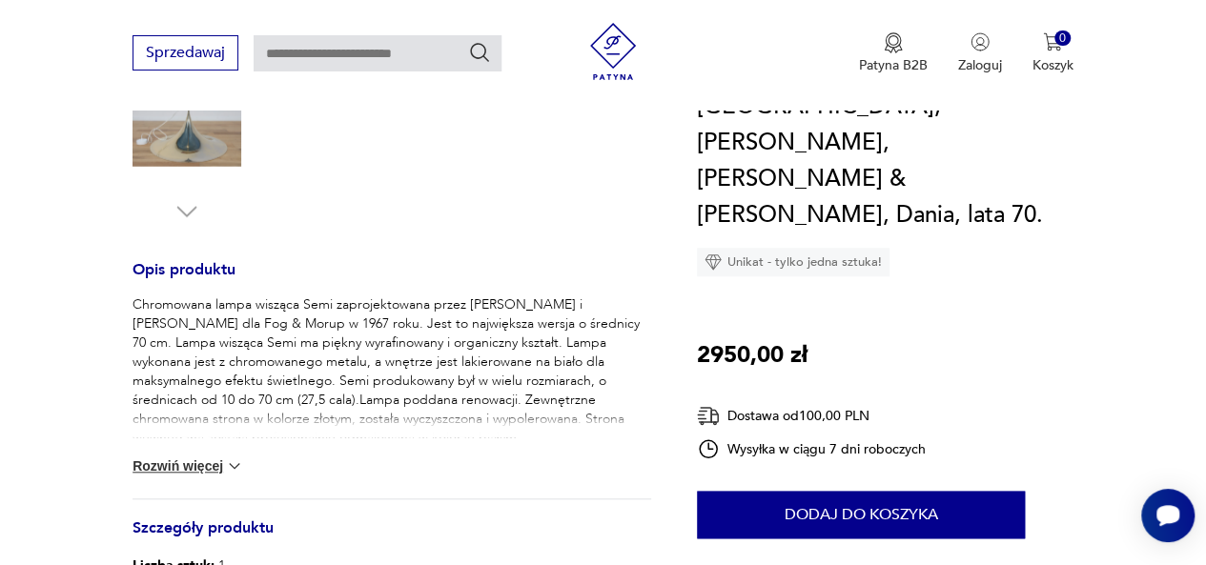
scroll to position [763, 0]
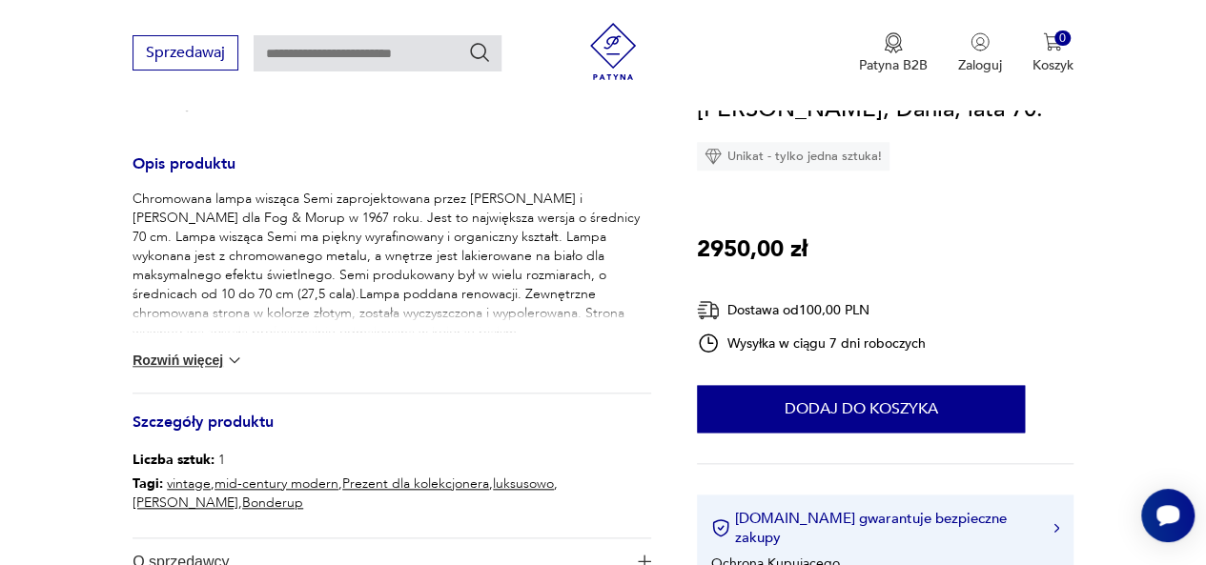
click at [221, 351] on button "Rozwiń więcej" at bounding box center [188, 360] width 111 height 19
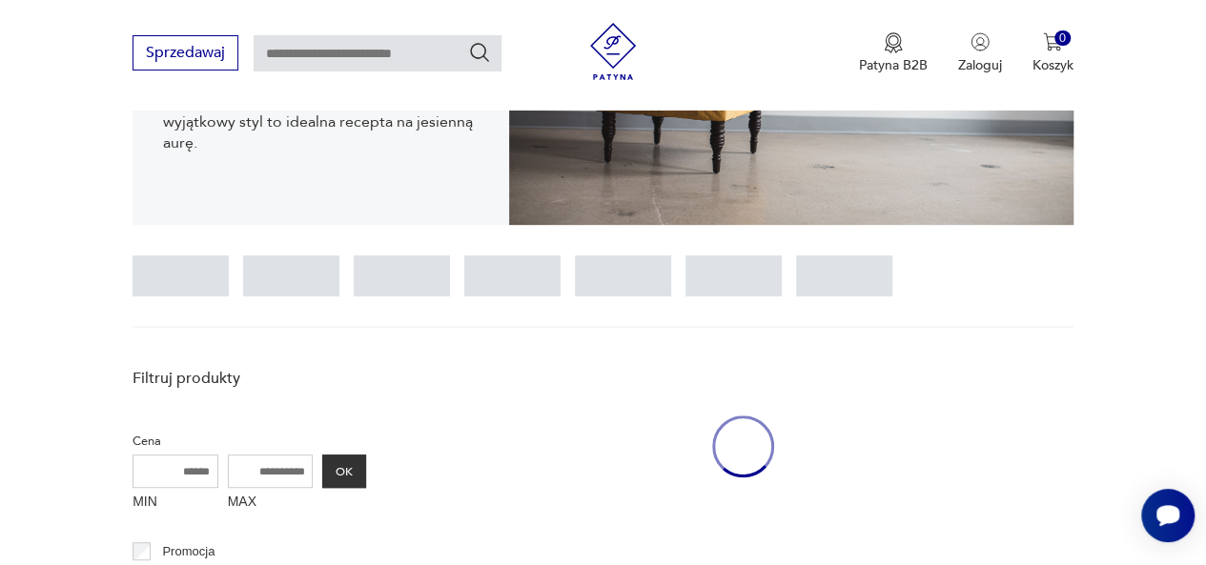
scroll to position [313, 0]
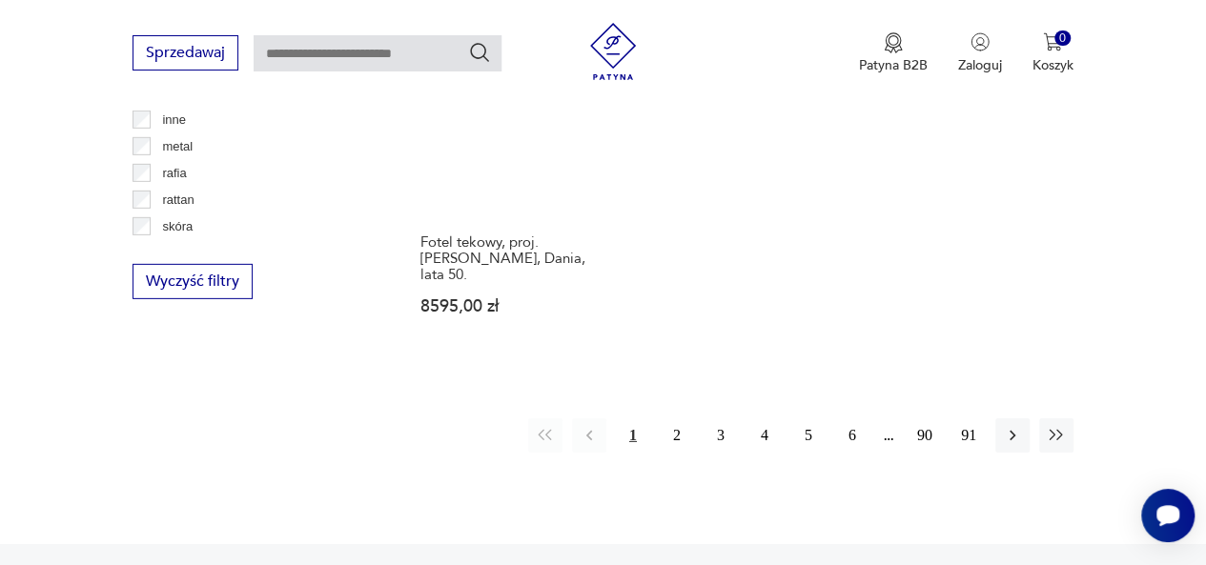
scroll to position [2860, 0]
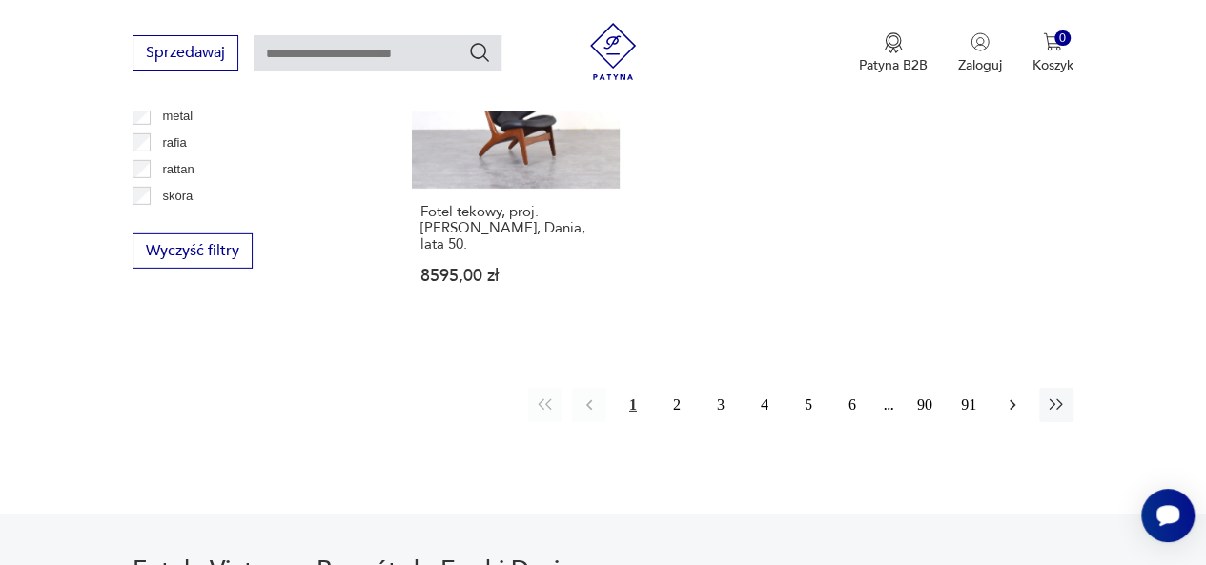
click at [1011, 396] on icon "button" at bounding box center [1012, 405] width 19 height 19
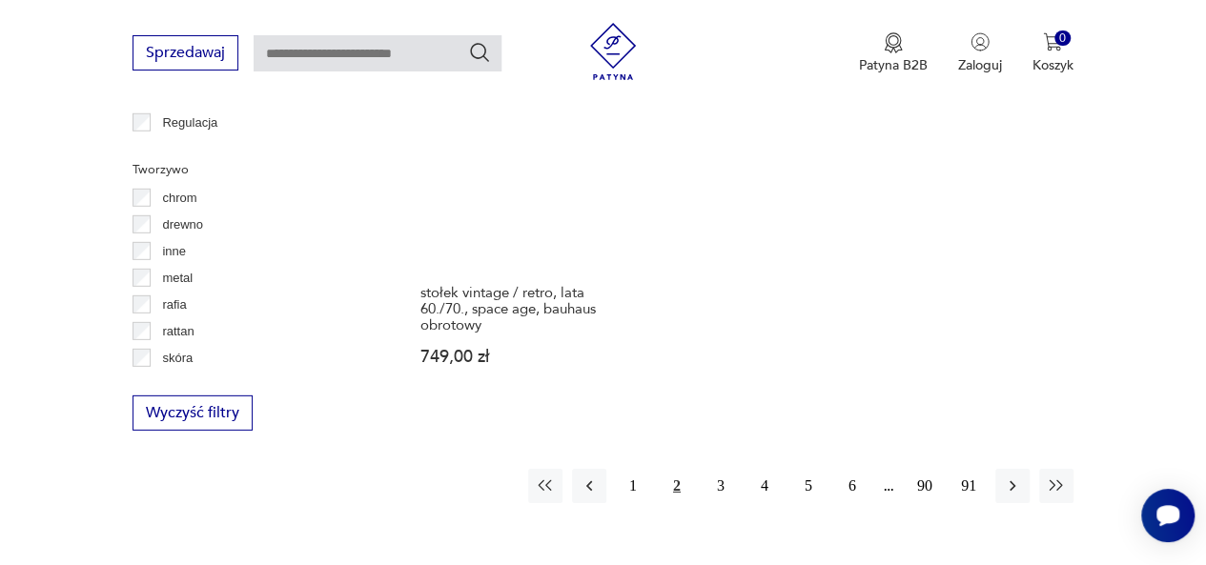
scroll to position [2698, 0]
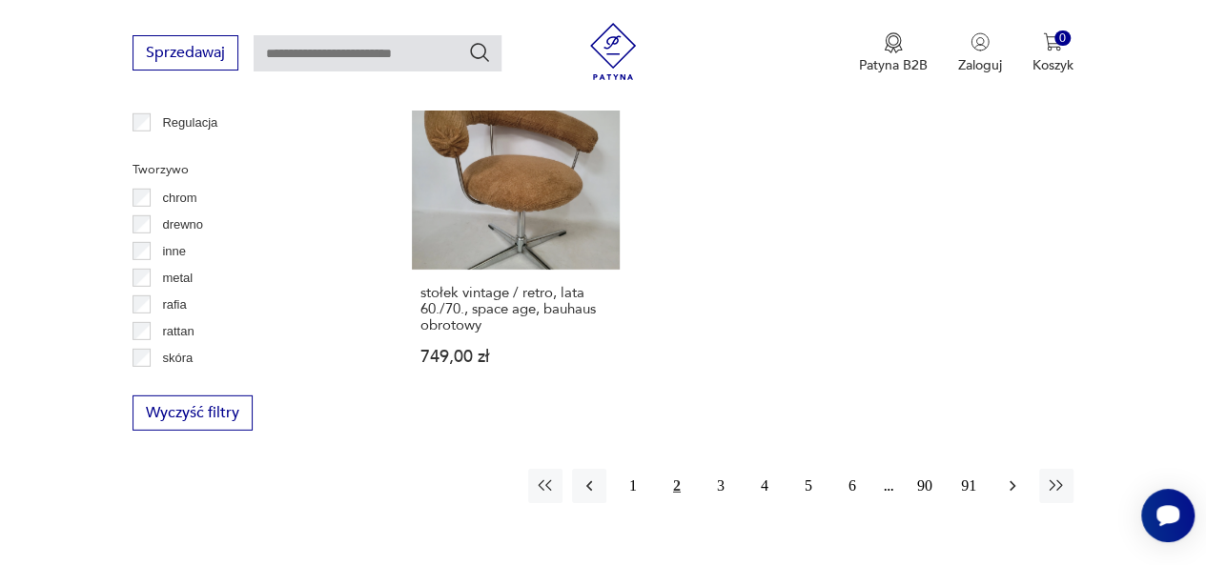
click at [1014, 477] on icon "button" at bounding box center [1012, 486] width 19 height 19
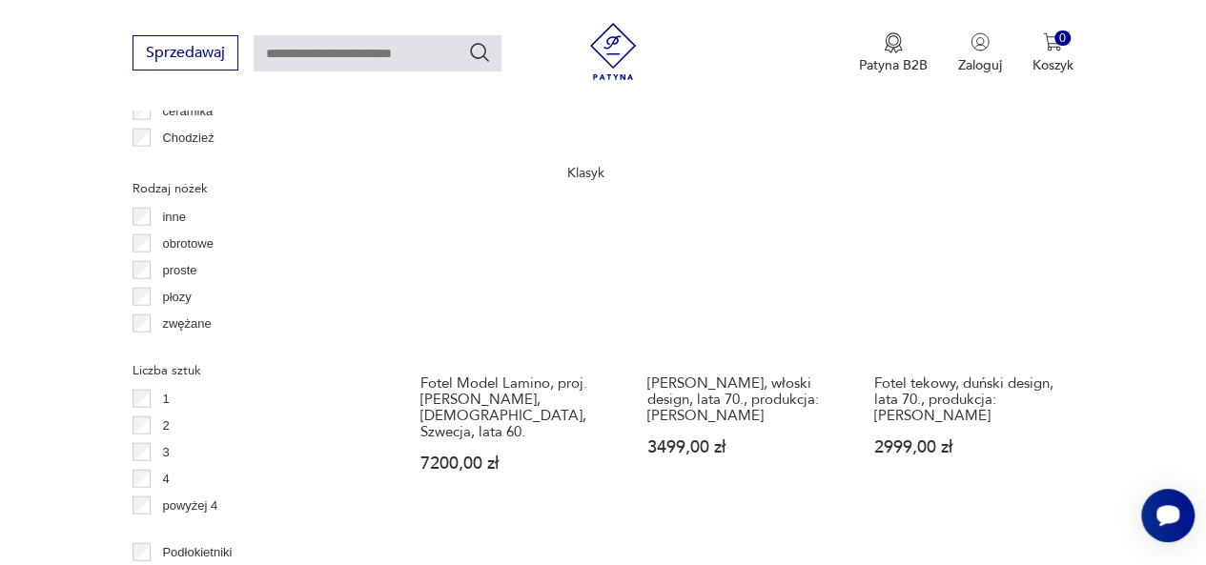
scroll to position [1935, 0]
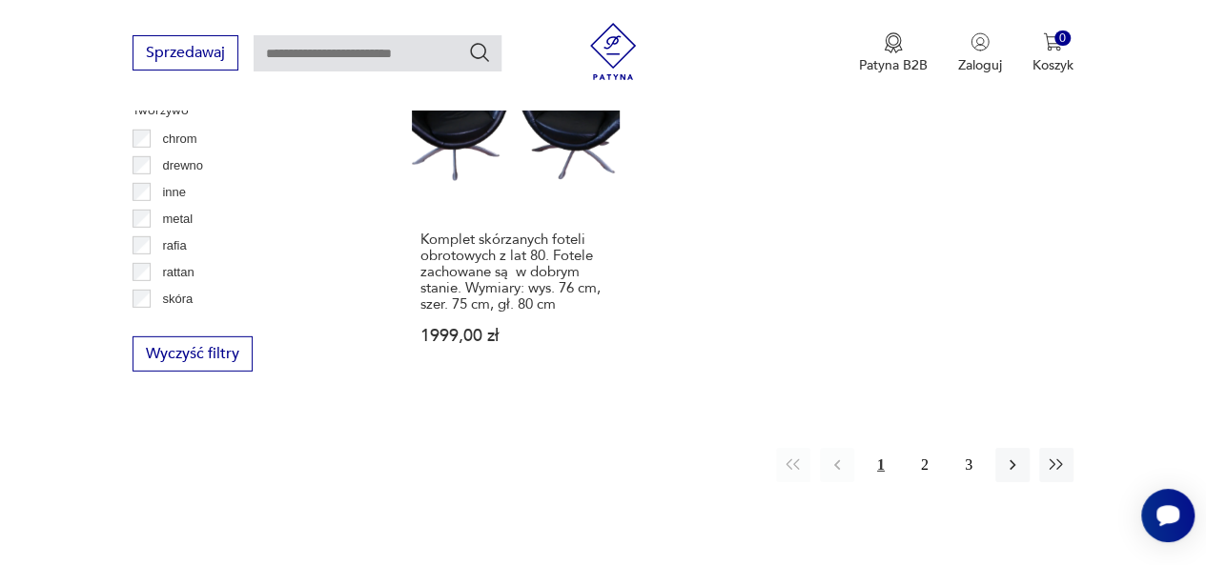
scroll to position [2835, 0]
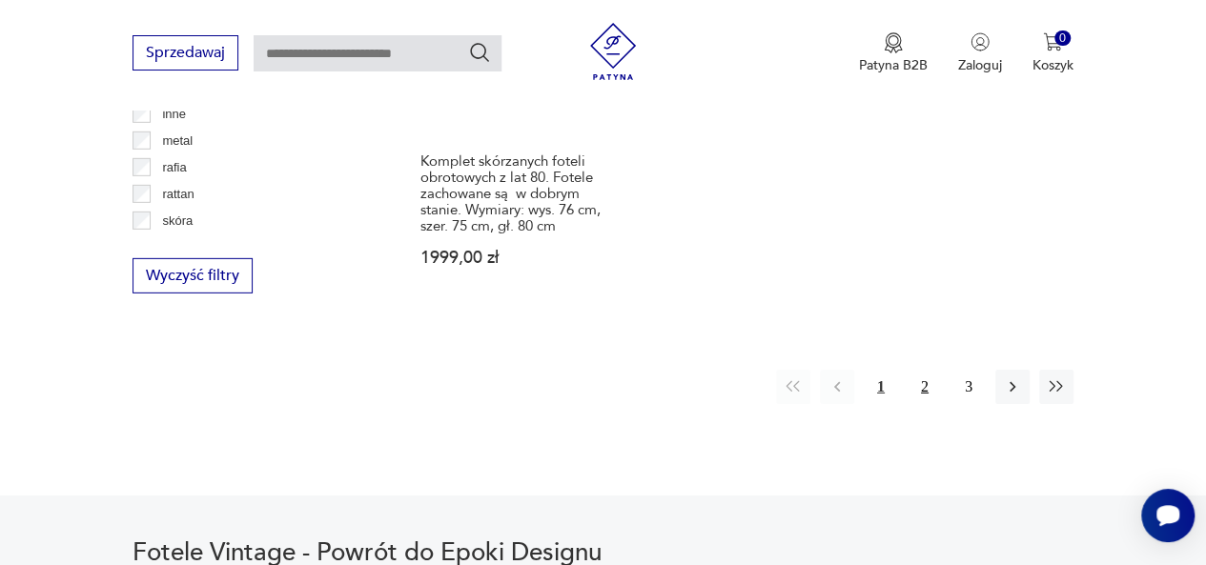
click at [934, 370] on button "2" at bounding box center [925, 387] width 34 height 34
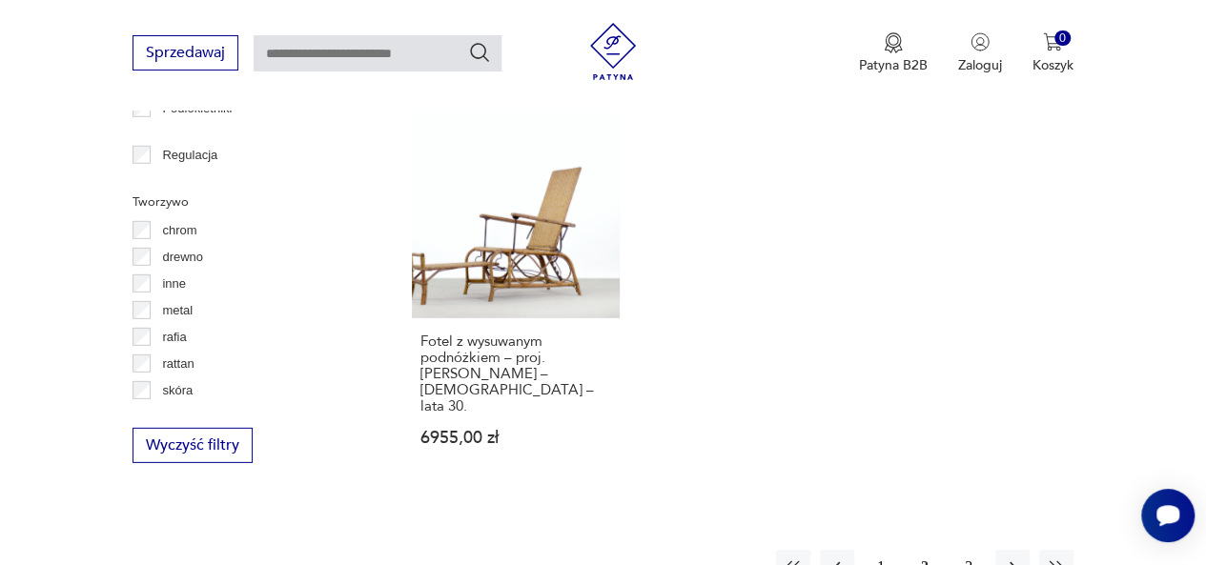
scroll to position [2793, 0]
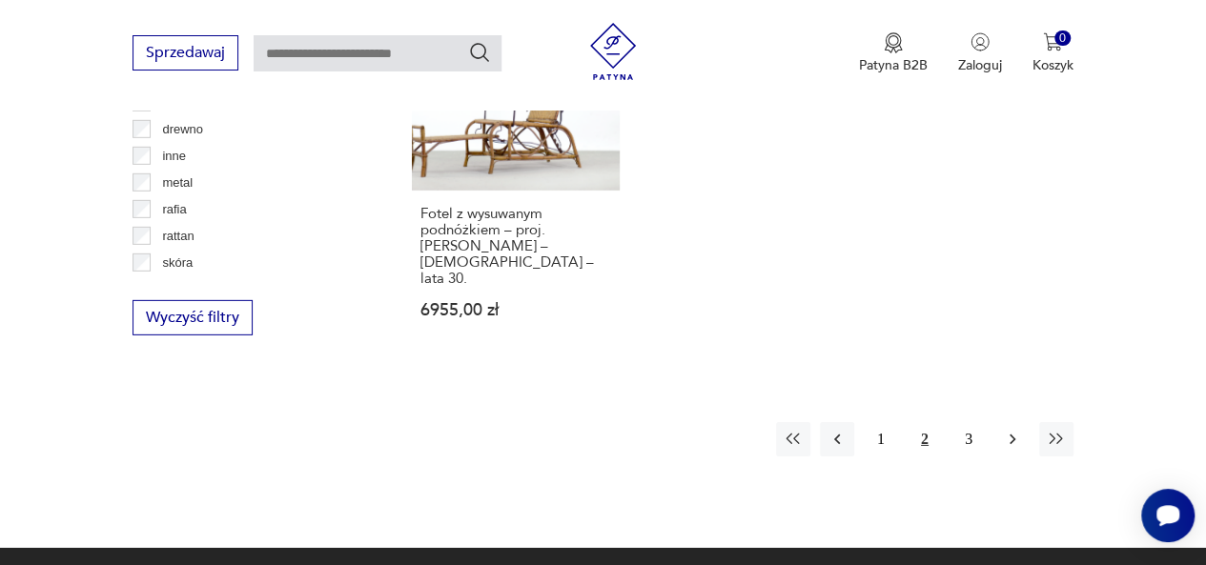
drag, startPoint x: 1009, startPoint y: 346, endPoint x: 1018, endPoint y: 339, distance: 11.6
click at [1009, 430] on icon "button" at bounding box center [1012, 439] width 19 height 19
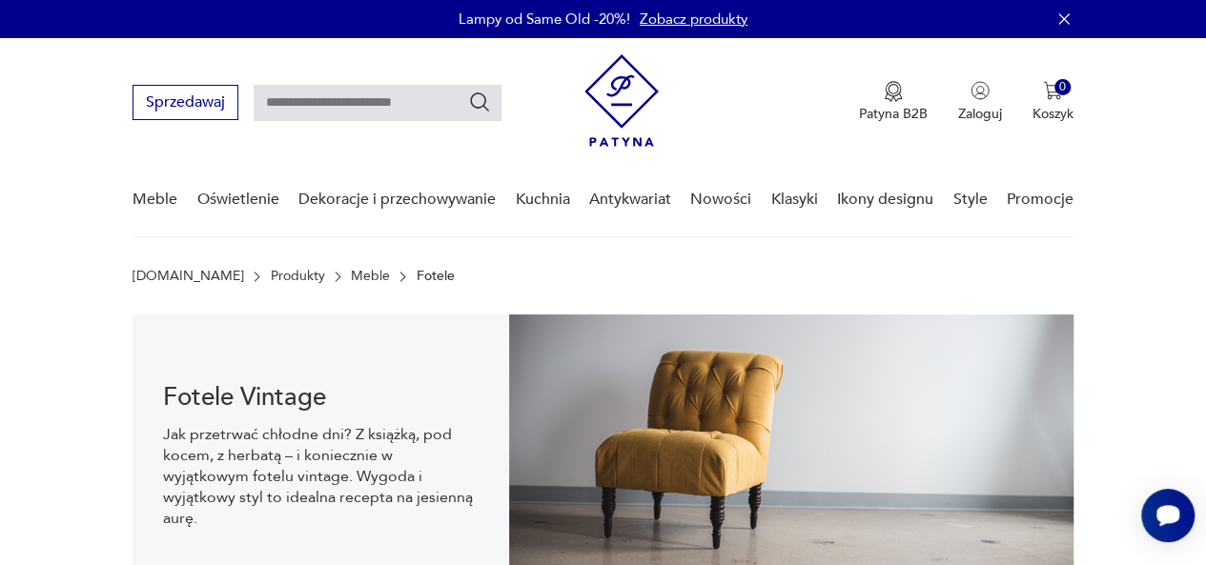
click at [355, 91] on input "text" at bounding box center [378, 103] width 248 height 36
click at [379, 100] on input "text" at bounding box center [378, 103] width 248 height 36
type input "****"
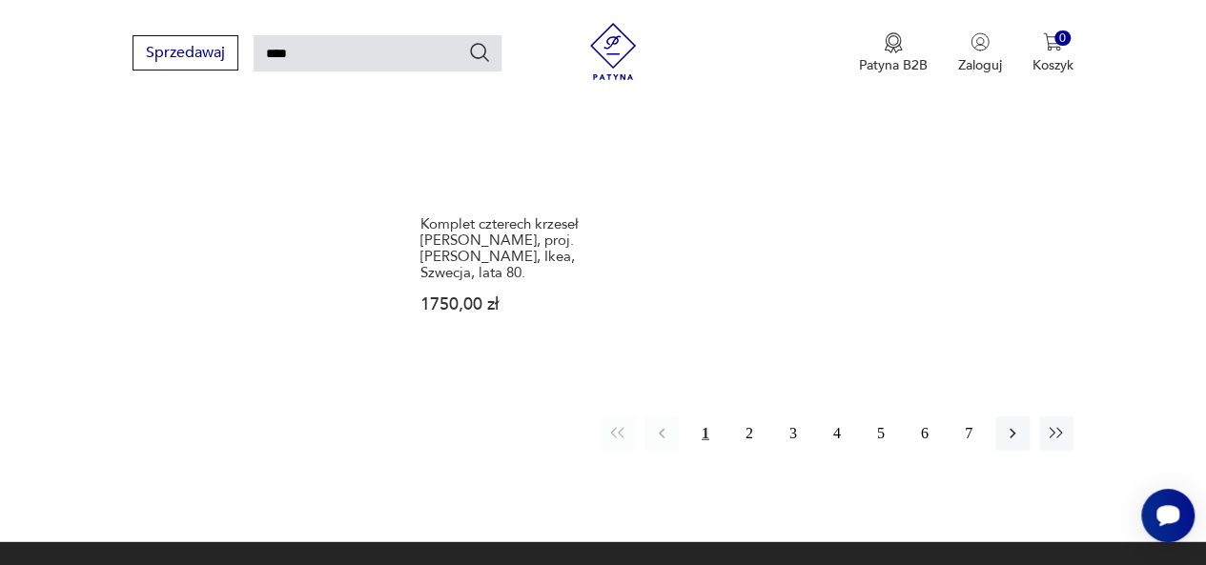
scroll to position [2357, 0]
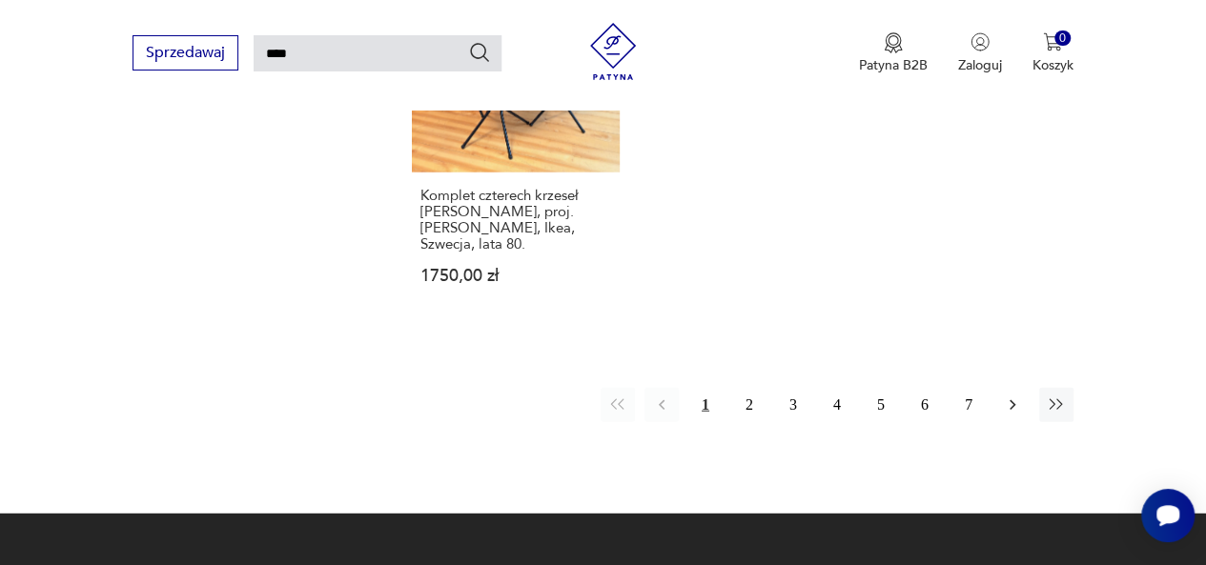
click at [1003, 396] on icon "button" at bounding box center [1012, 405] width 19 height 19
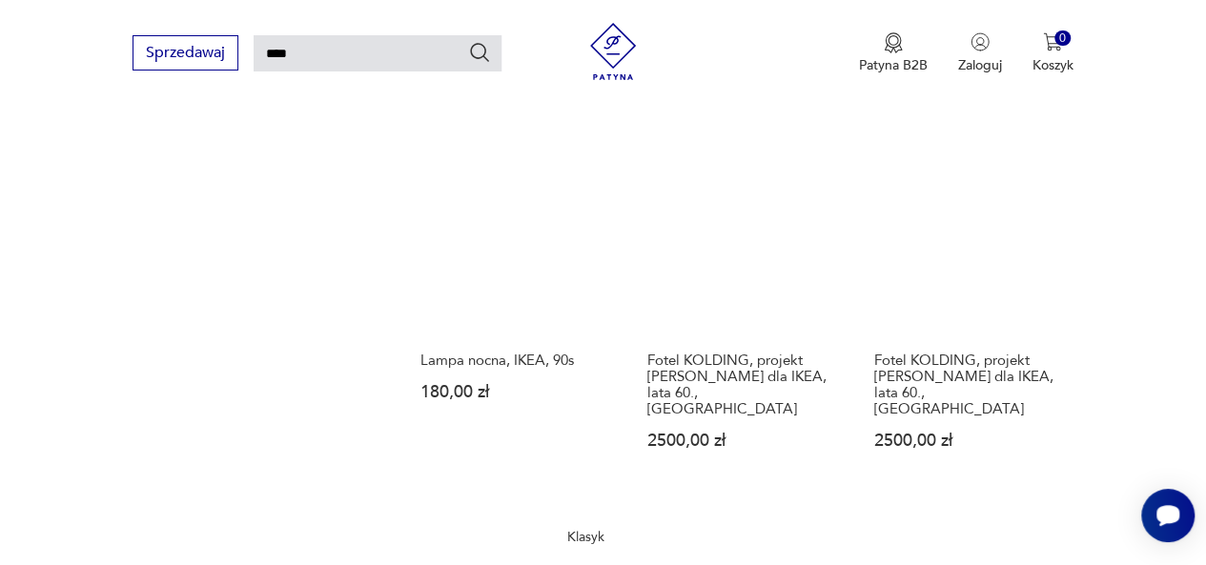
scroll to position [2166, 0]
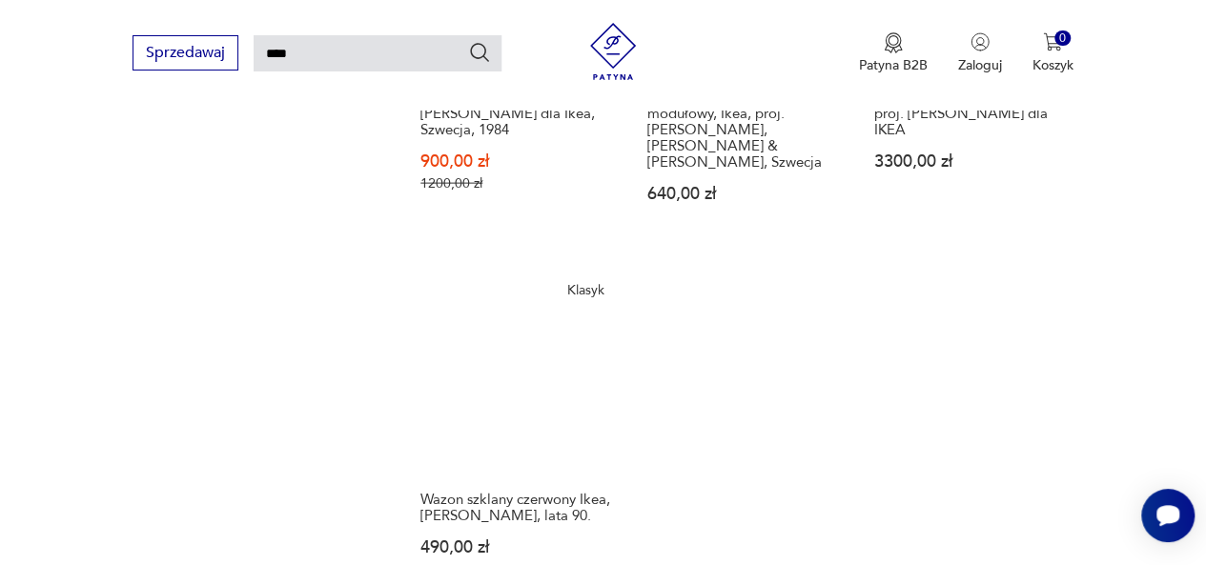
scroll to position [2357, 0]
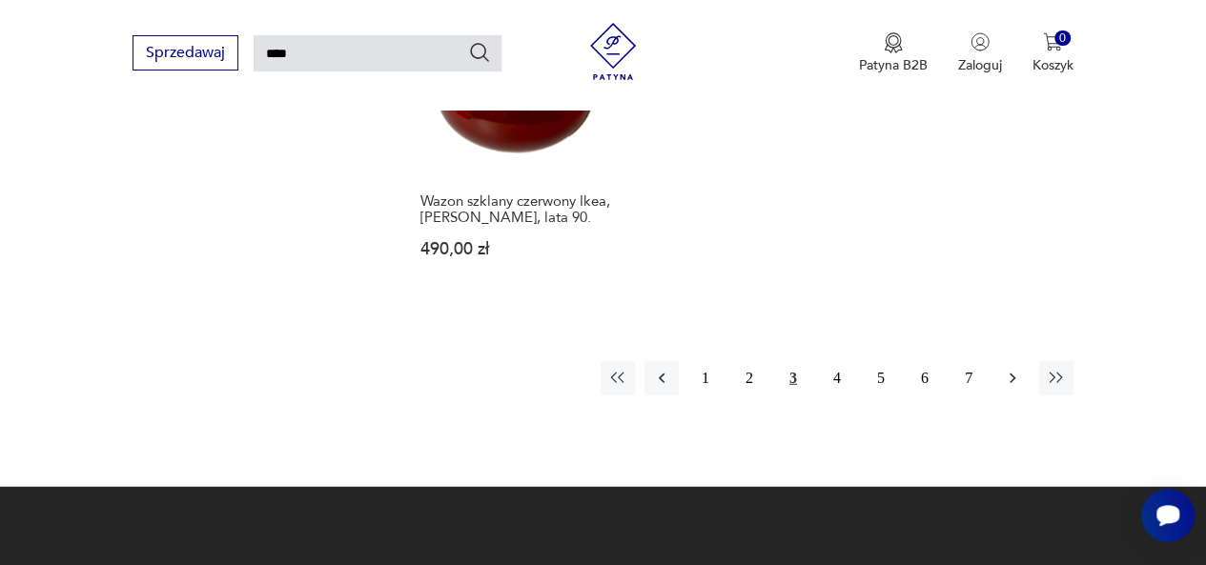
click at [1012, 369] on icon "button" at bounding box center [1012, 378] width 19 height 19
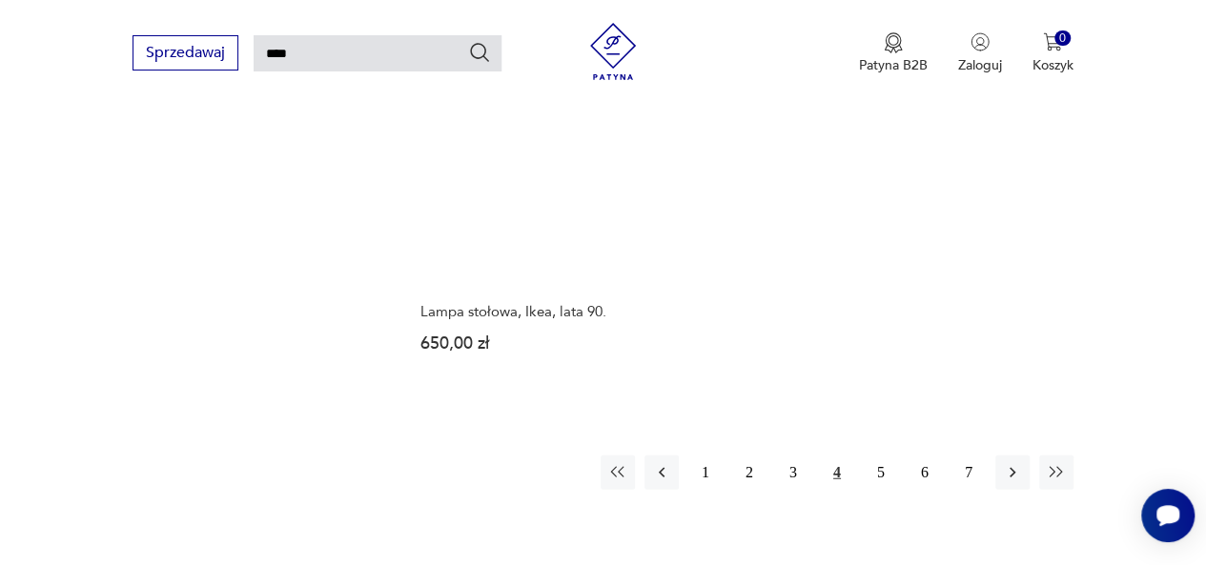
scroll to position [2357, 0]
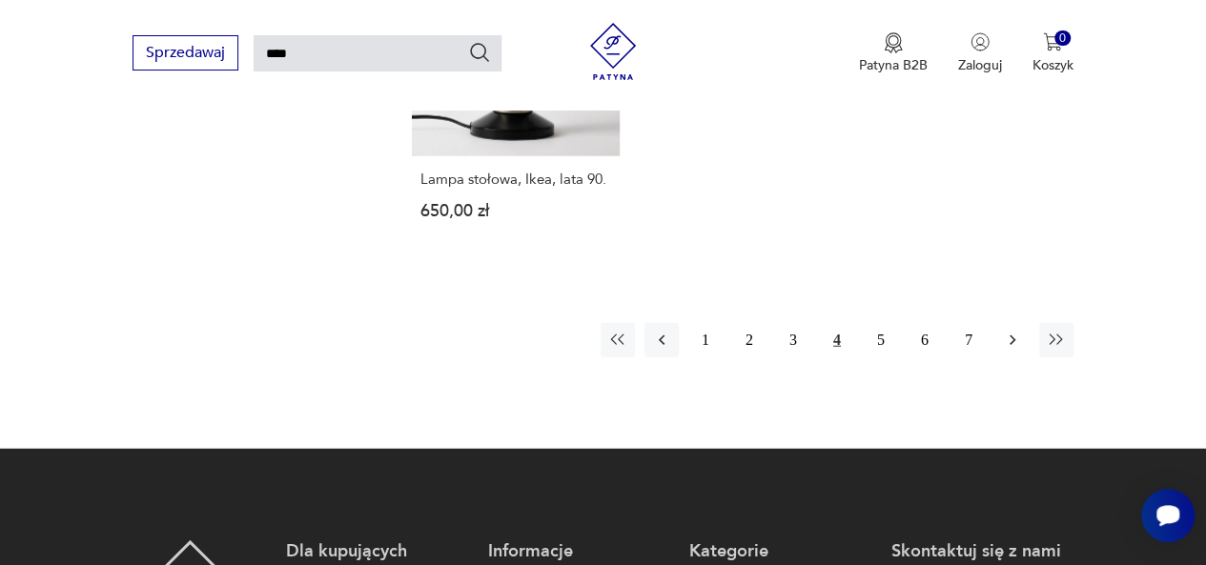
click at [1014, 331] on icon "button" at bounding box center [1012, 340] width 19 height 19
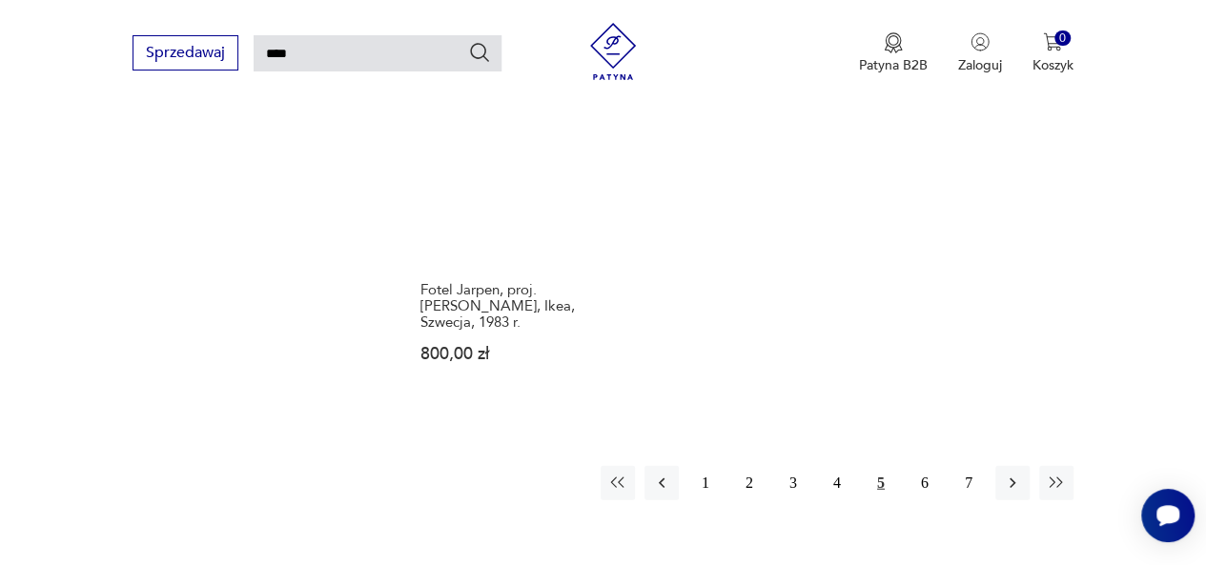
scroll to position [2357, 0]
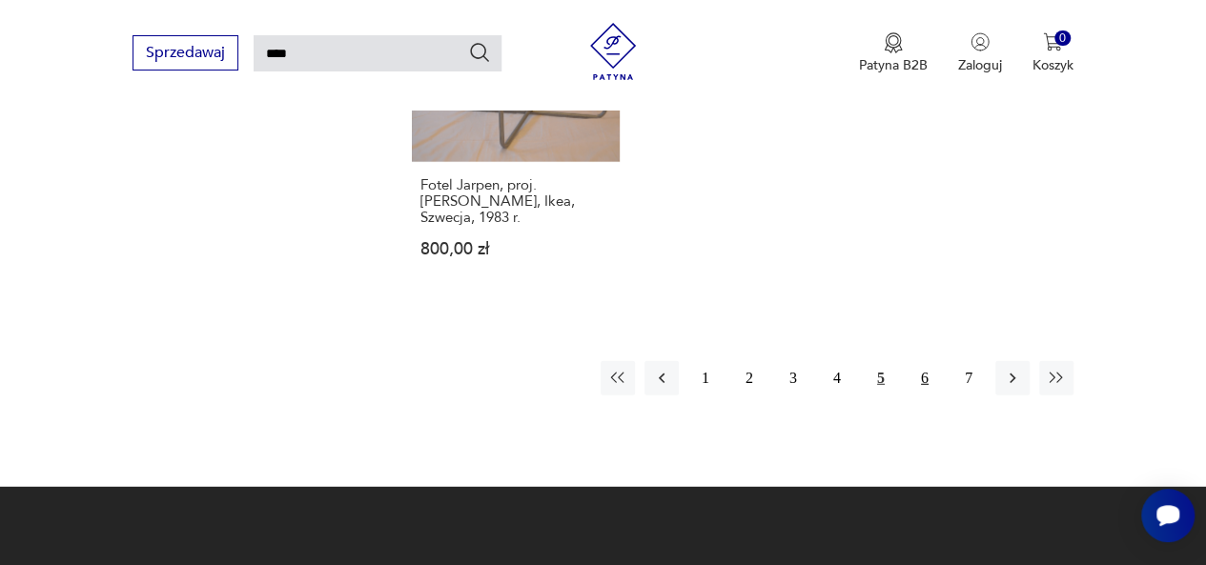
click at [916, 361] on button "6" at bounding box center [925, 378] width 34 height 34
